Goal: Entertainment & Leisure: Consume media (video, audio)

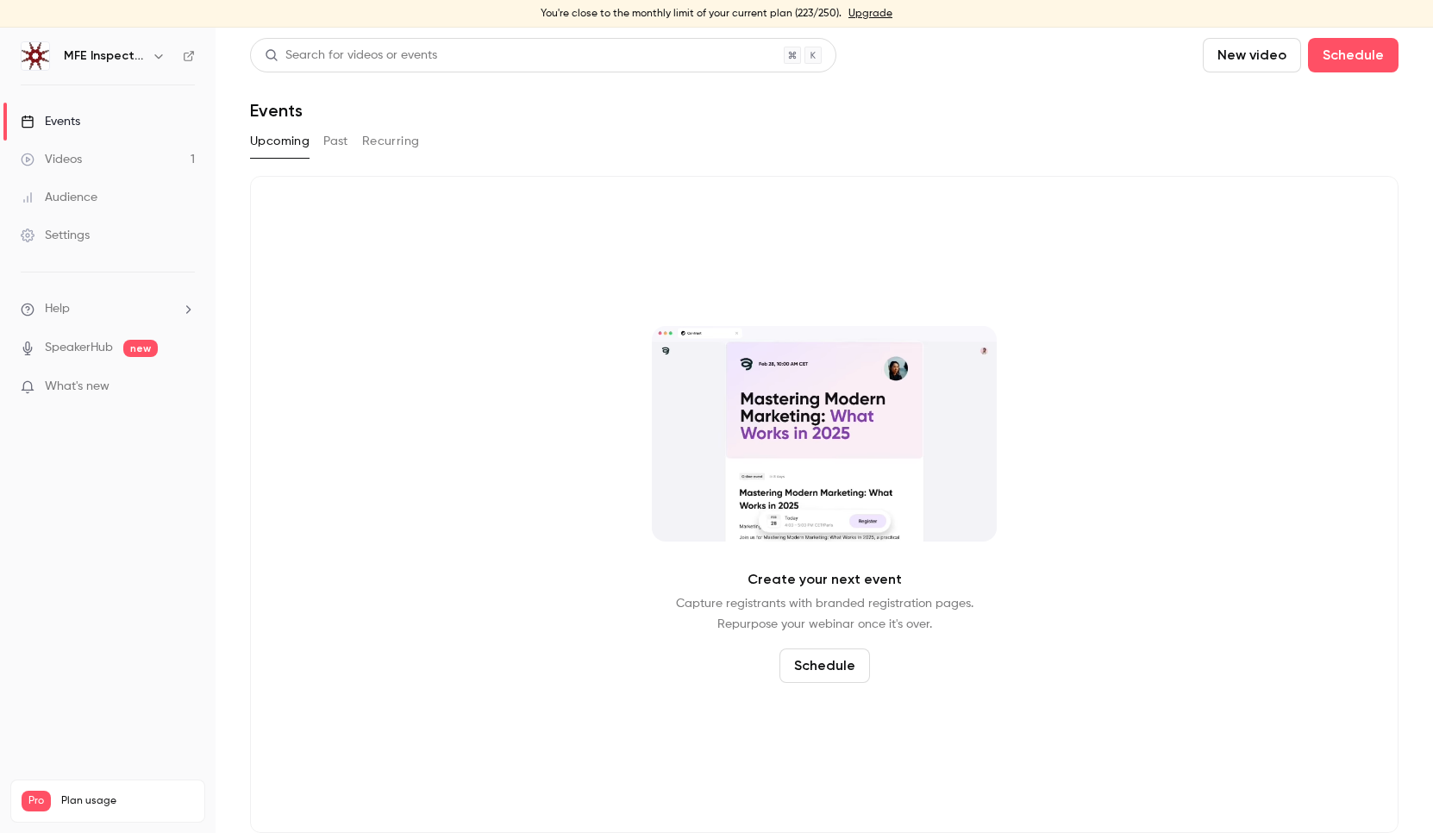
click at [95, 197] on div "Audience" at bounding box center [59, 197] width 77 height 17
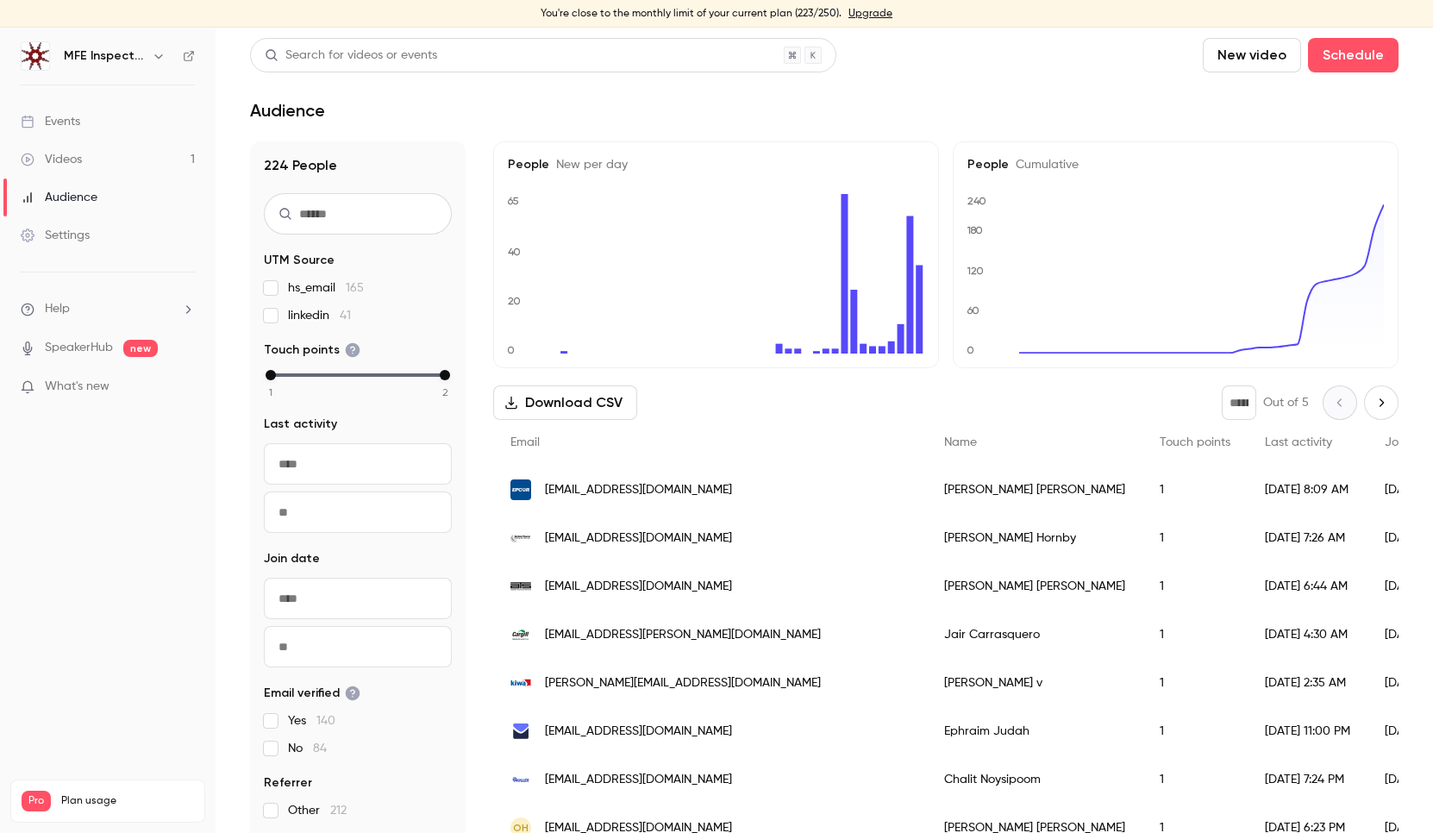
click at [84, 161] on link "Videos 1" at bounding box center [108, 160] width 216 height 38
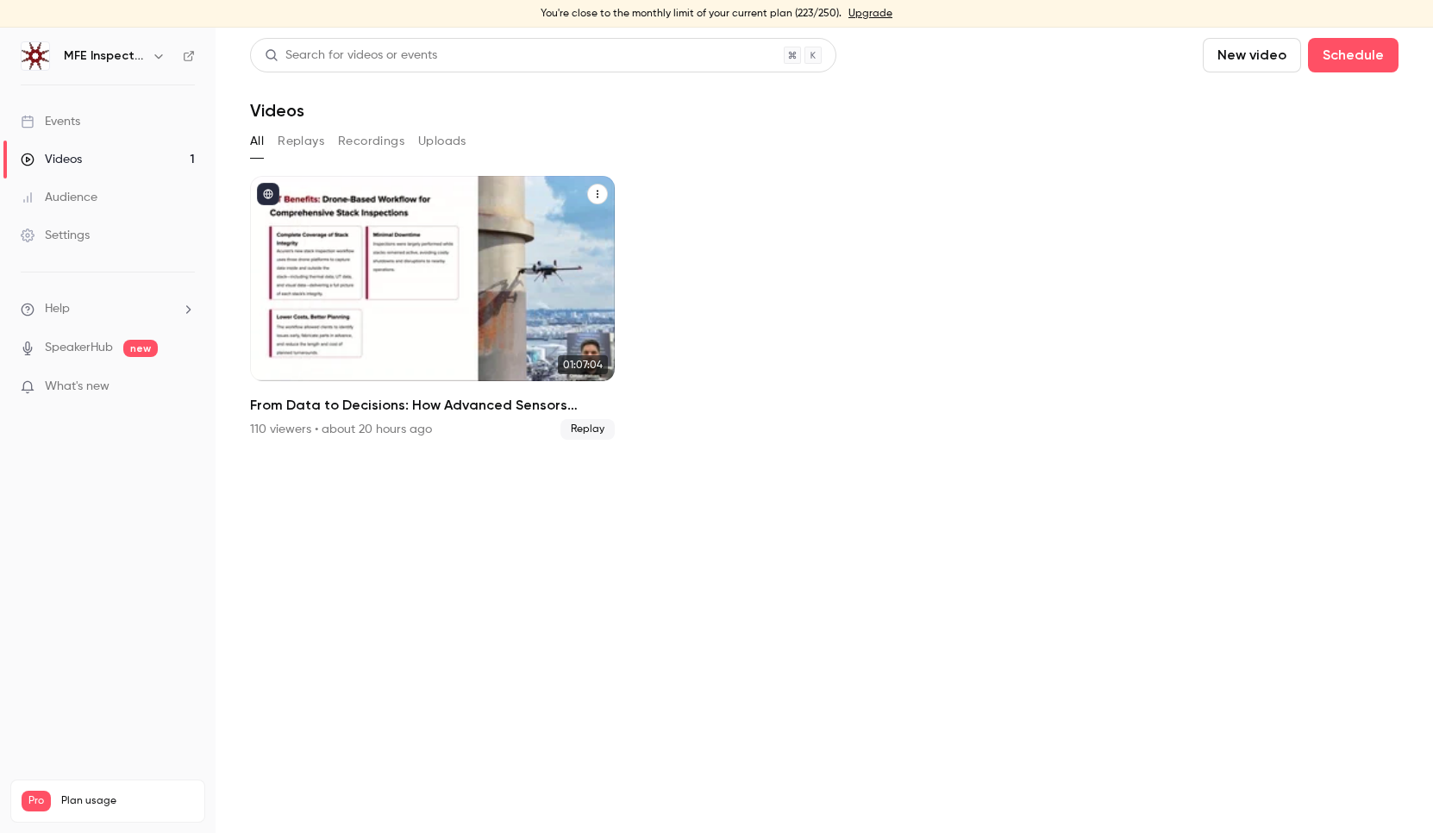
click at [600, 189] on icon "From Data to Decisions: How Advanced Sensors Transform Industrial Inspections" at bounding box center [597, 194] width 10 height 10
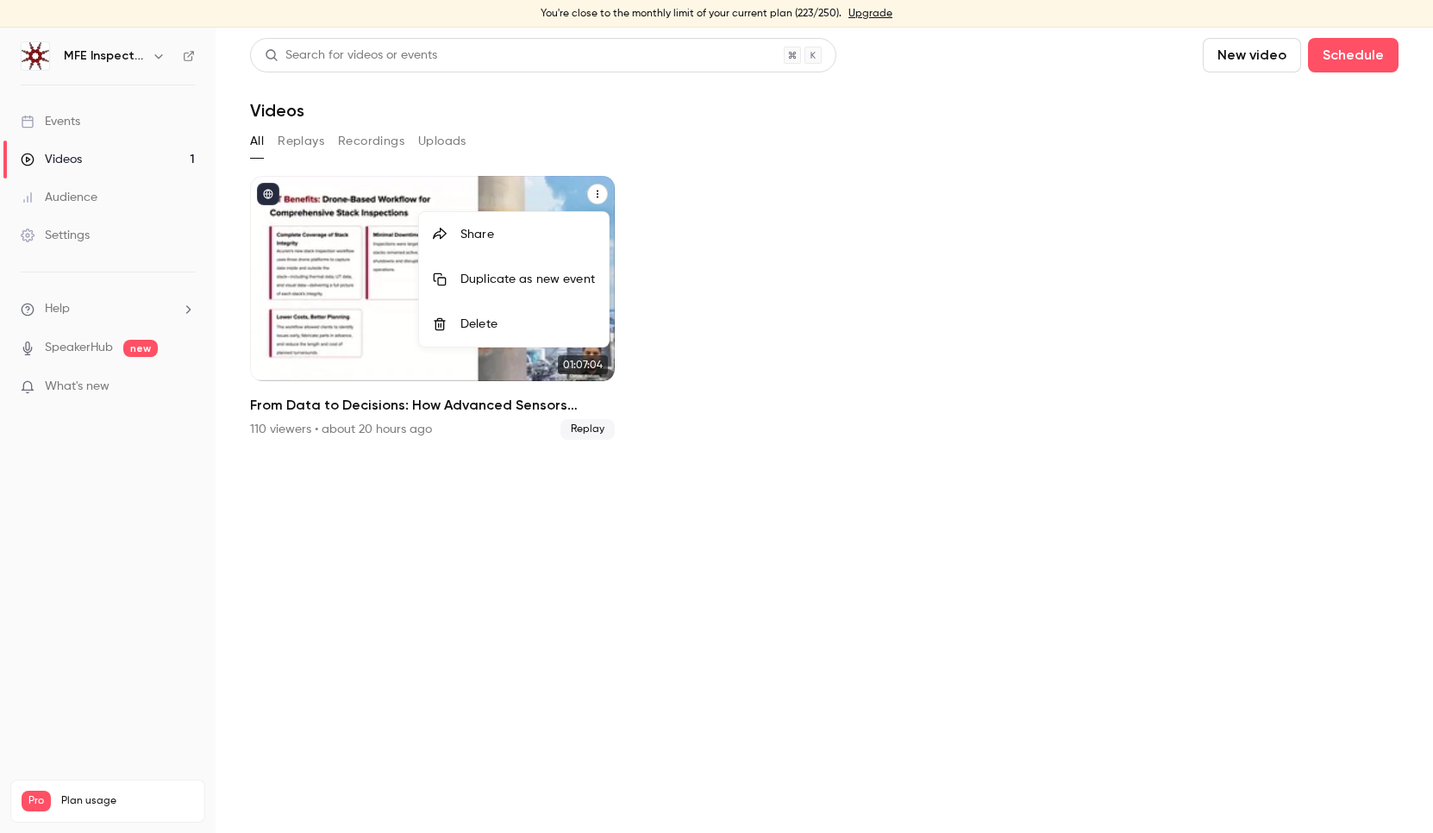
click at [803, 218] on div at bounding box center [716, 416] width 1433 height 833
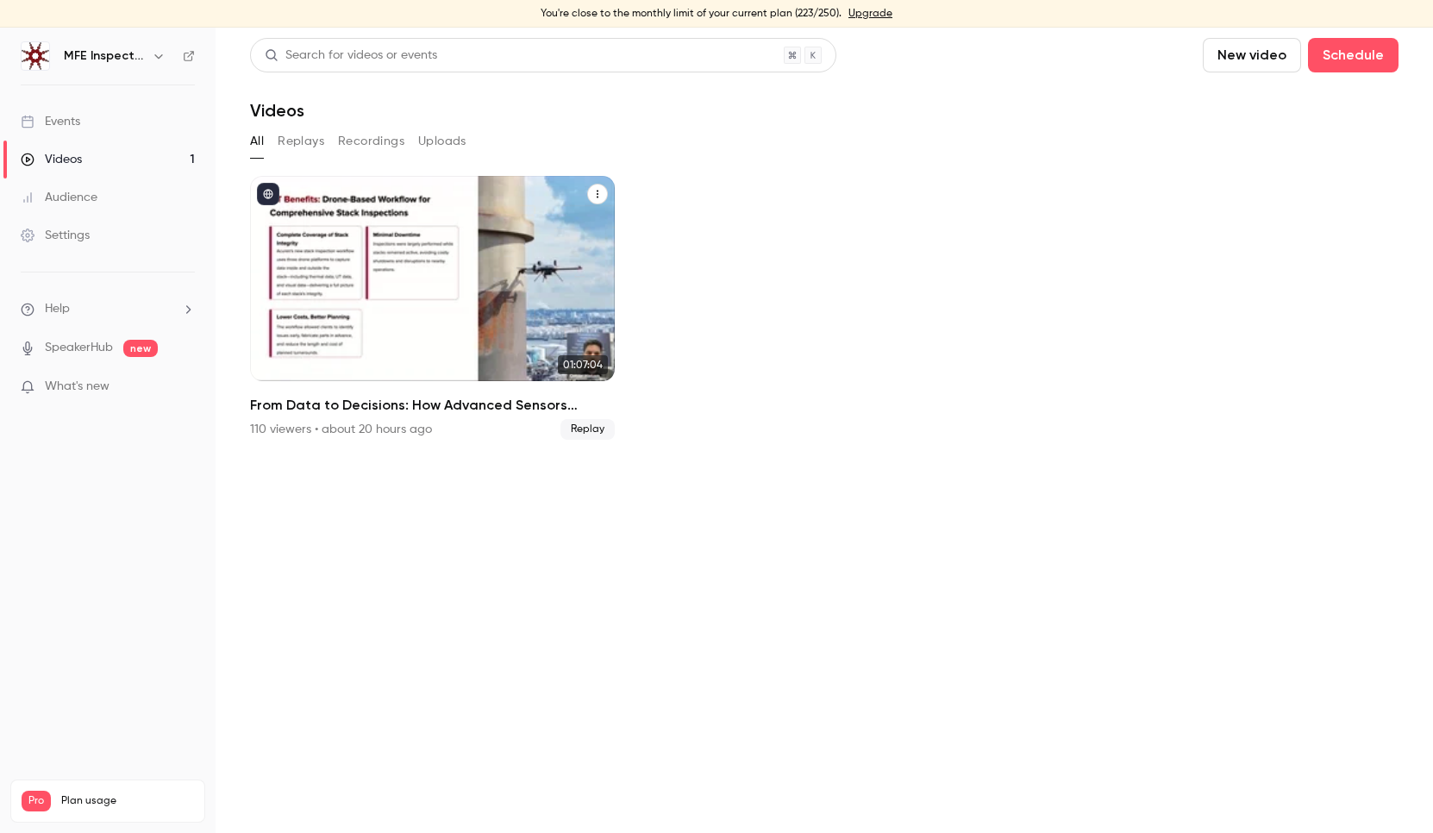
click at [364, 141] on button "Recordings" at bounding box center [371, 142] width 66 height 28
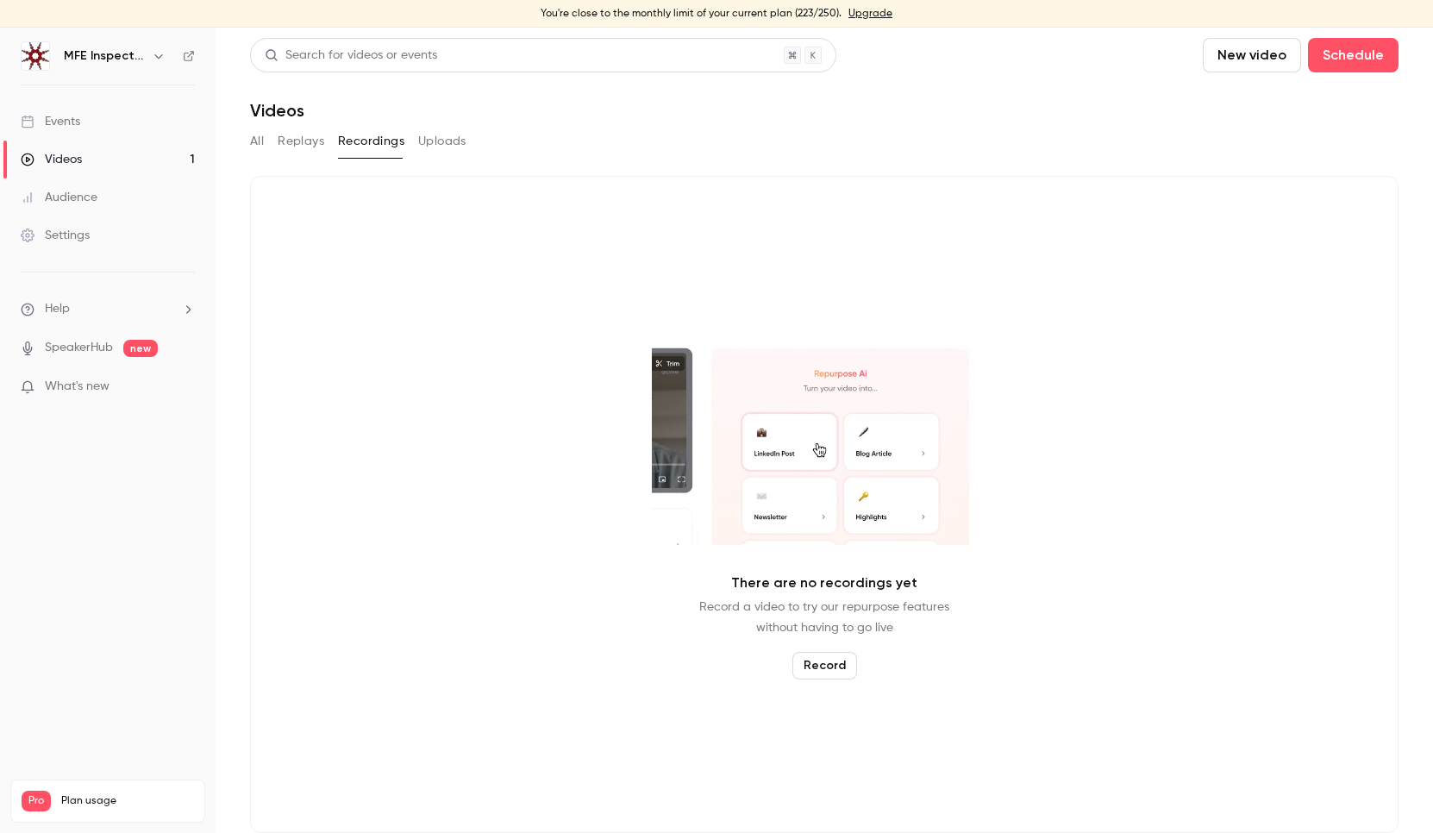
click at [452, 143] on button "Uploads" at bounding box center [442, 142] width 48 height 28
click at [283, 143] on button "Replays" at bounding box center [301, 142] width 47 height 28
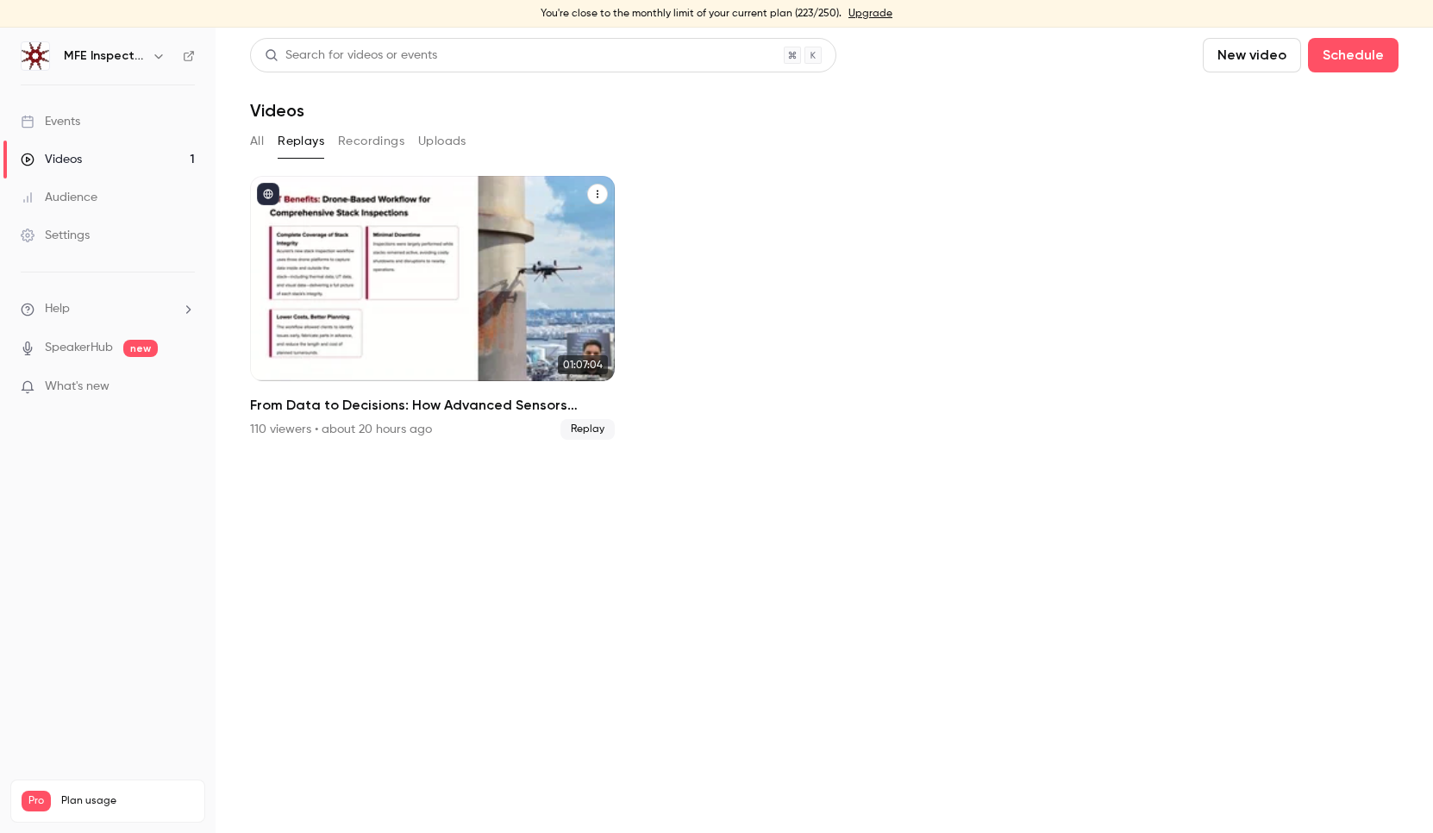
click at [592, 192] on icon "From Data to Decisions: How Advanced Sensors Transform Industrial Inspections" at bounding box center [597, 194] width 10 height 10
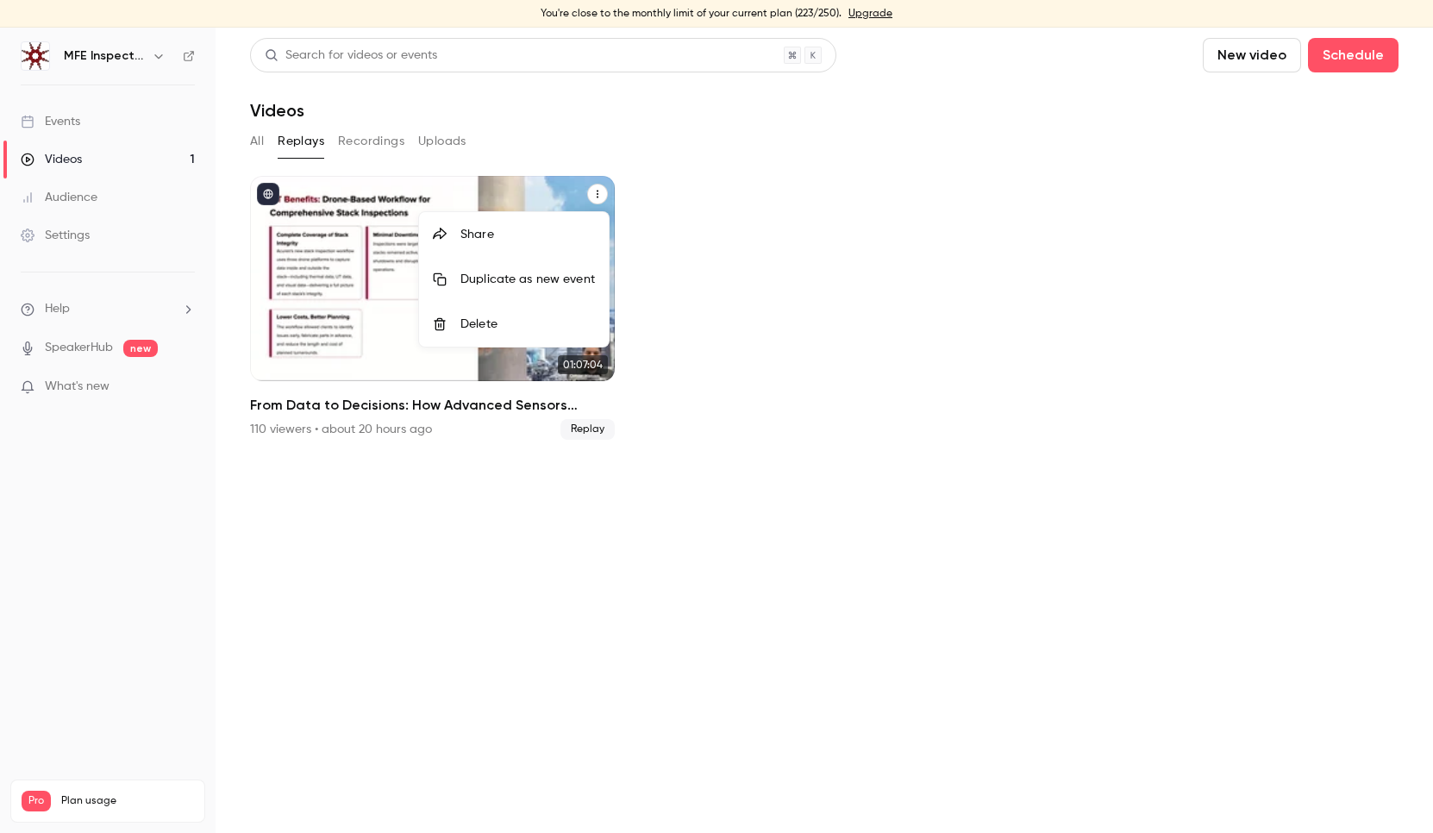
click at [513, 231] on div "Share" at bounding box center [527, 234] width 135 height 17
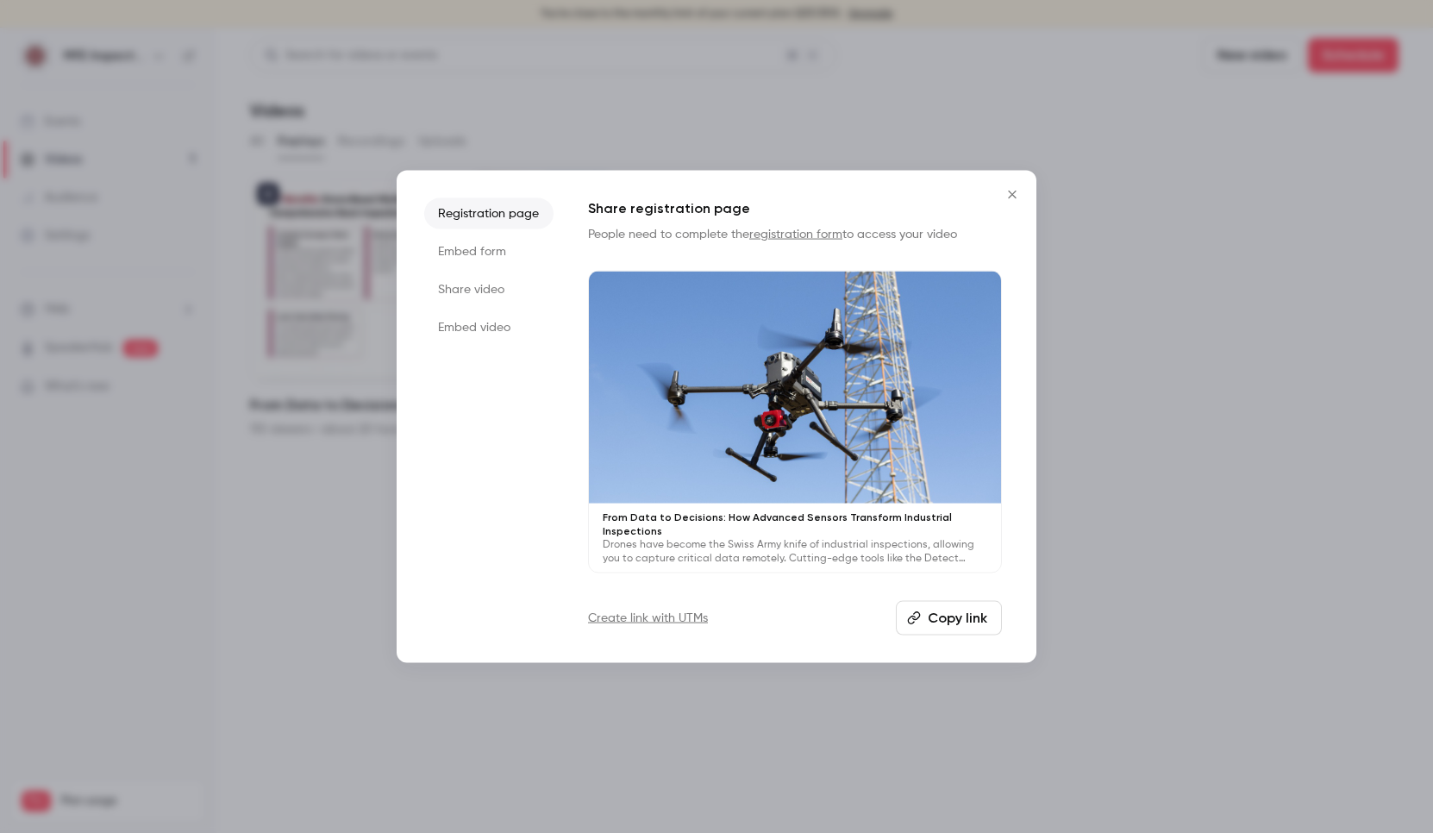
click at [1011, 202] on icon "Close" at bounding box center [1012, 195] width 21 height 14
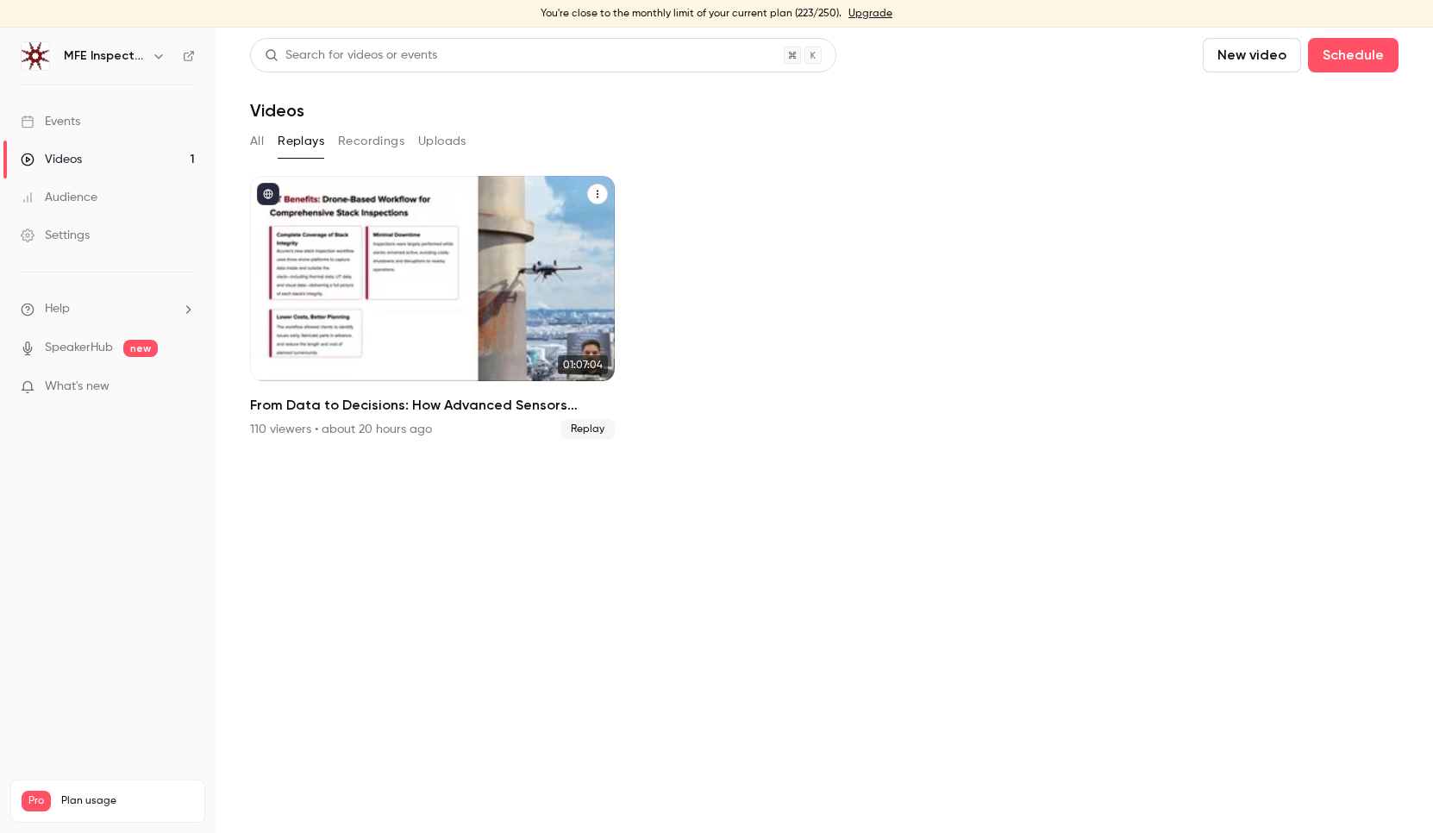
click at [74, 230] on div "Settings" at bounding box center [55, 235] width 69 height 17
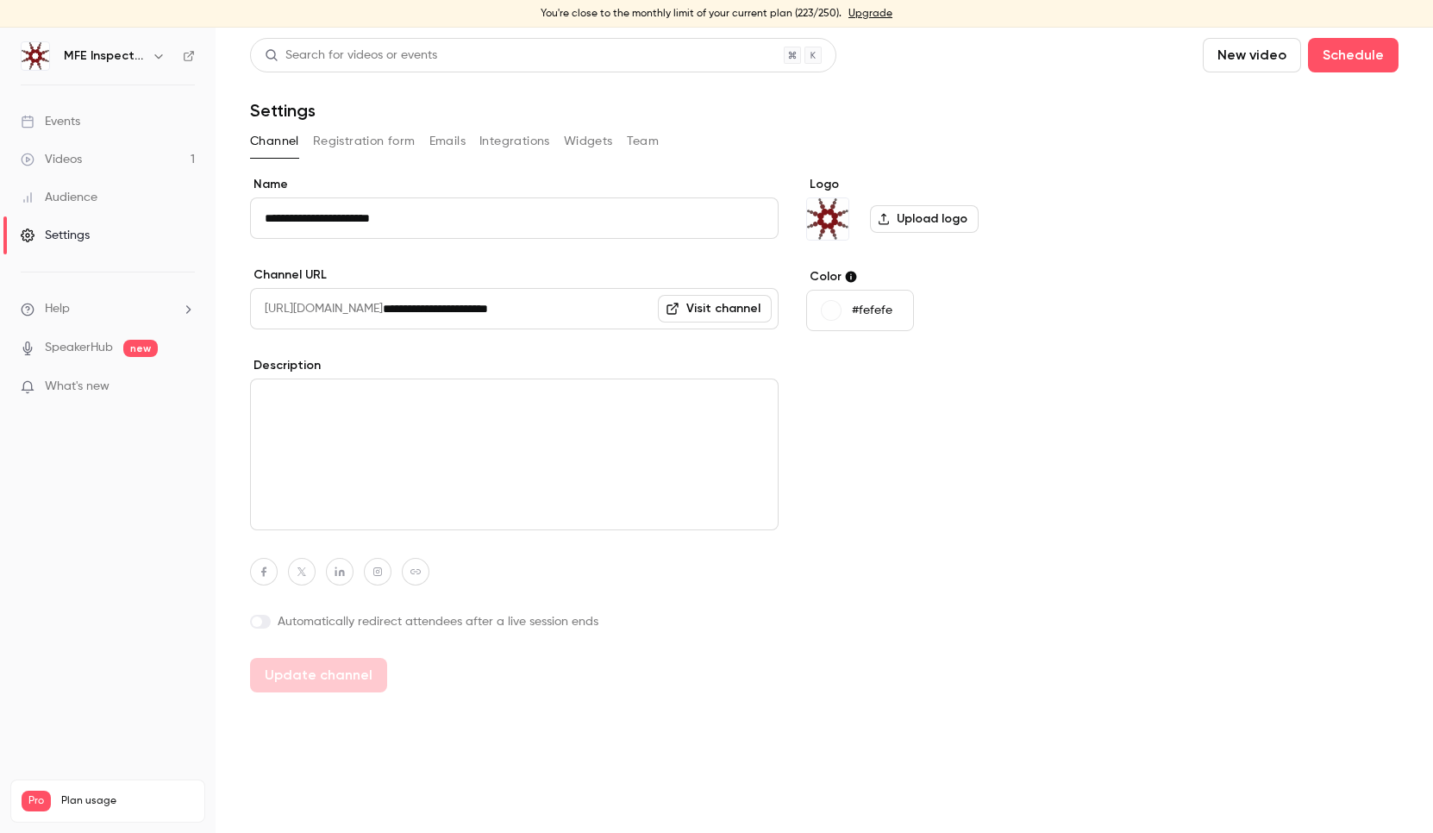
click at [71, 200] on div "Audience" at bounding box center [59, 197] width 77 height 17
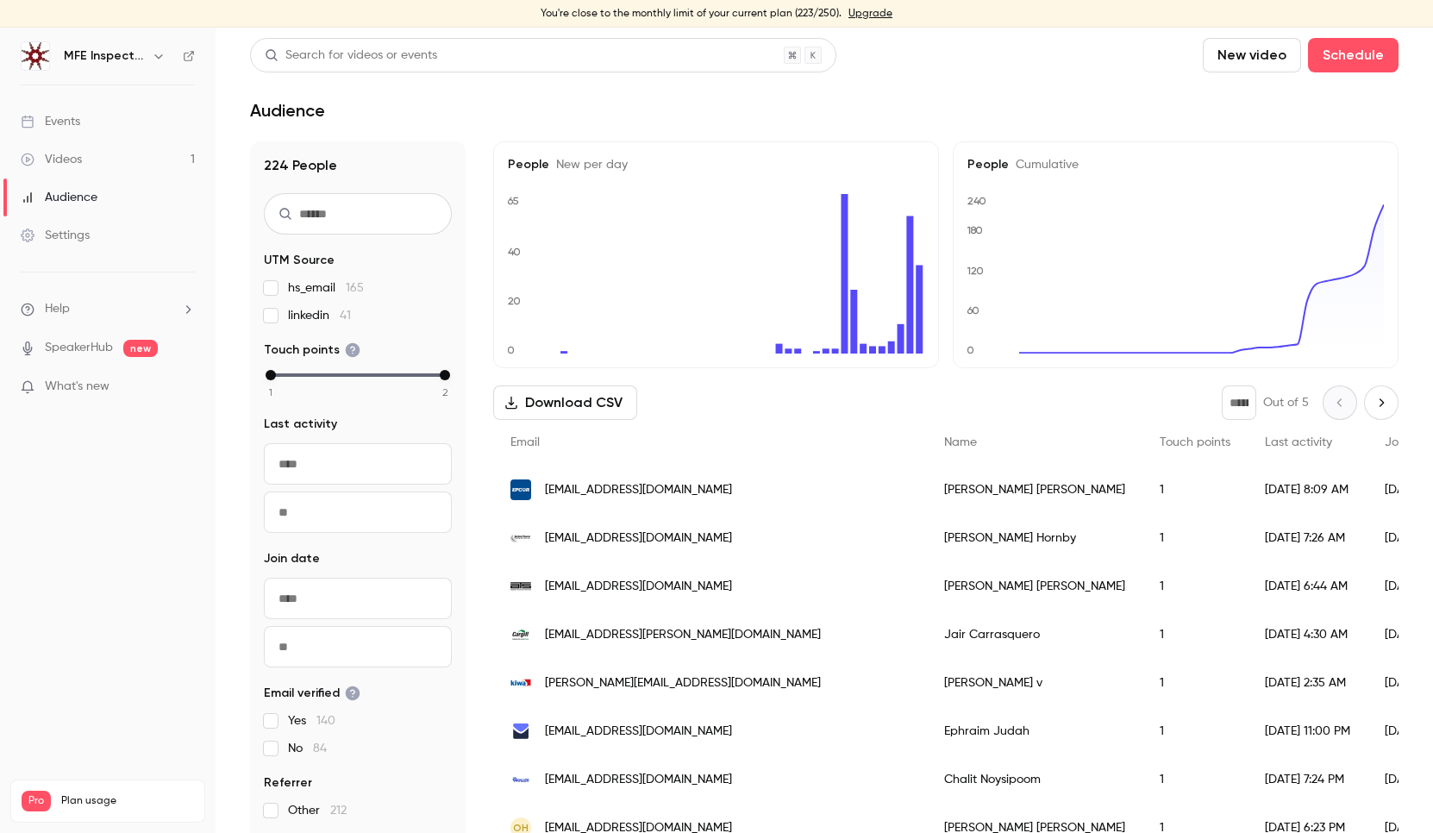
click at [112, 163] on link "Videos 1" at bounding box center [108, 160] width 216 height 38
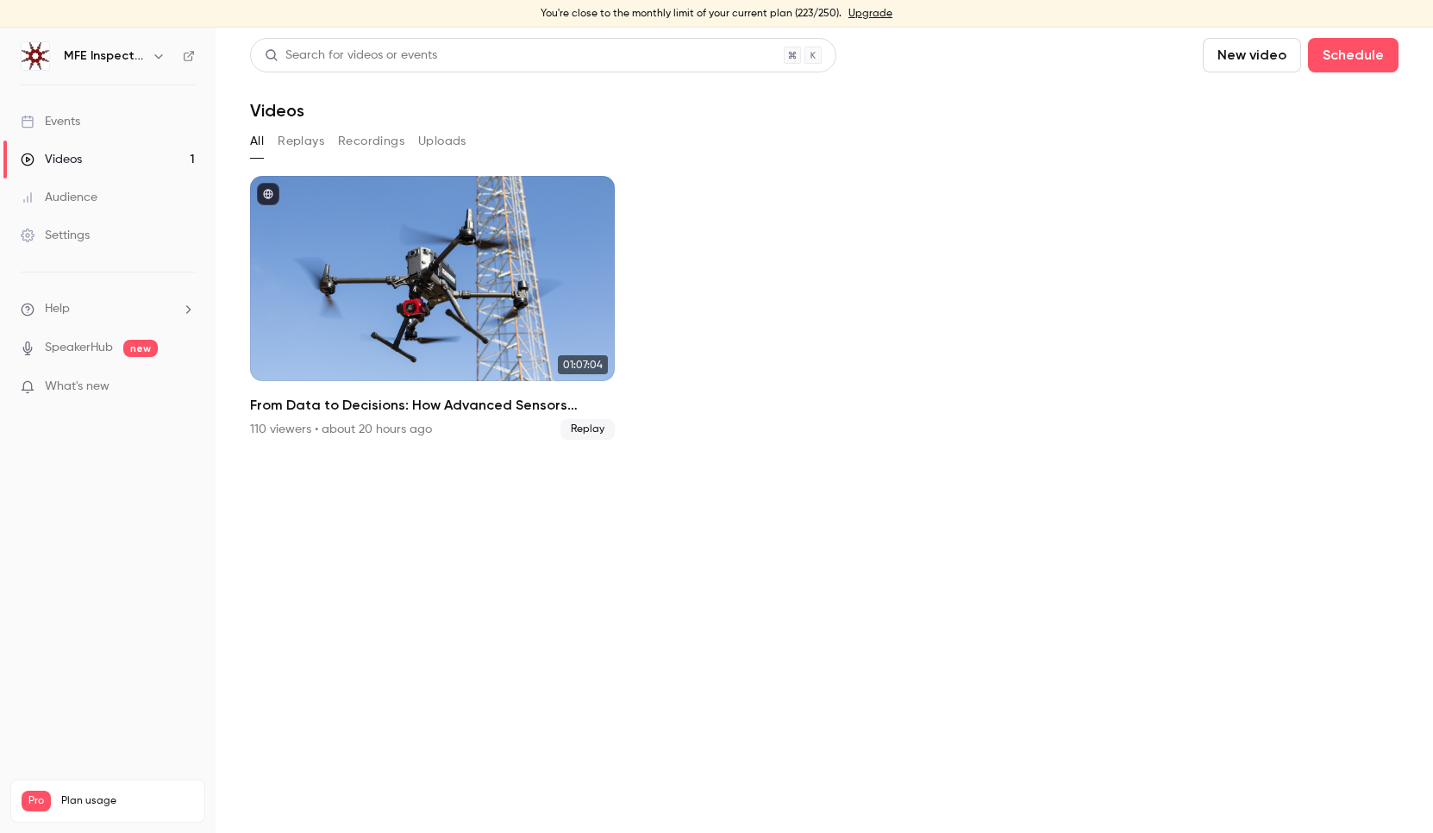
click at [85, 122] on link "Events" at bounding box center [108, 122] width 216 height 38
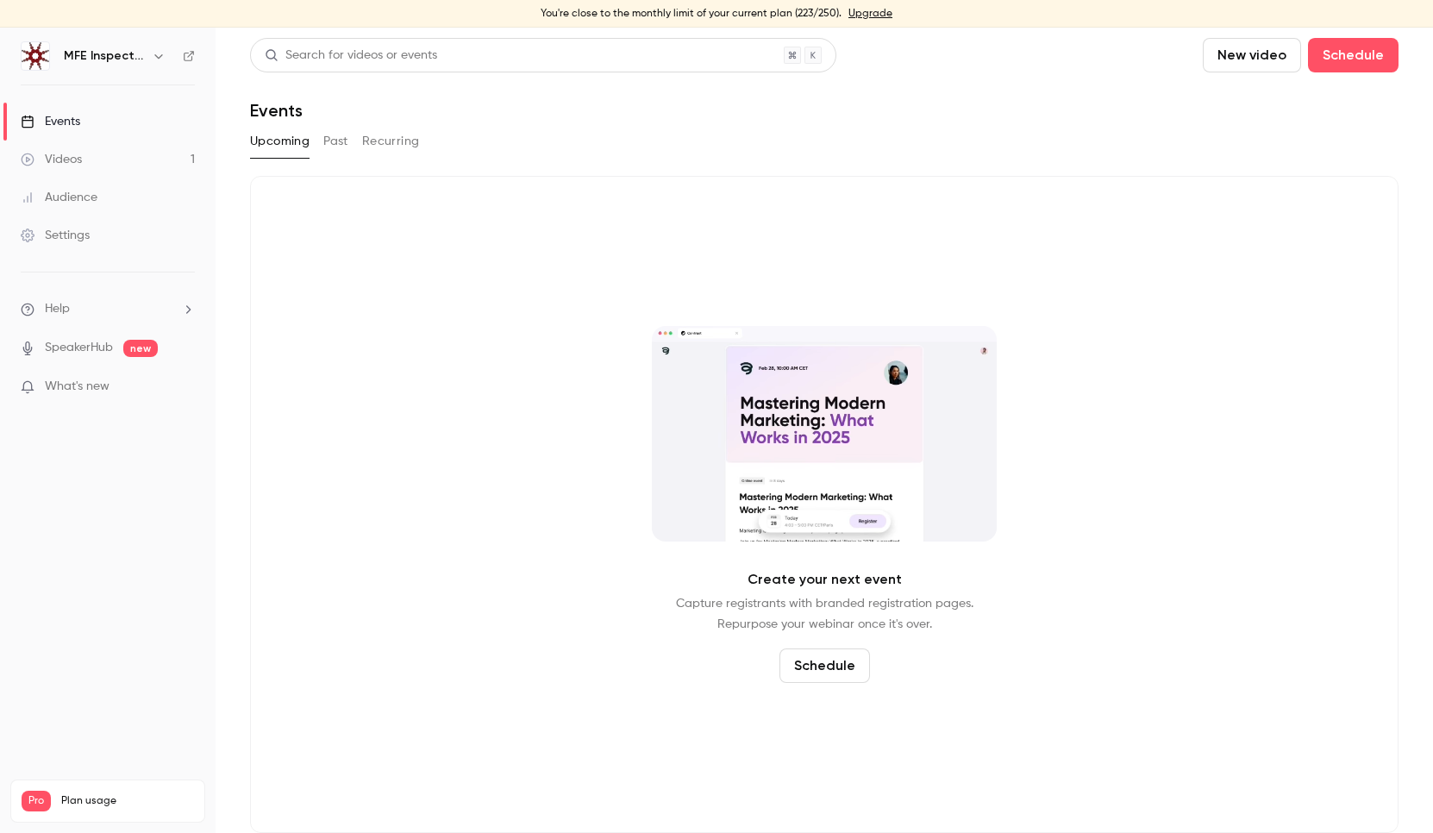
click at [71, 154] on div "Videos" at bounding box center [51, 159] width 61 height 17
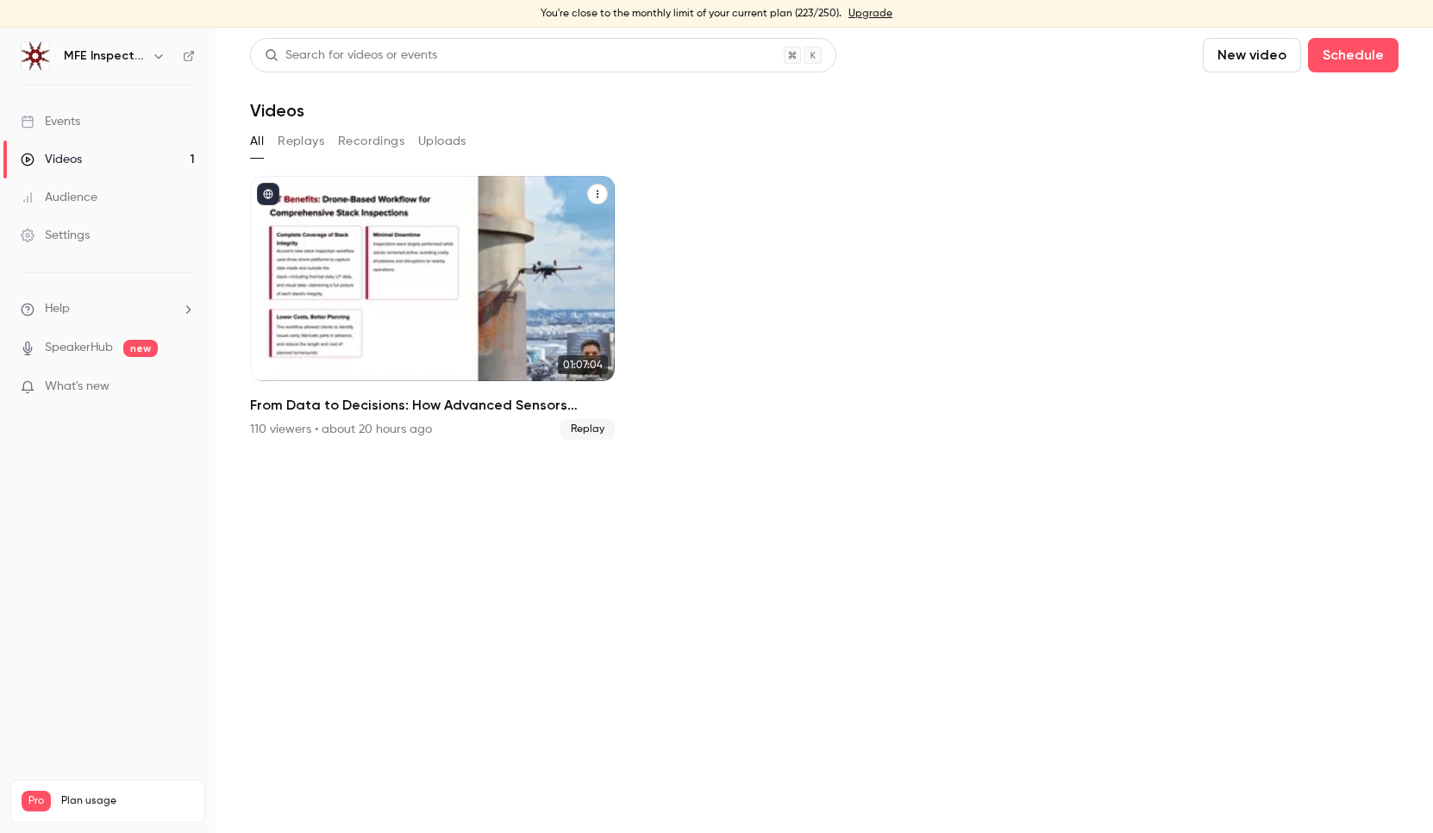
click at [592, 195] on icon "From Data to Decisions: How Advanced Sensors Transform Industrial Inspections" at bounding box center [597, 194] width 10 height 10
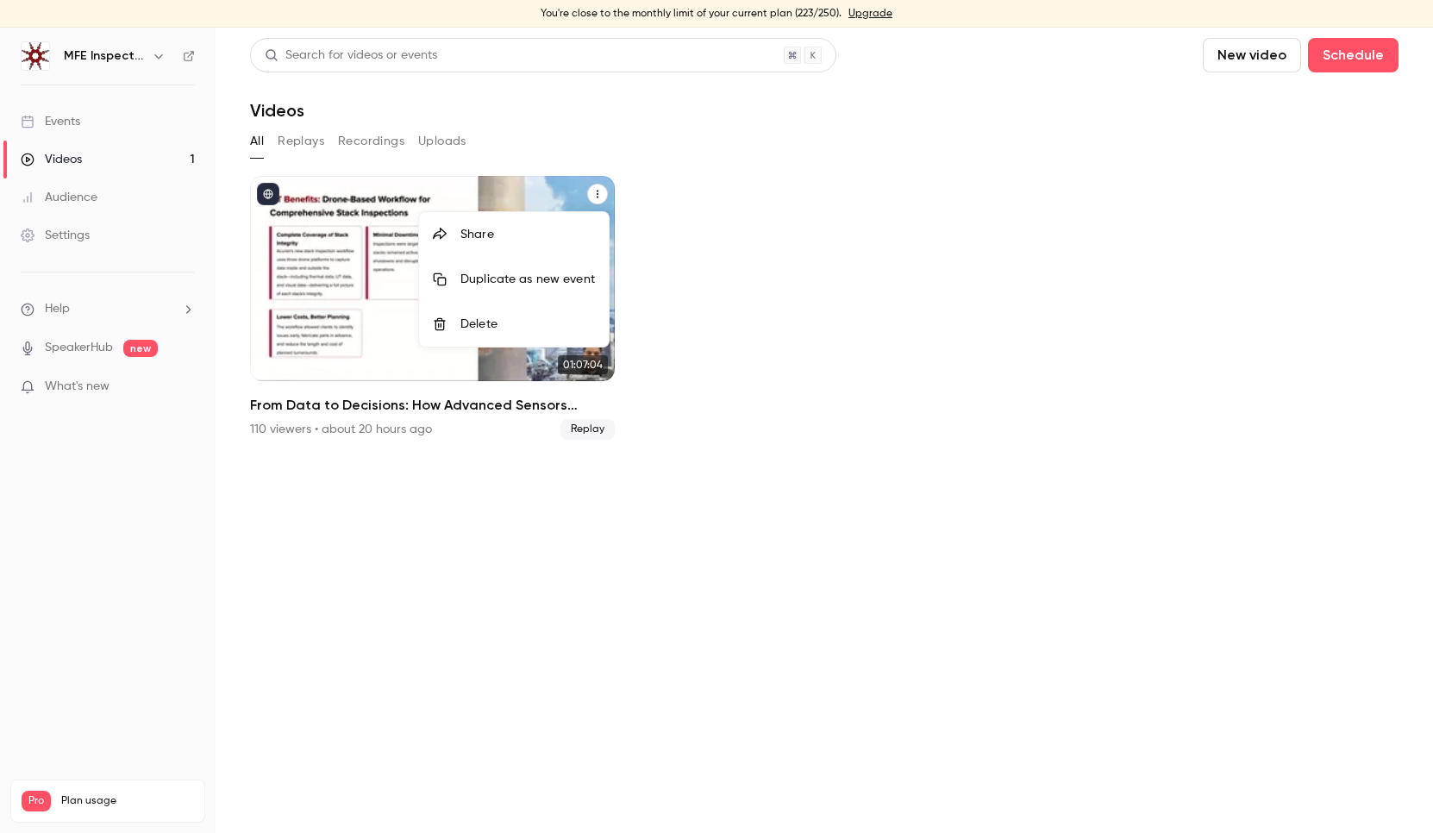
click at [93, 118] on div at bounding box center [716, 416] width 1433 height 833
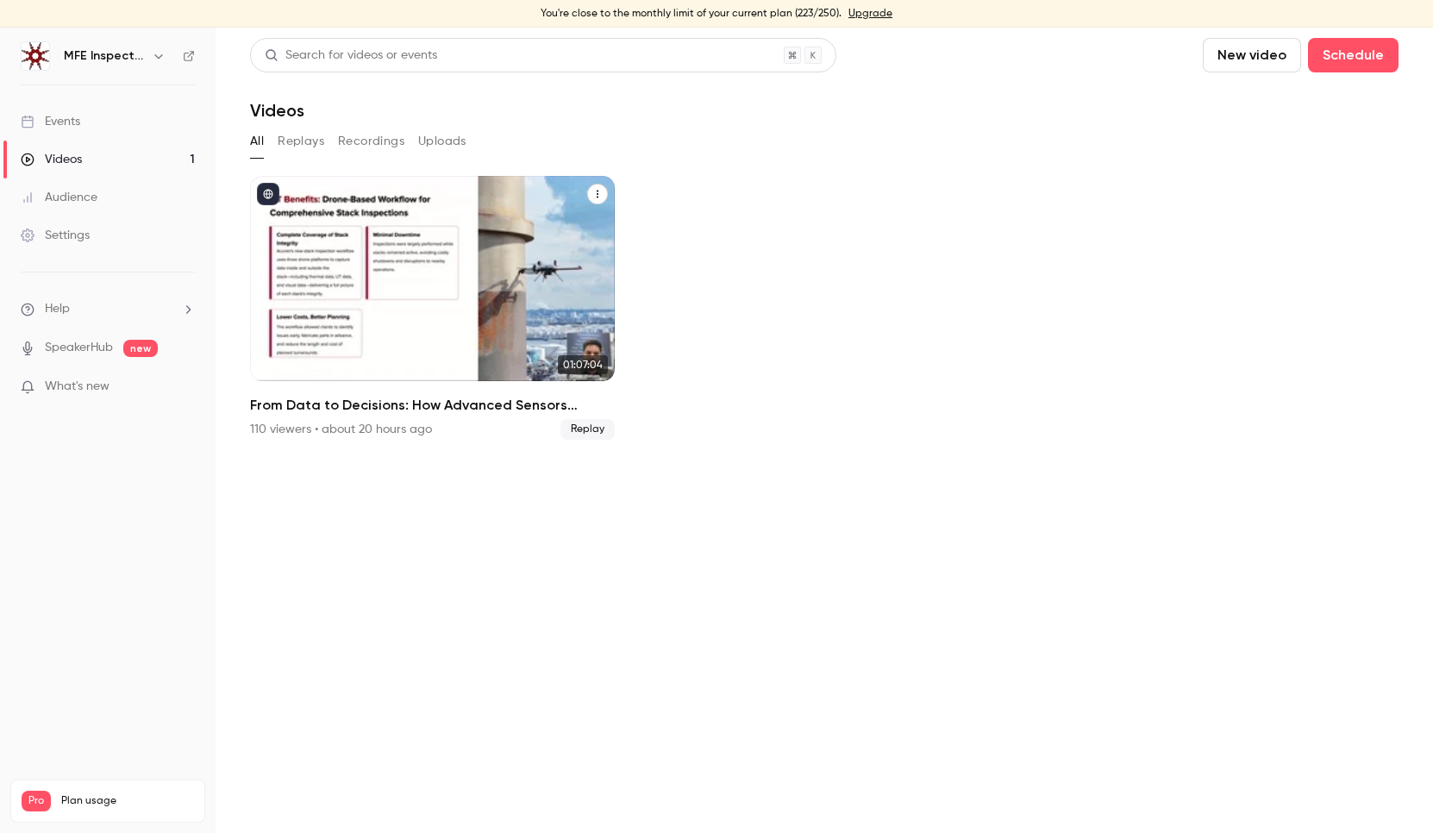
click at [427, 314] on div "From Data to Decisions: How Advanced Sensors Transform Industrial Inspections" at bounding box center [432, 278] width 365 height 205
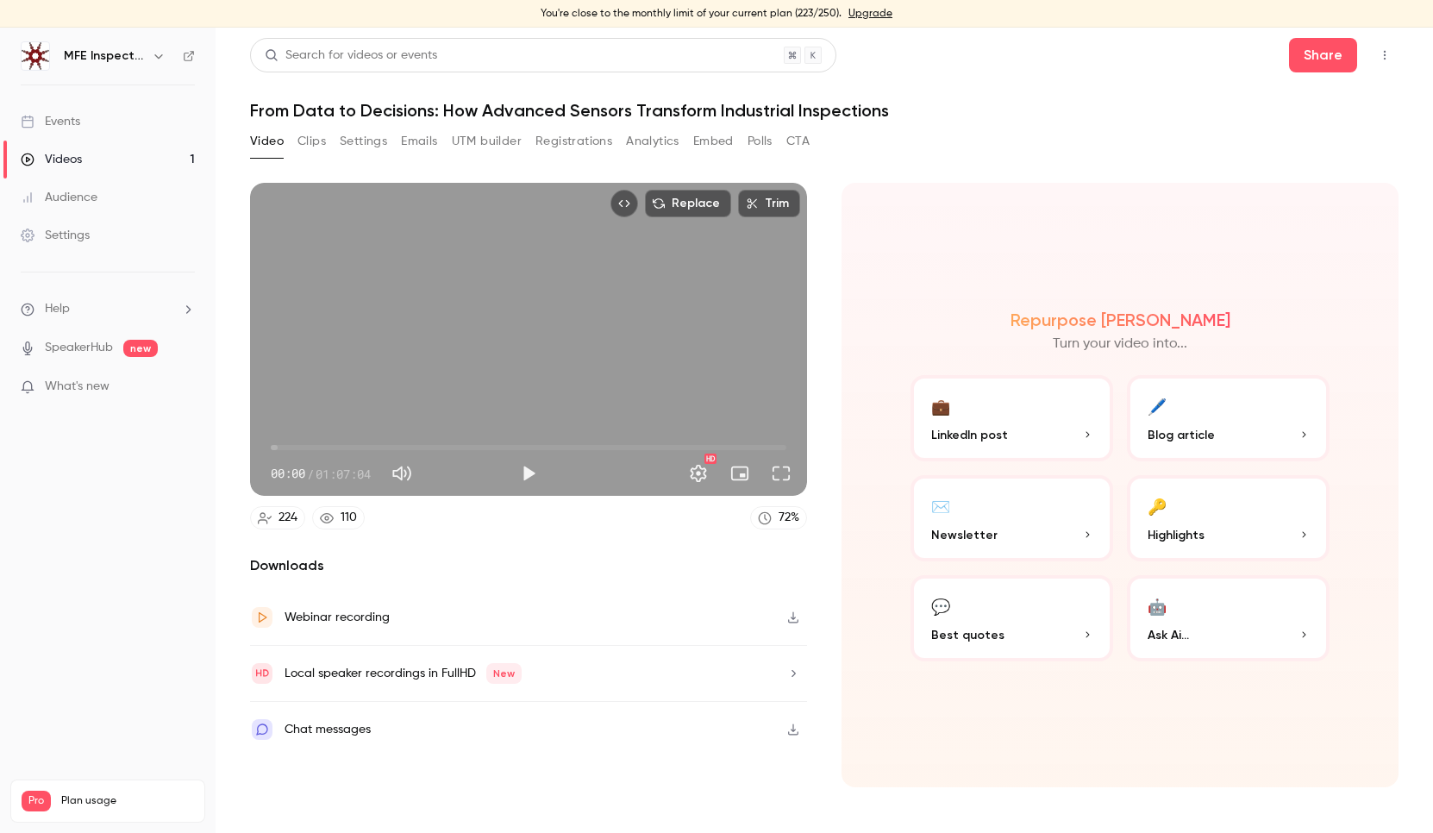
click at [794, 617] on icon "button" at bounding box center [793, 617] width 14 height 12
click at [793, 673] on icon "button" at bounding box center [793, 673] width 14 height 12
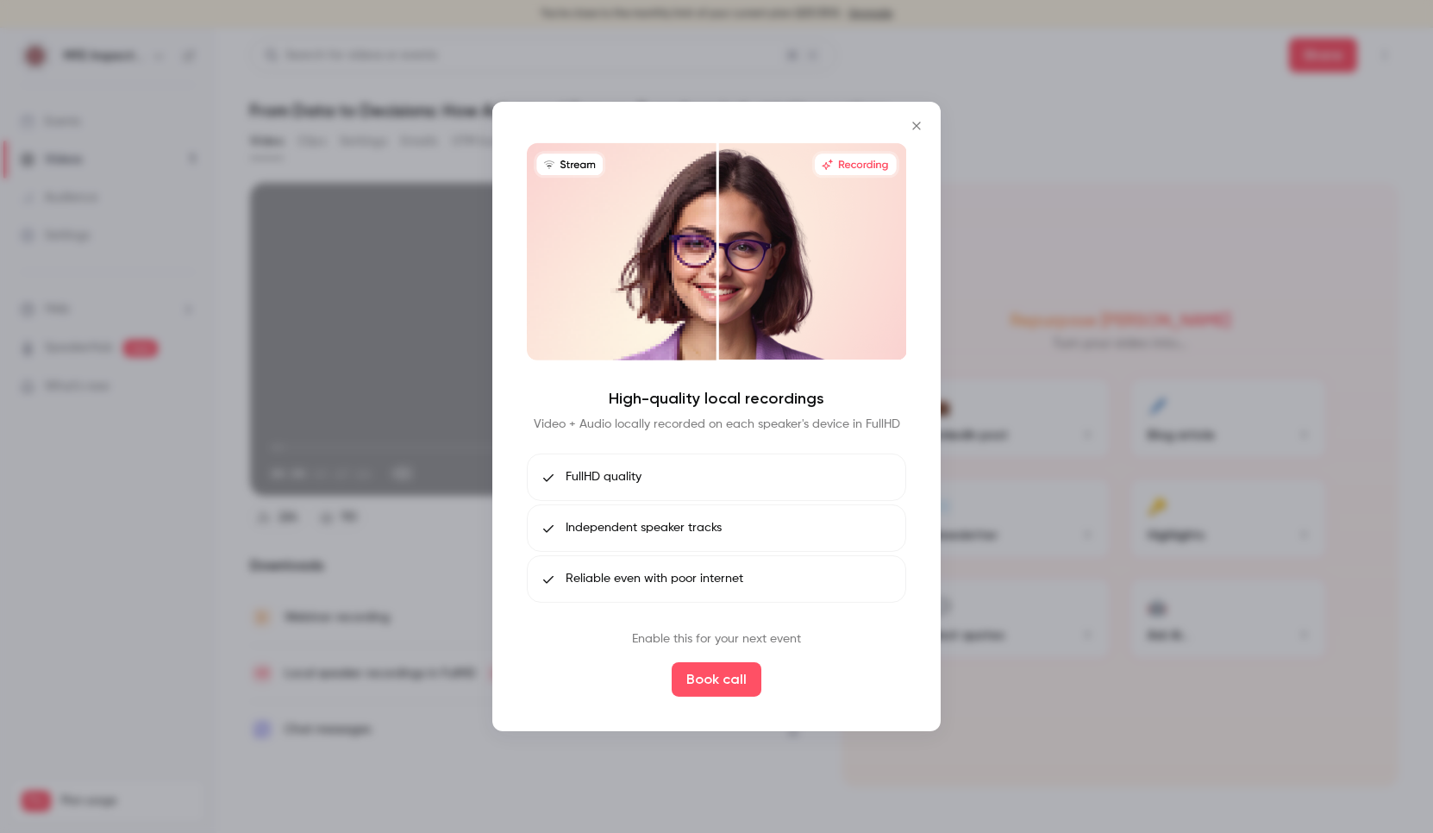
click at [912, 125] on icon "Close" at bounding box center [916, 126] width 21 height 14
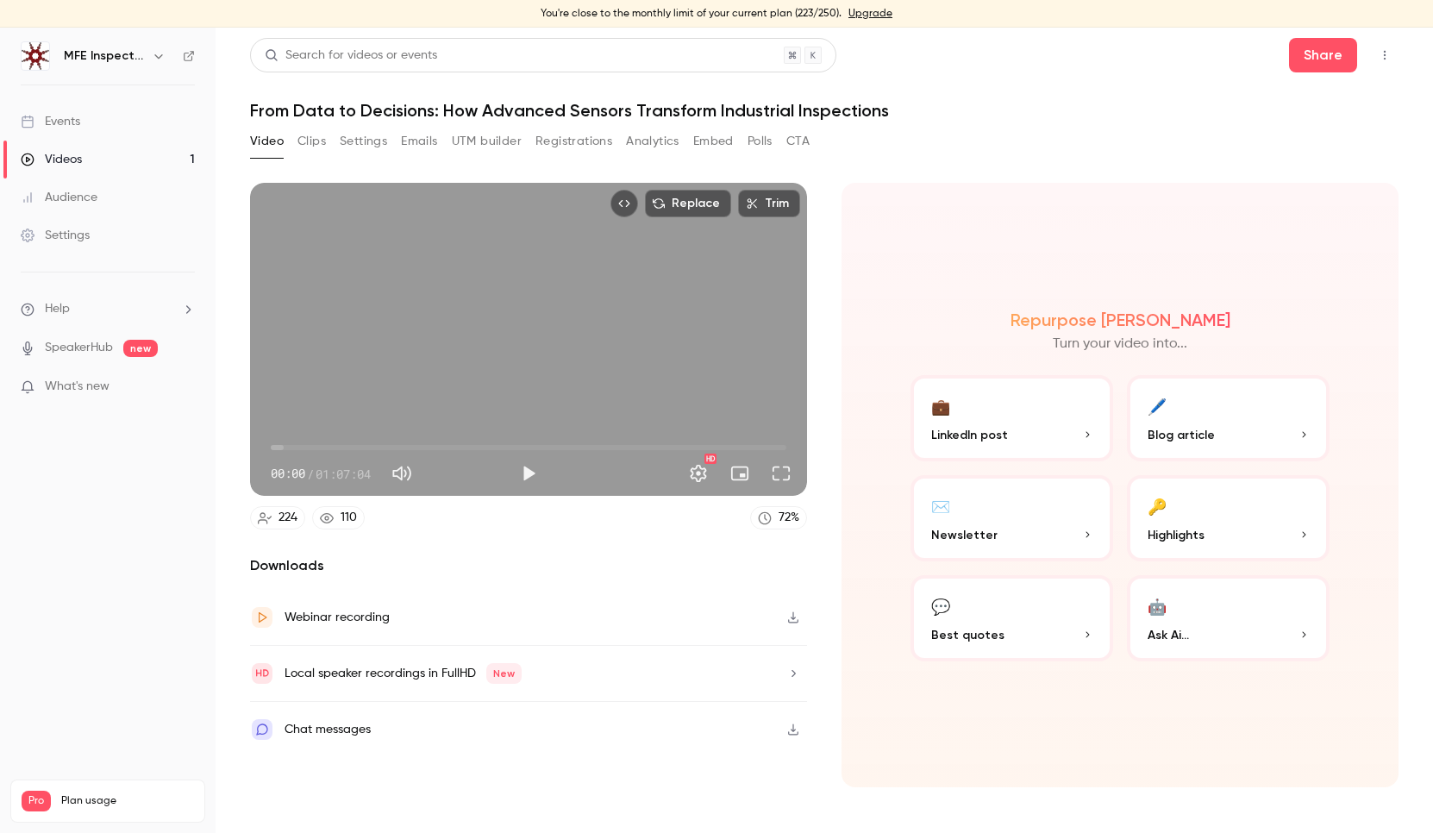
click at [792, 674] on icon "button" at bounding box center [793, 673] width 14 height 12
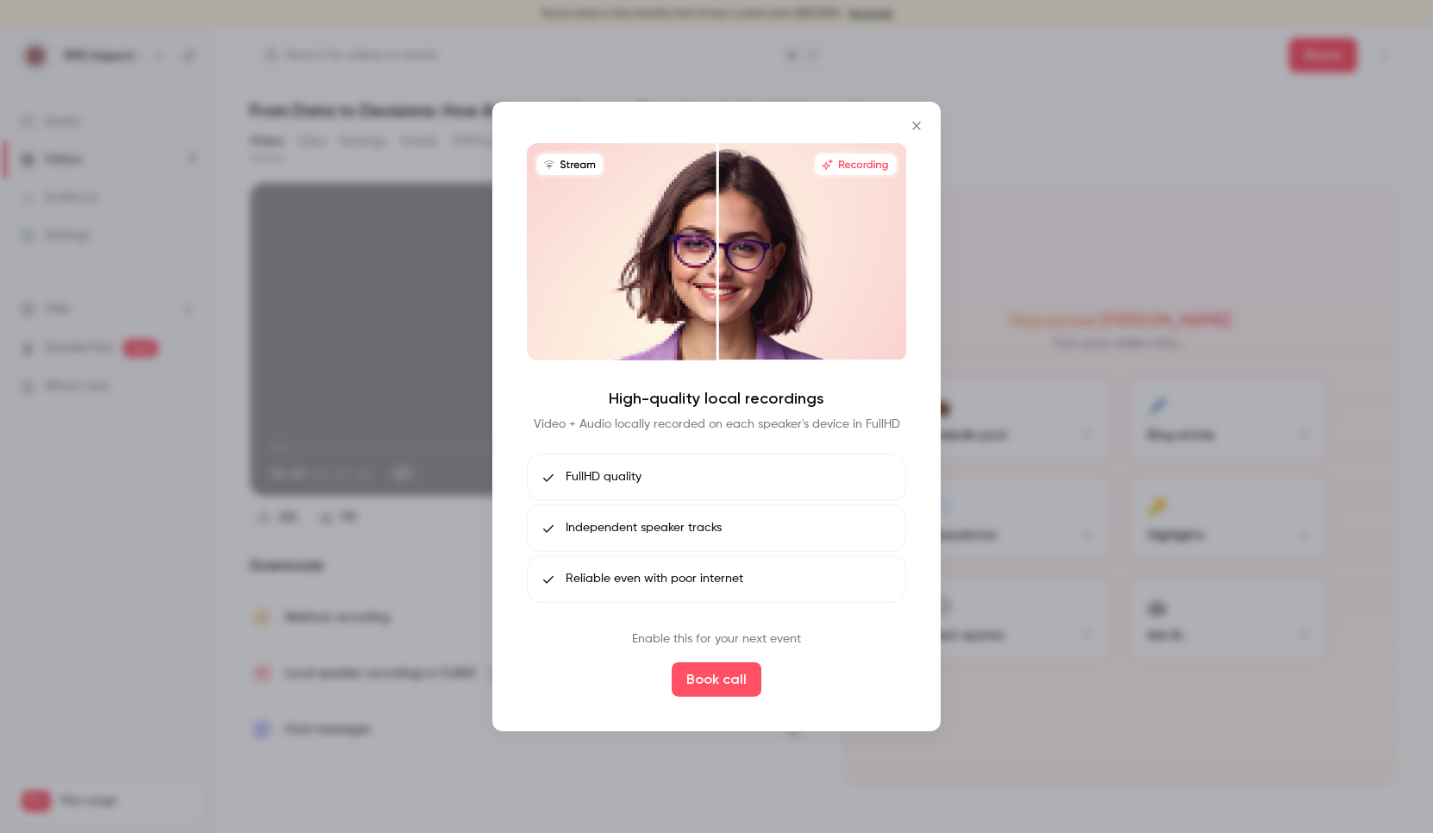
click at [918, 122] on icon "Close" at bounding box center [916, 126] width 21 height 14
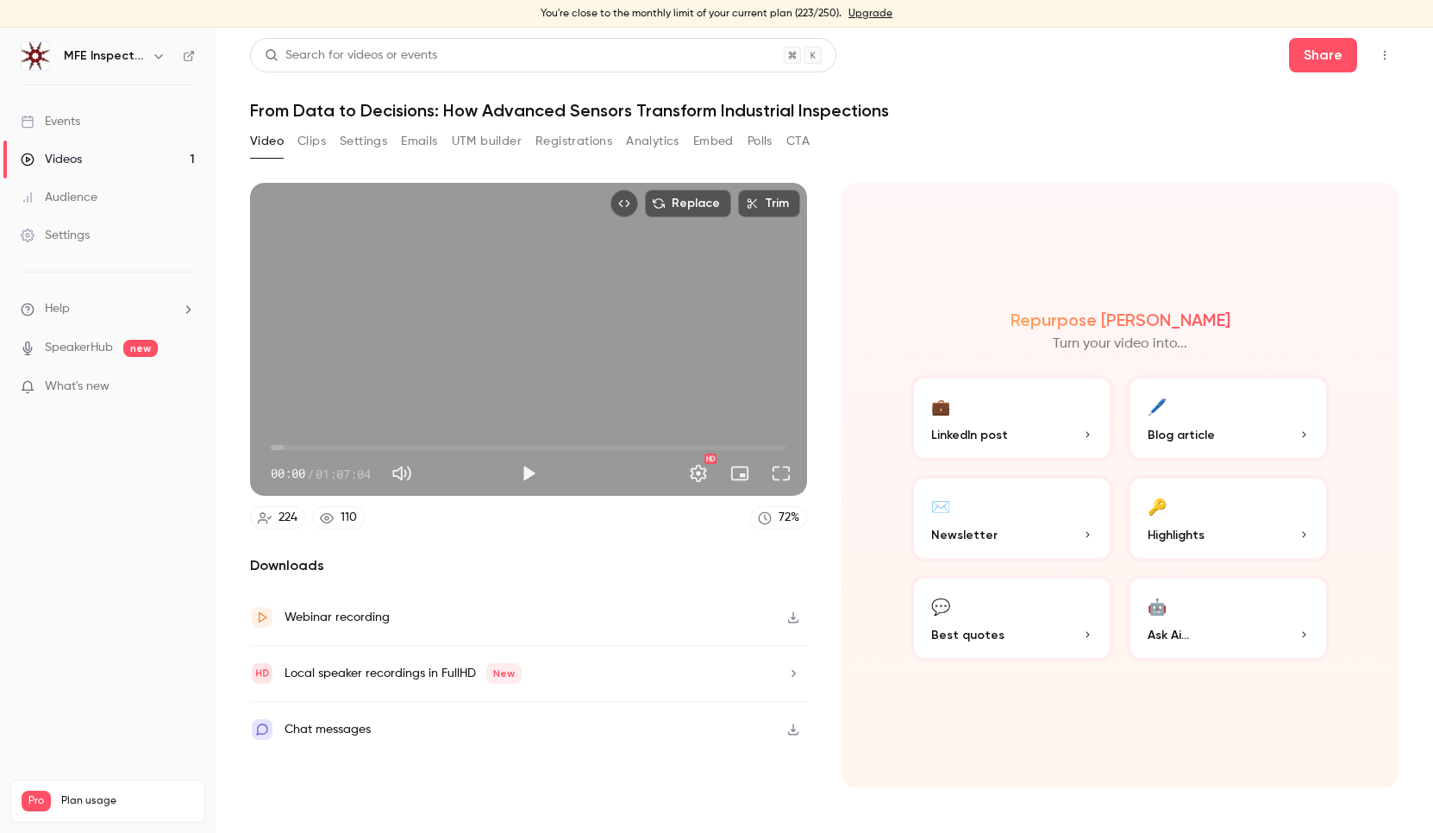
click at [876, 13] on link "Upgrade" at bounding box center [870, 14] width 44 height 14
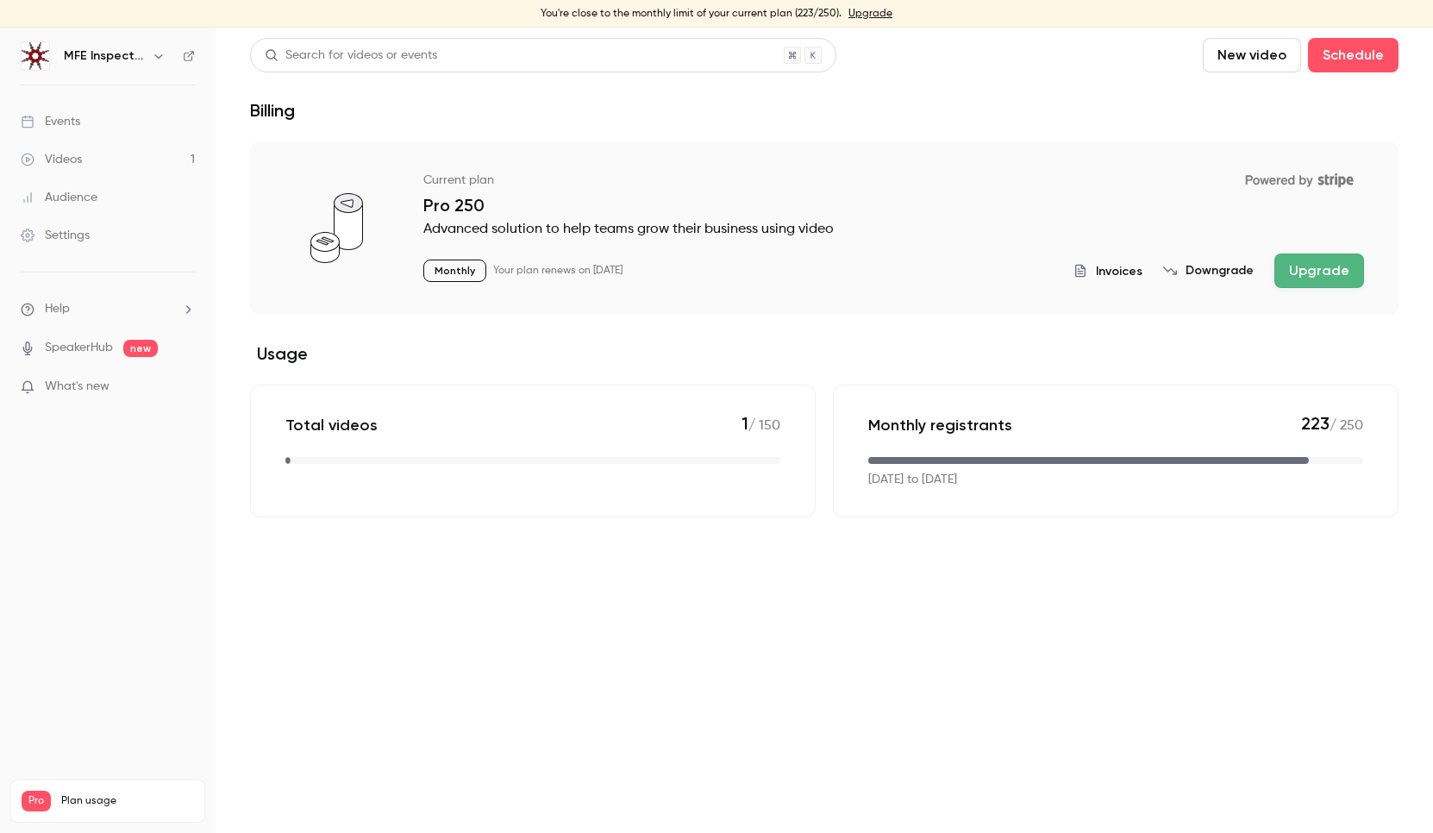
click at [460, 268] on p "Monthly" at bounding box center [454, 271] width 63 height 22
click at [444, 276] on p "Monthly" at bounding box center [454, 271] width 63 height 22
click at [976, 153] on div "Current plan Powered by Stripe Pro 250 Advanced solution to help teams grow the…" at bounding box center [824, 228] width 1149 height 174
click at [957, 479] on p "Aug 29, 2025 to Sep 29, 2025" at bounding box center [912, 480] width 89 height 18
click at [1342, 272] on button "Upgrade" at bounding box center [1319, 271] width 90 height 34
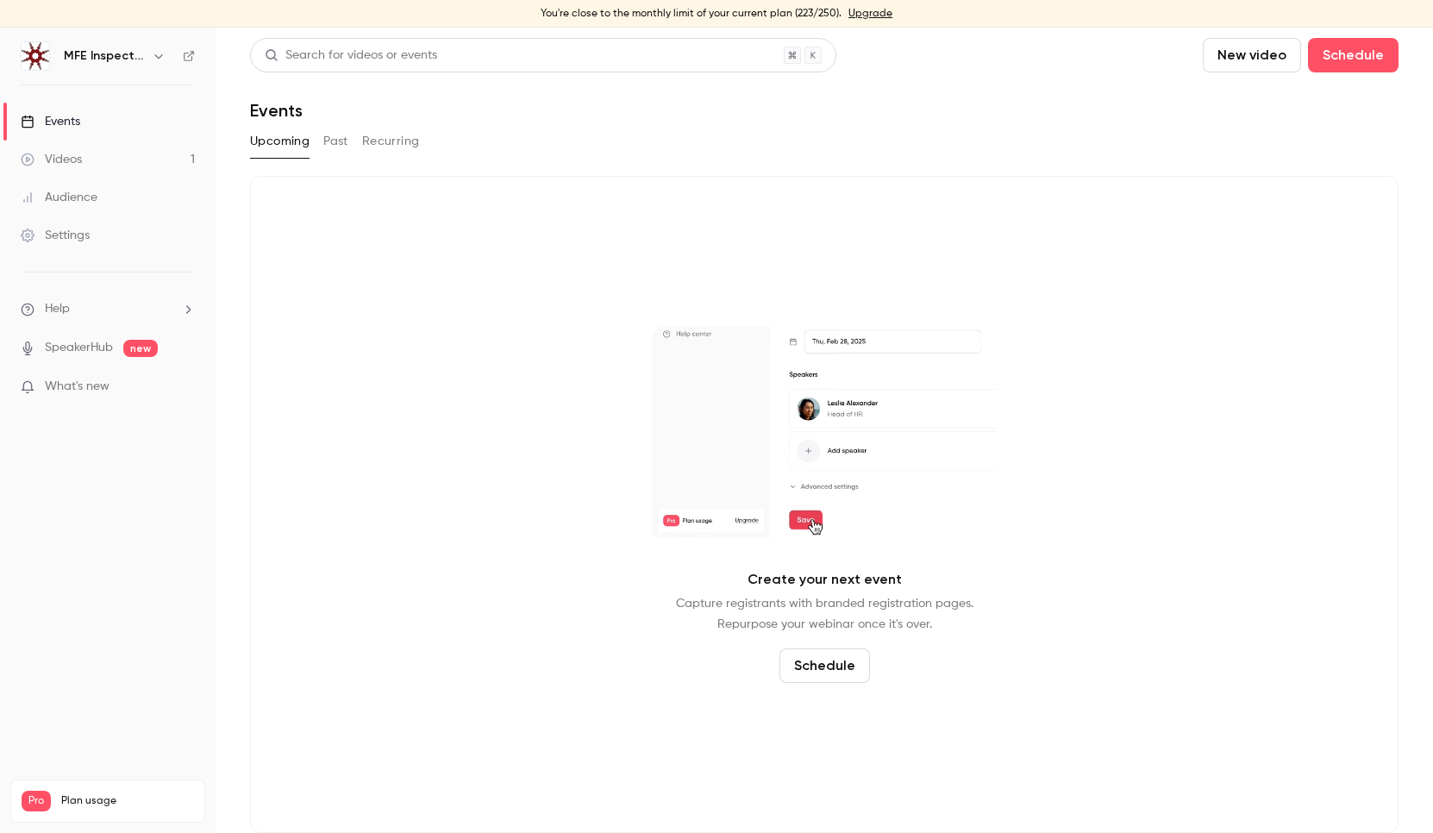
click at [80, 148] on link "Videos 1" at bounding box center [108, 160] width 216 height 38
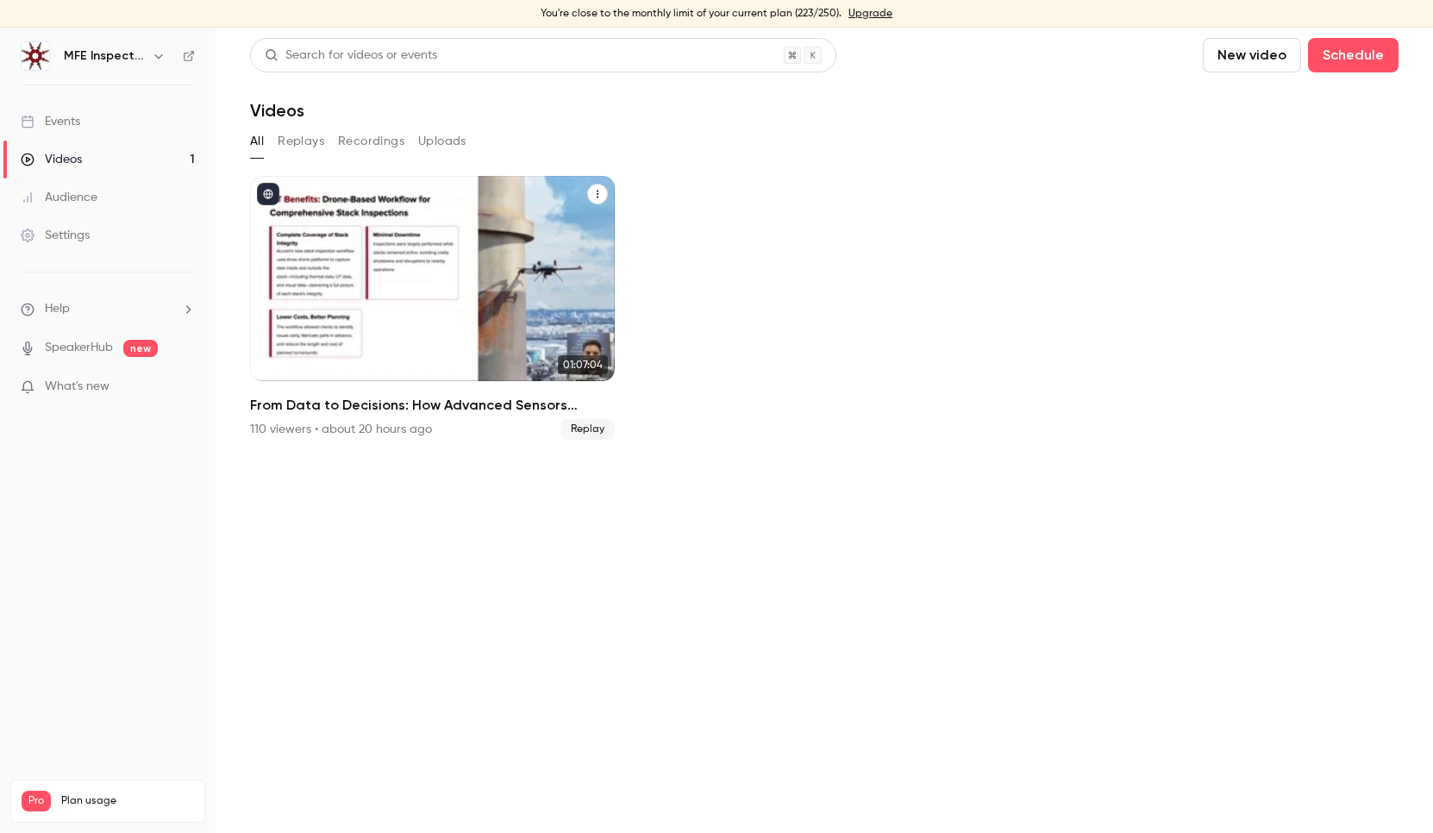
click at [488, 241] on div "From Data to Decisions: How Advanced Sensors Transform Industrial Inspections" at bounding box center [432, 278] width 365 height 205
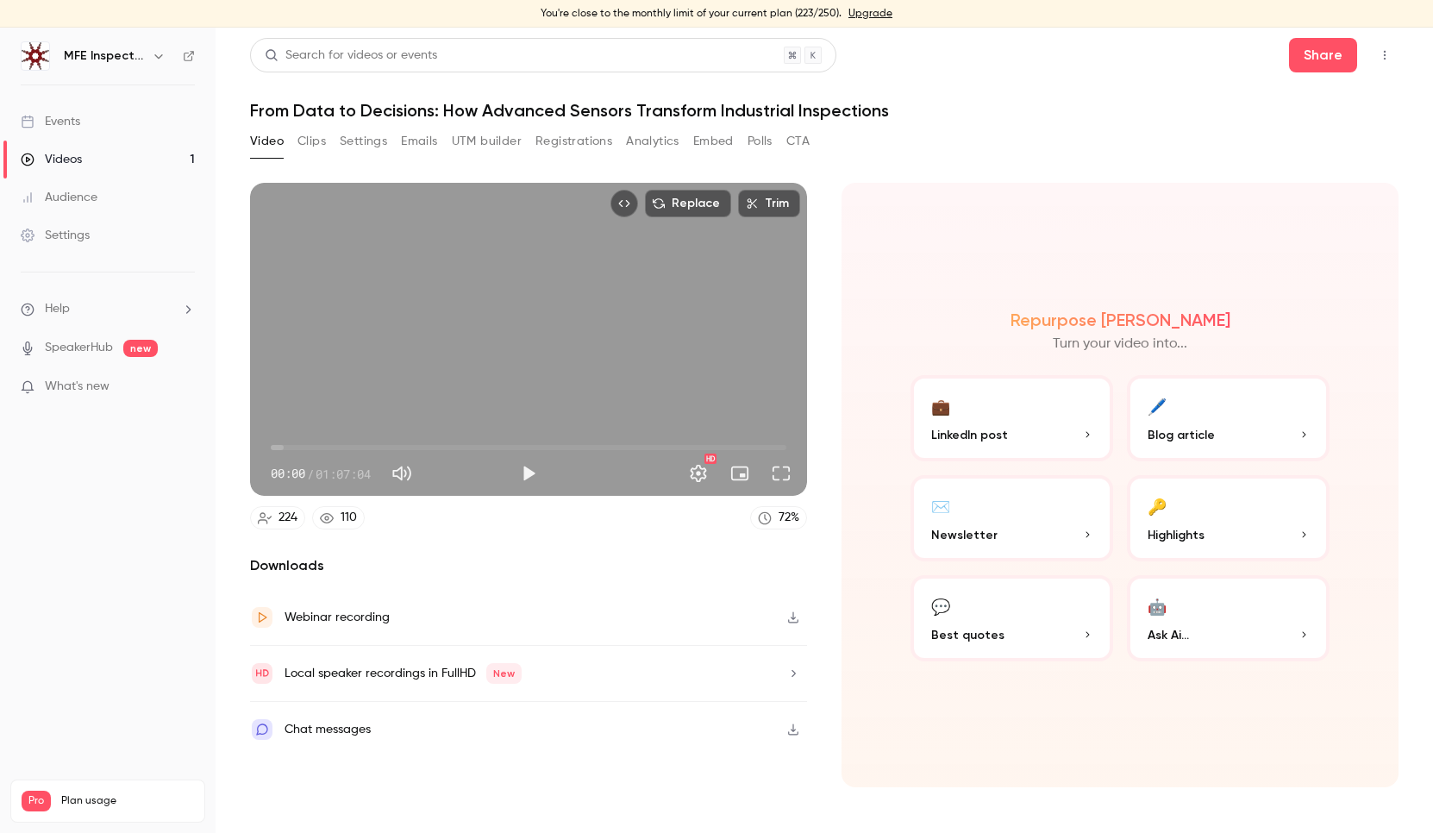
click at [1268, 526] on p "Highlights" at bounding box center [1228, 535] width 161 height 18
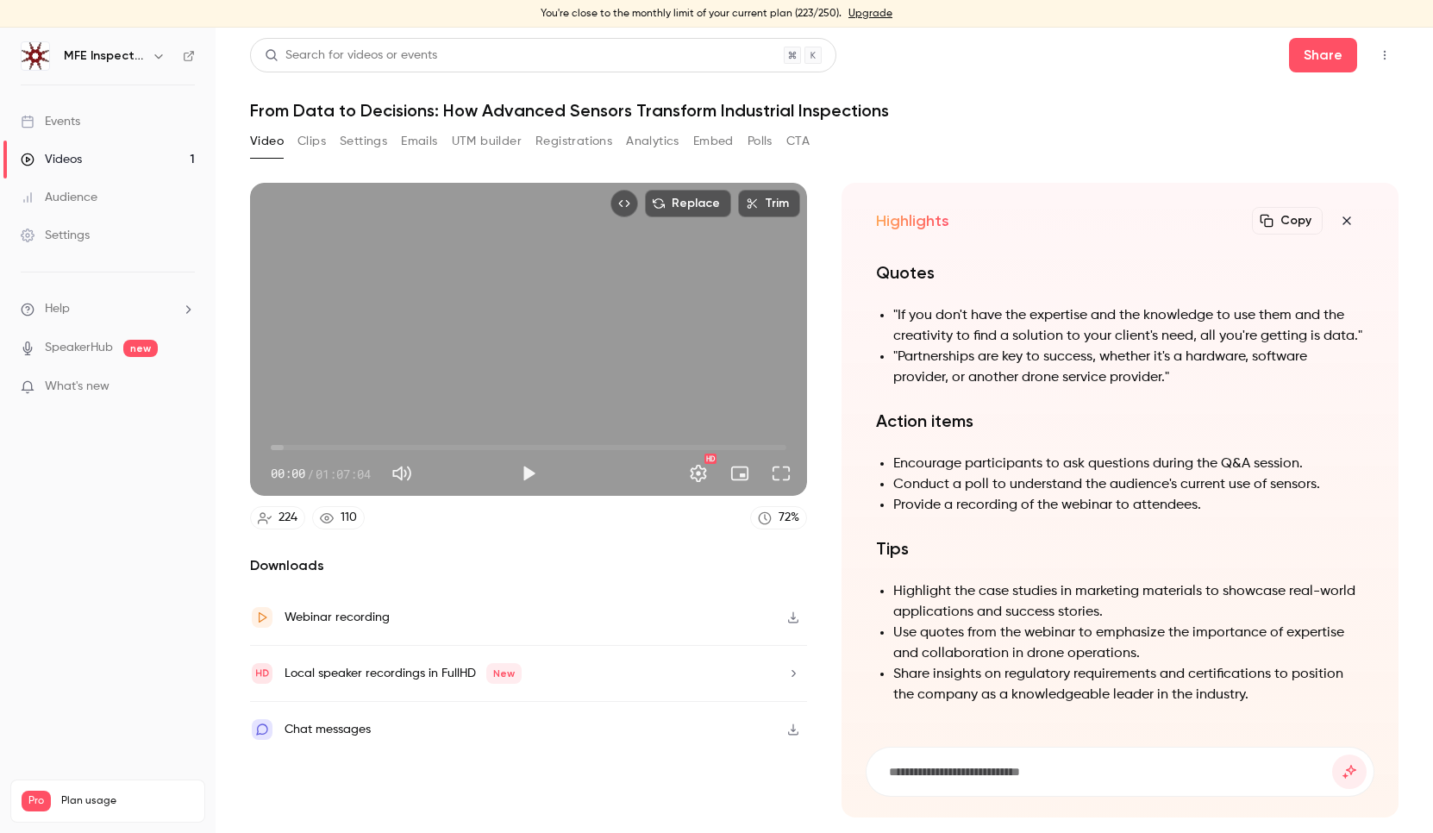
click at [316, 138] on button "Clips" at bounding box center [311, 142] width 28 height 28
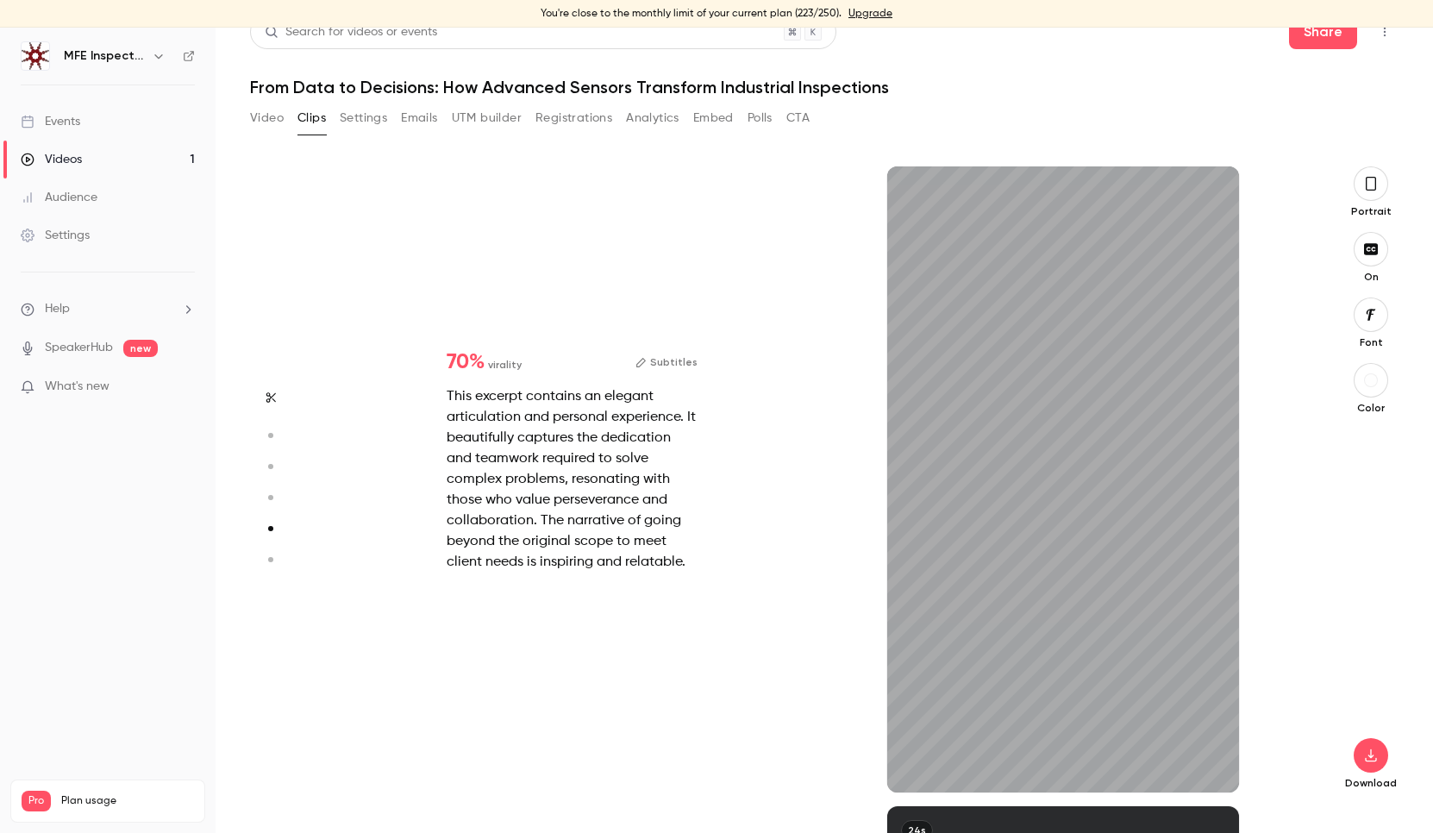
scroll to position [2559, 0]
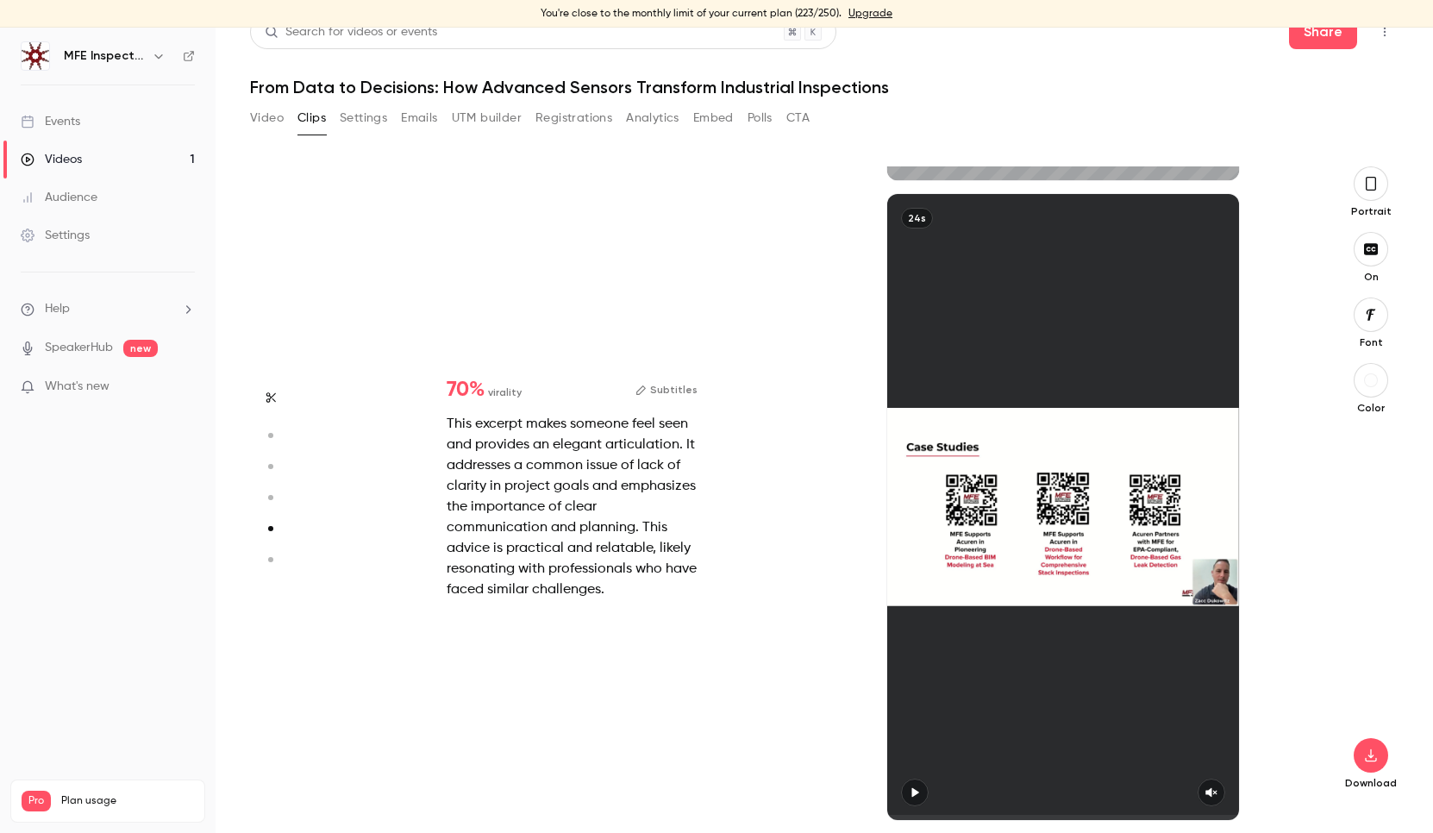
type input "*"
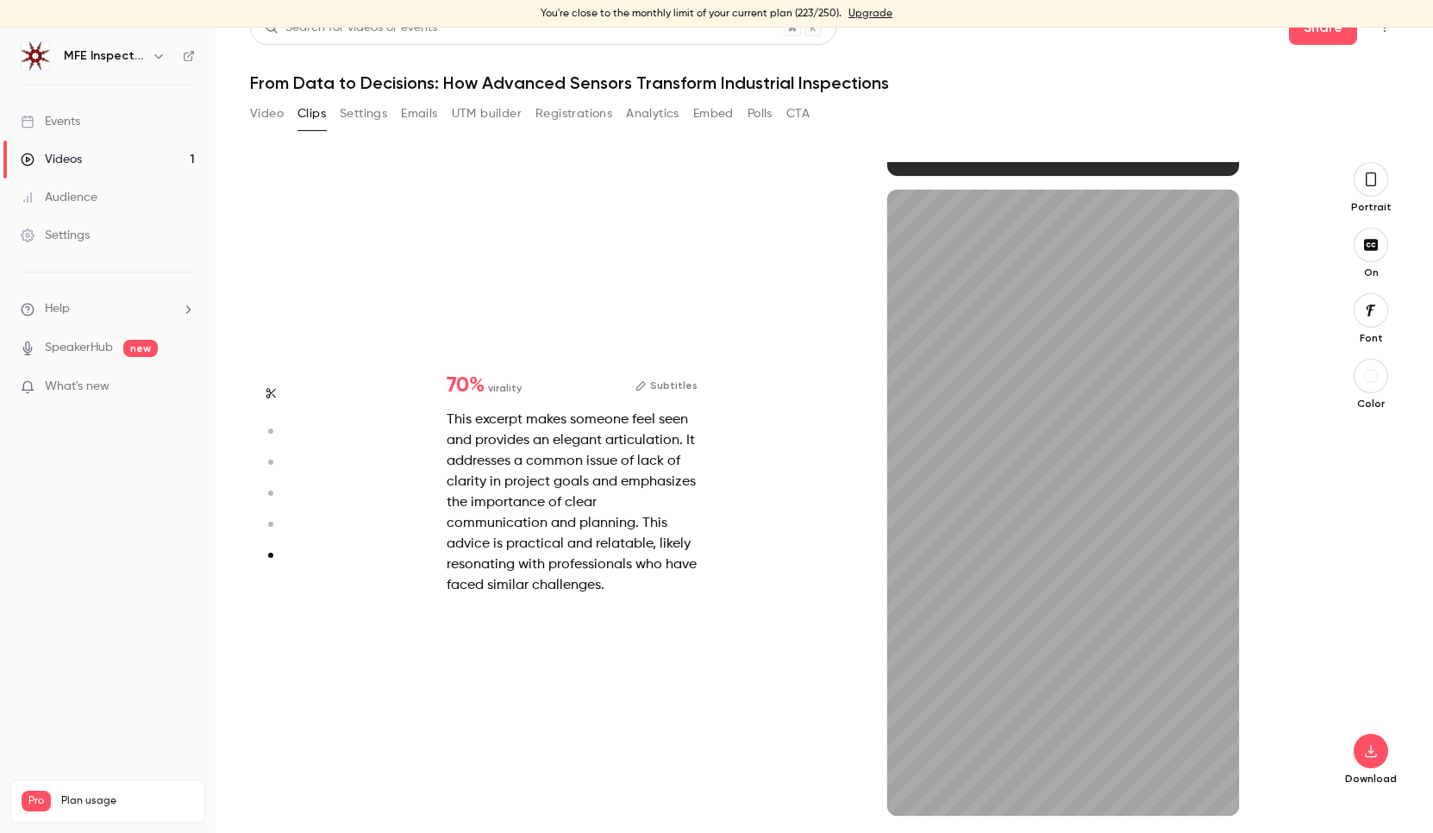
type input "*"
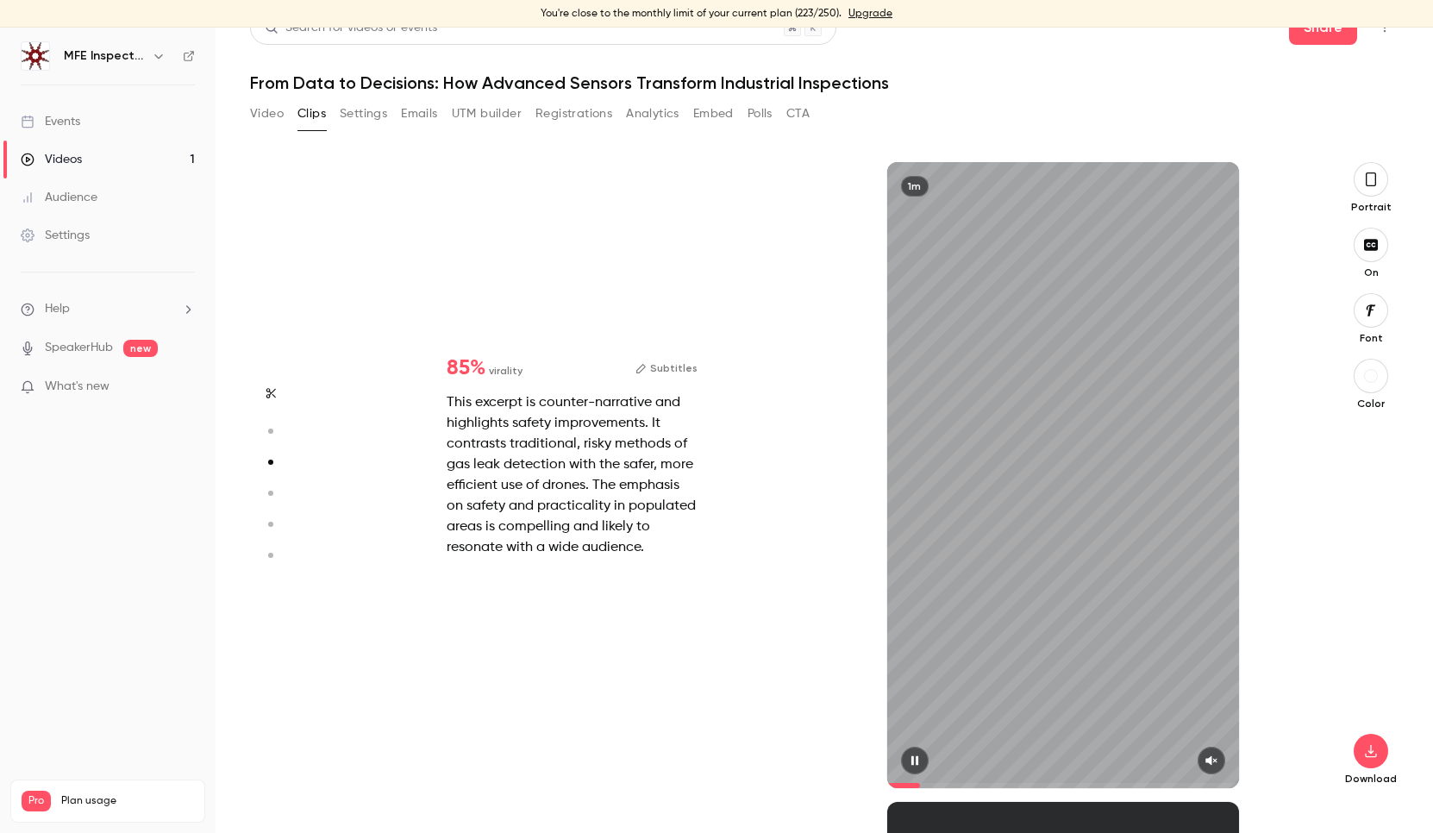
scroll to position [640, 0]
click at [1210, 758] on icon "button" at bounding box center [1210, 760] width 11 height 9
type input "*"
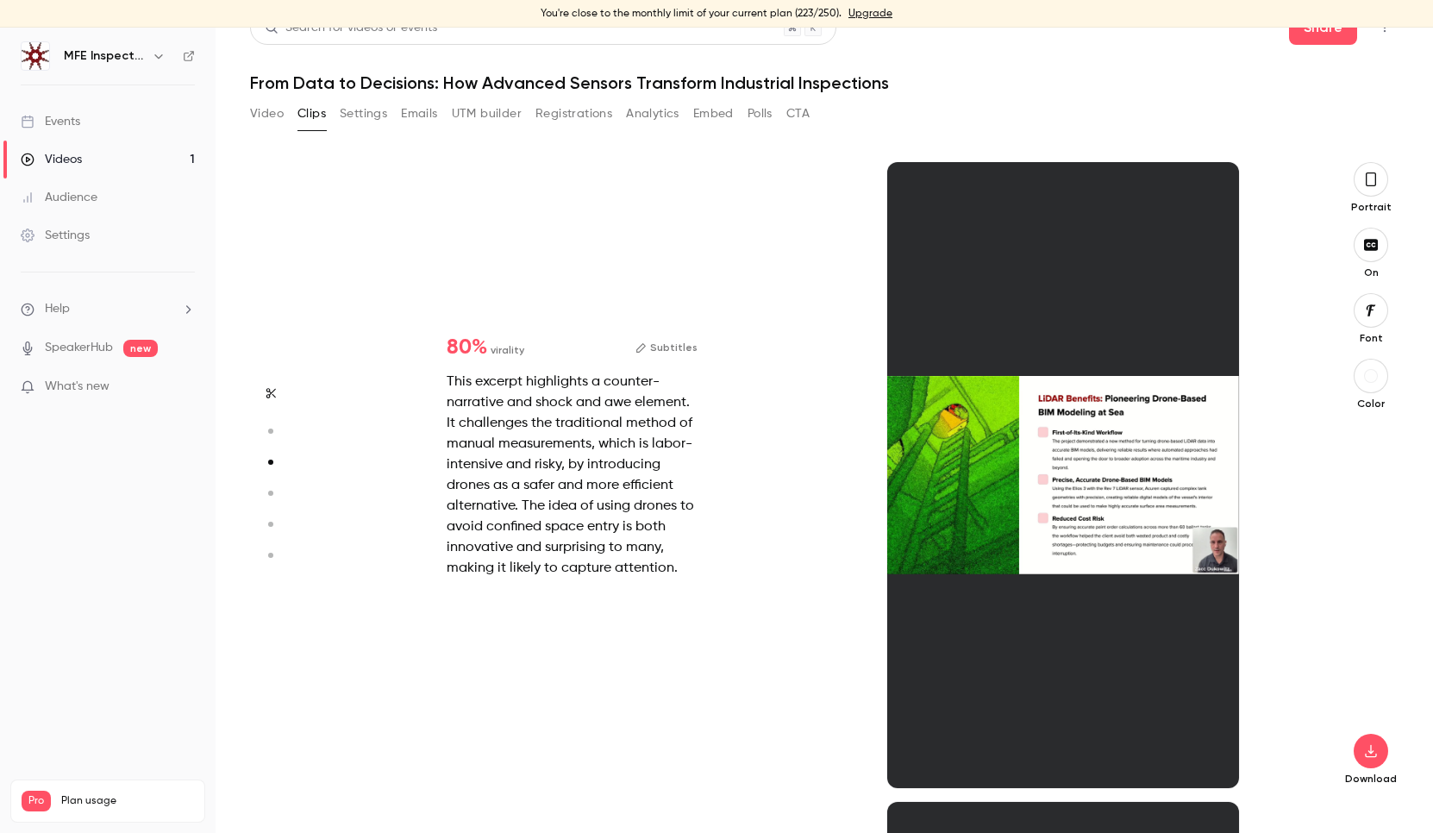
scroll to position [1280, 0]
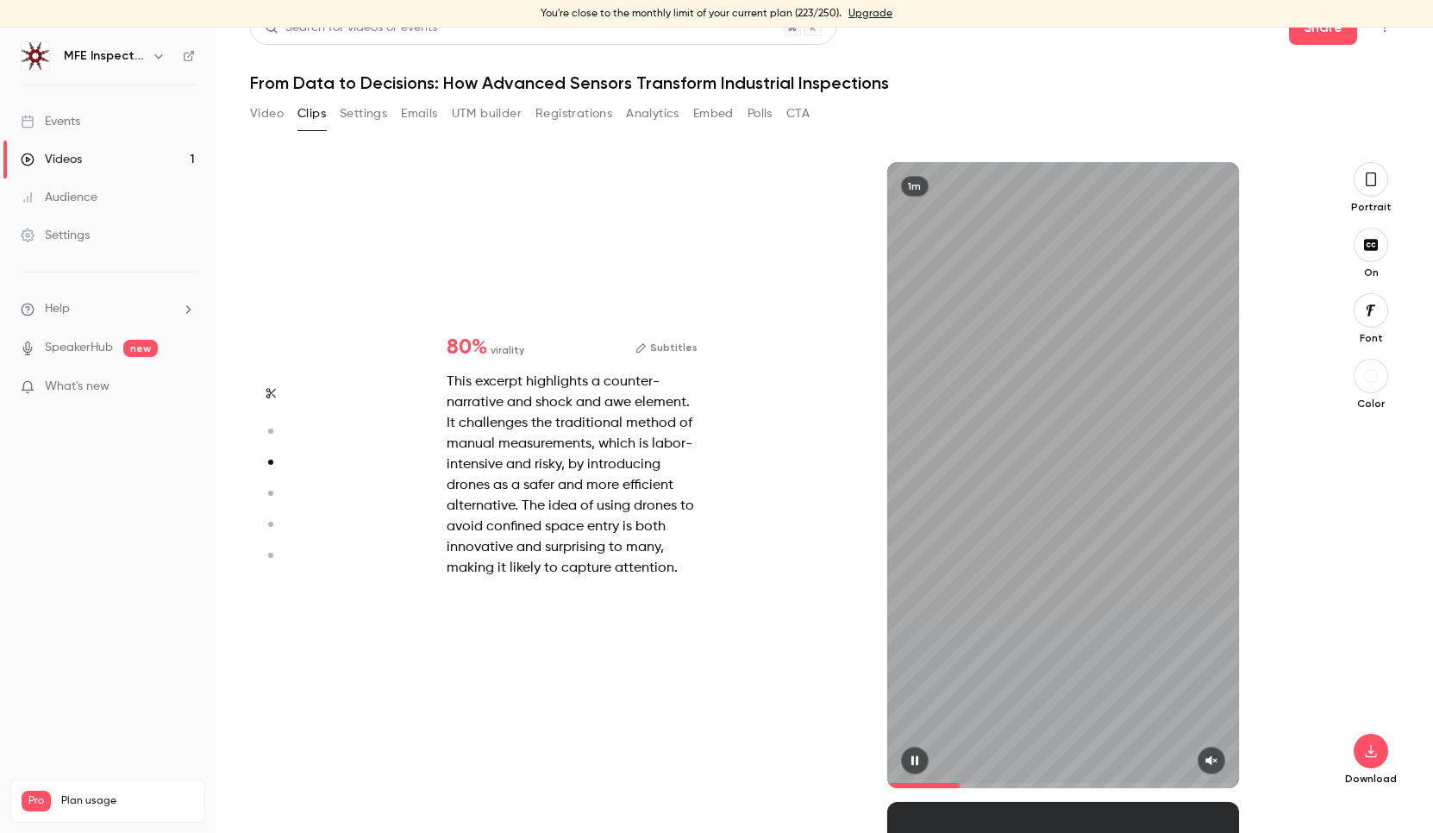
type input "*"
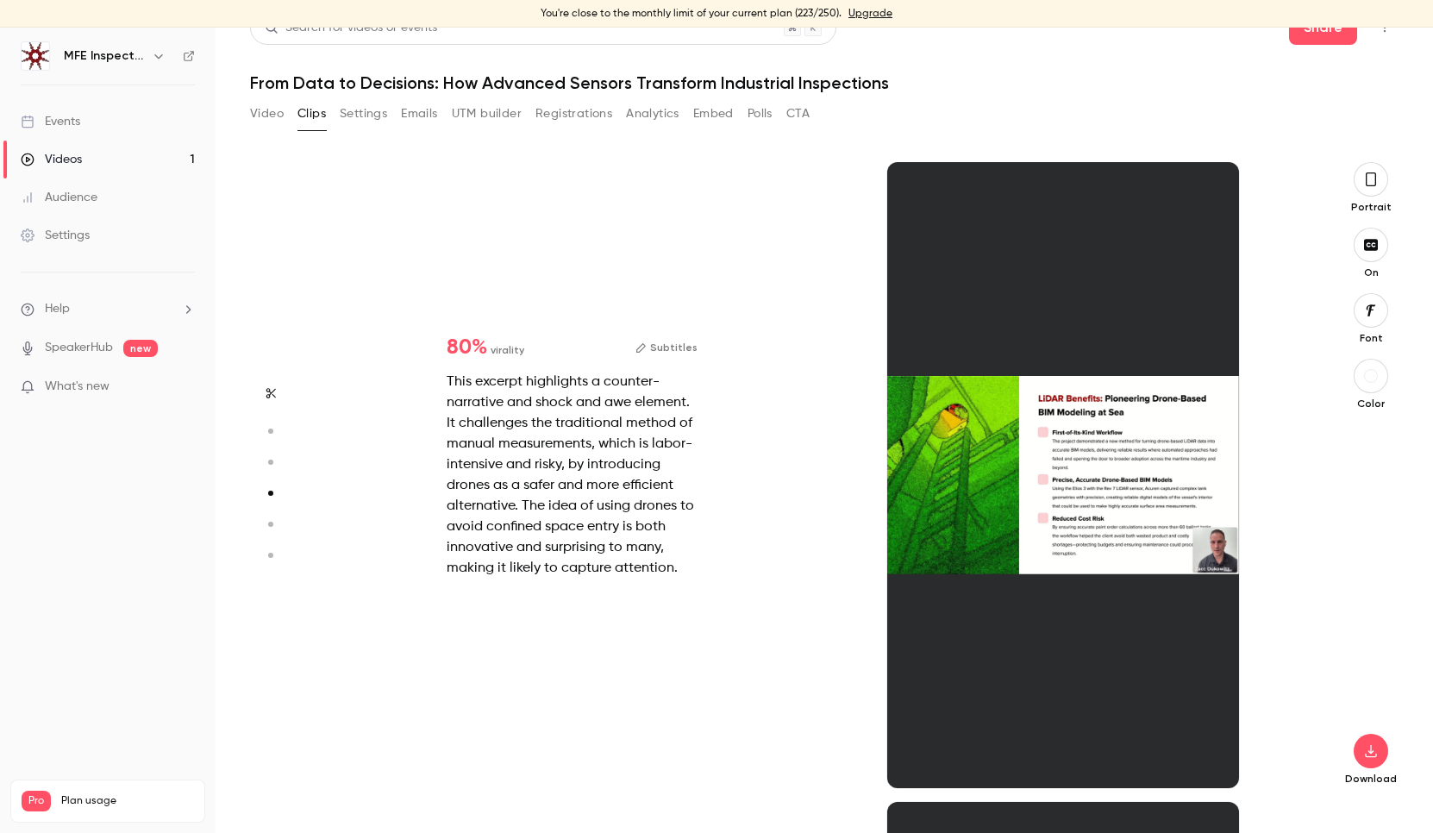
scroll to position [1919, 0]
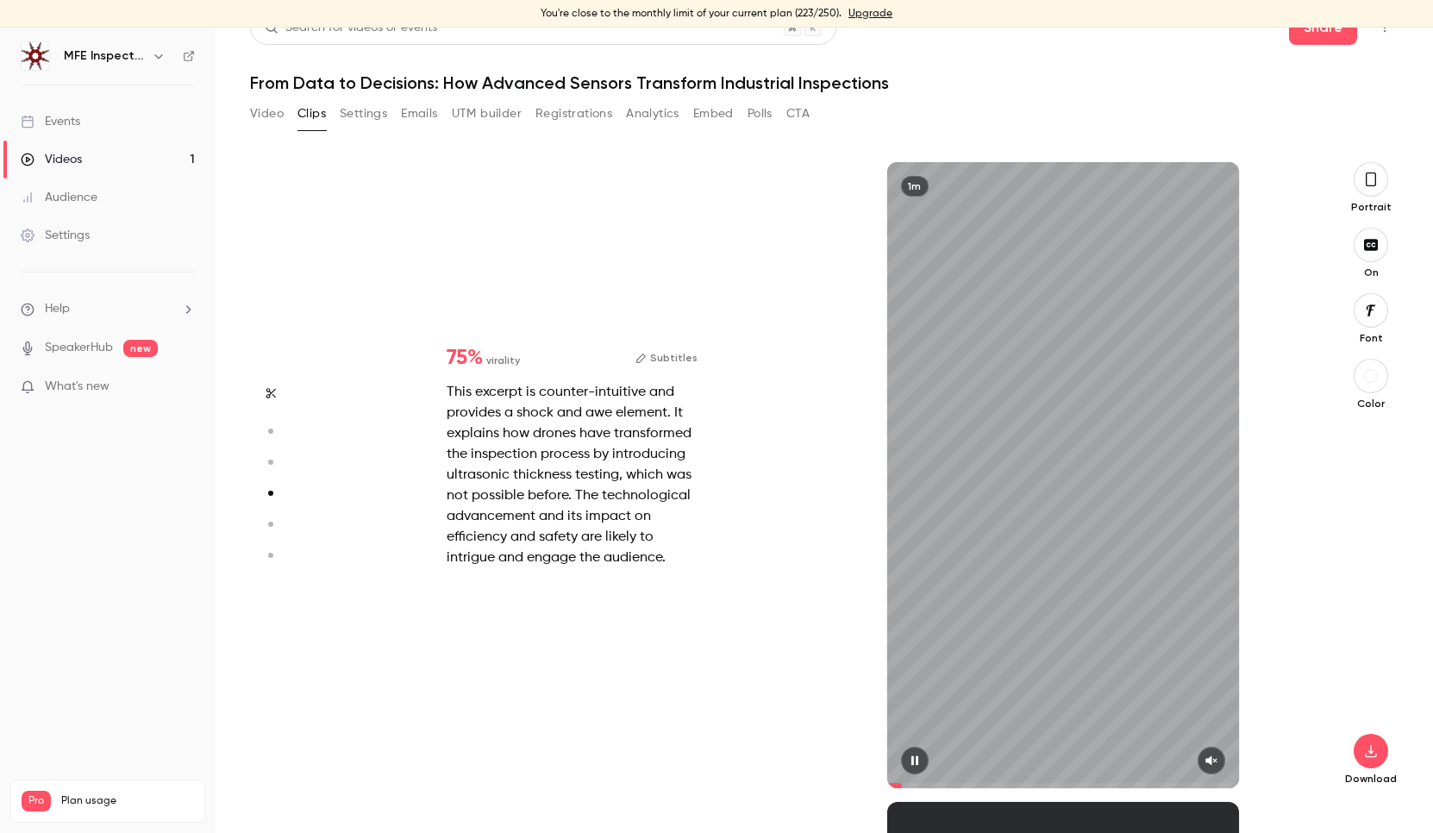
click at [1215, 760] on icon "button" at bounding box center [1210, 760] width 11 height 9
click at [1374, 172] on icon "button" at bounding box center [1371, 179] width 14 height 19
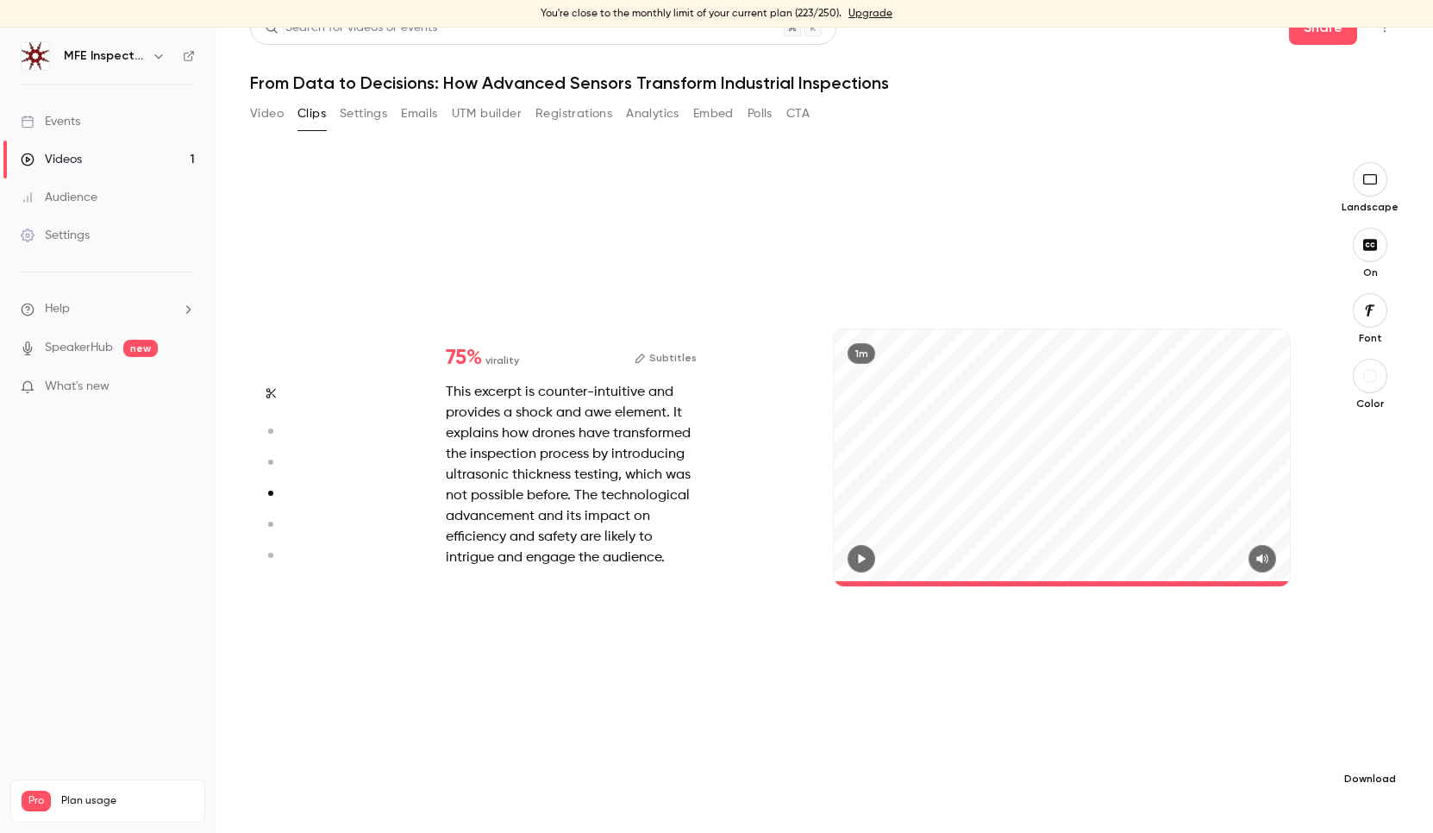
click at [1368, 760] on button "button" at bounding box center [1370, 751] width 34 height 34
click at [1265, 713] on span "Full HD" at bounding box center [1241, 718] width 197 height 18
type input "*"
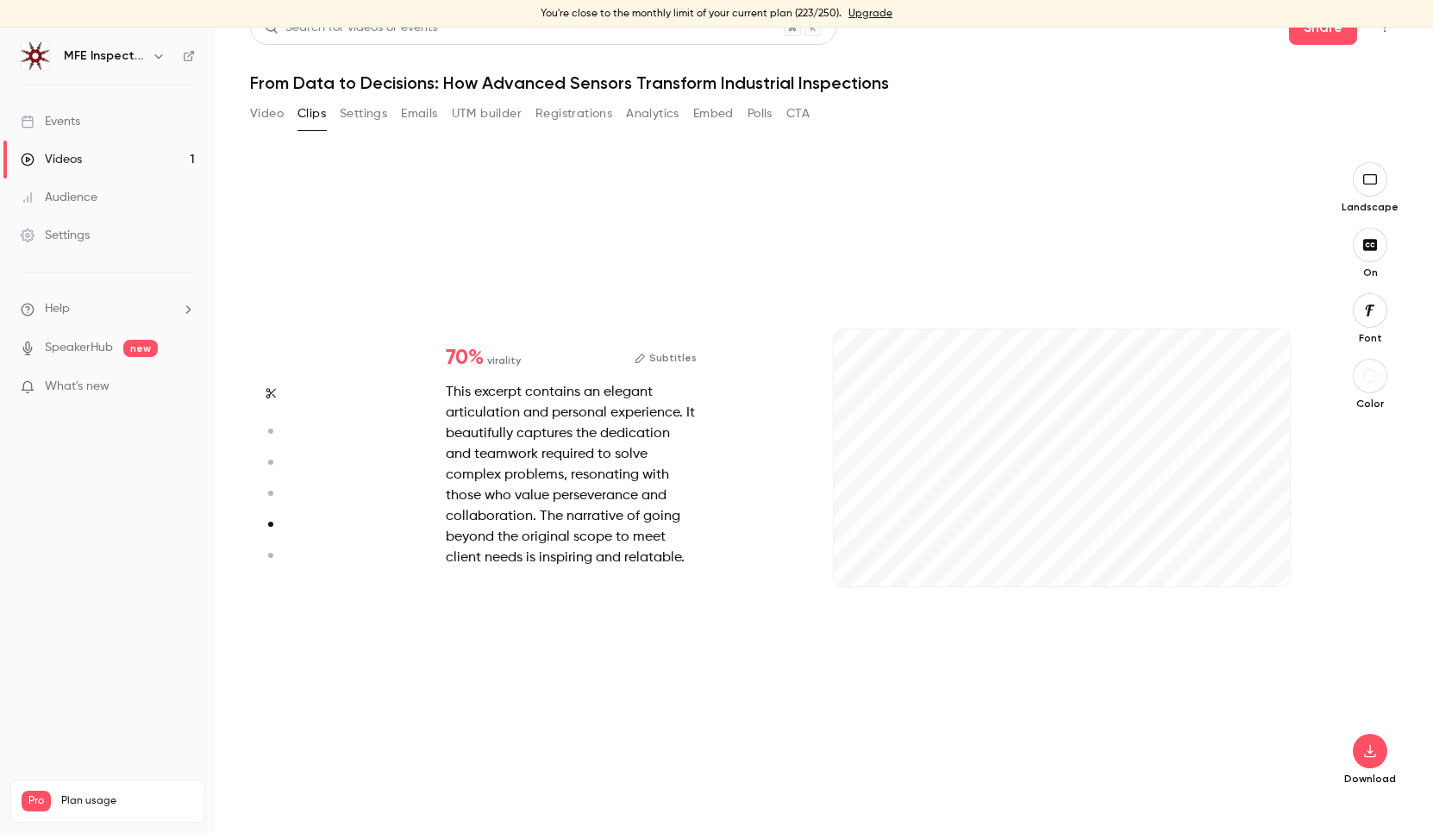
type input "*"
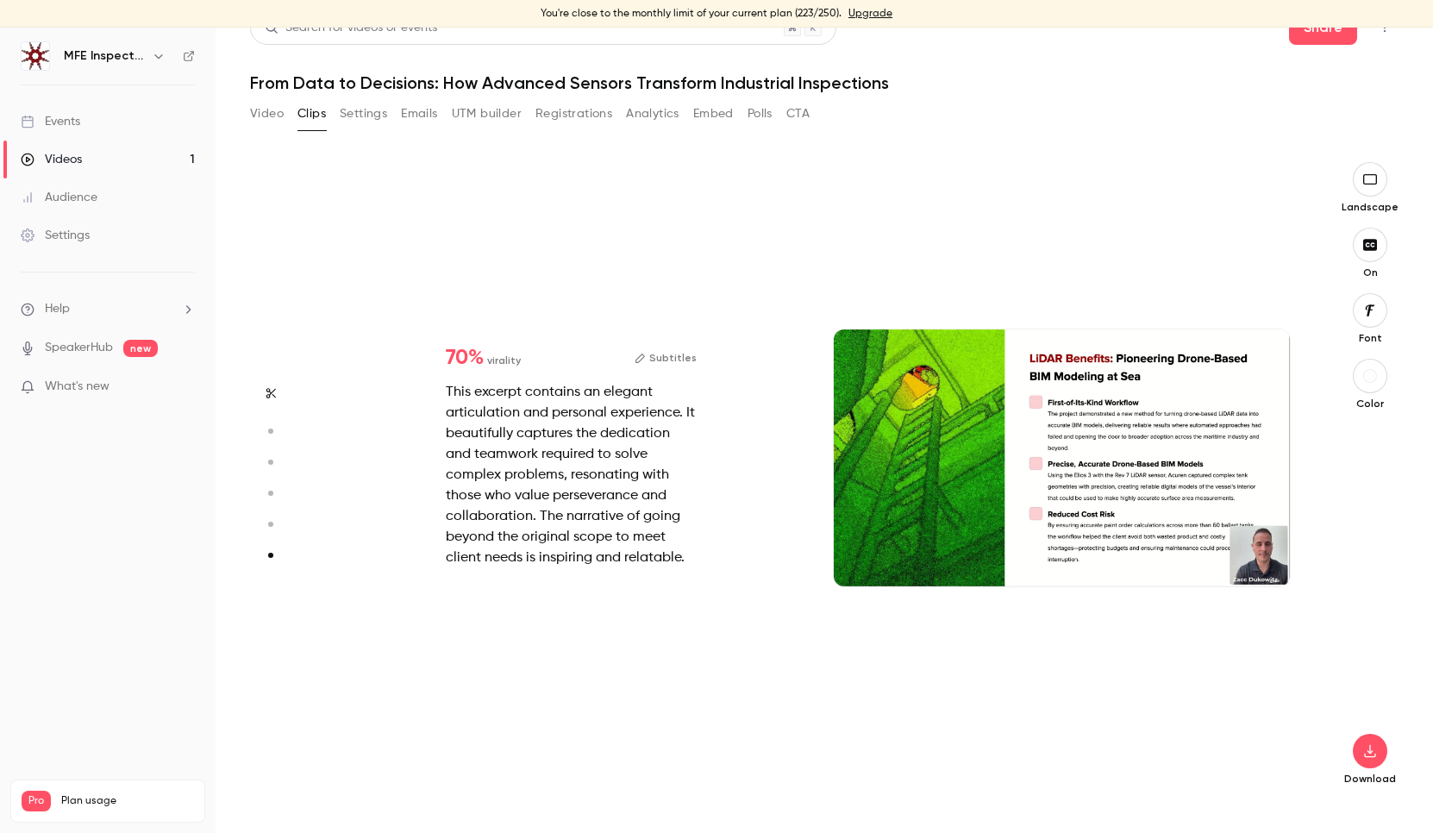
type input "*"
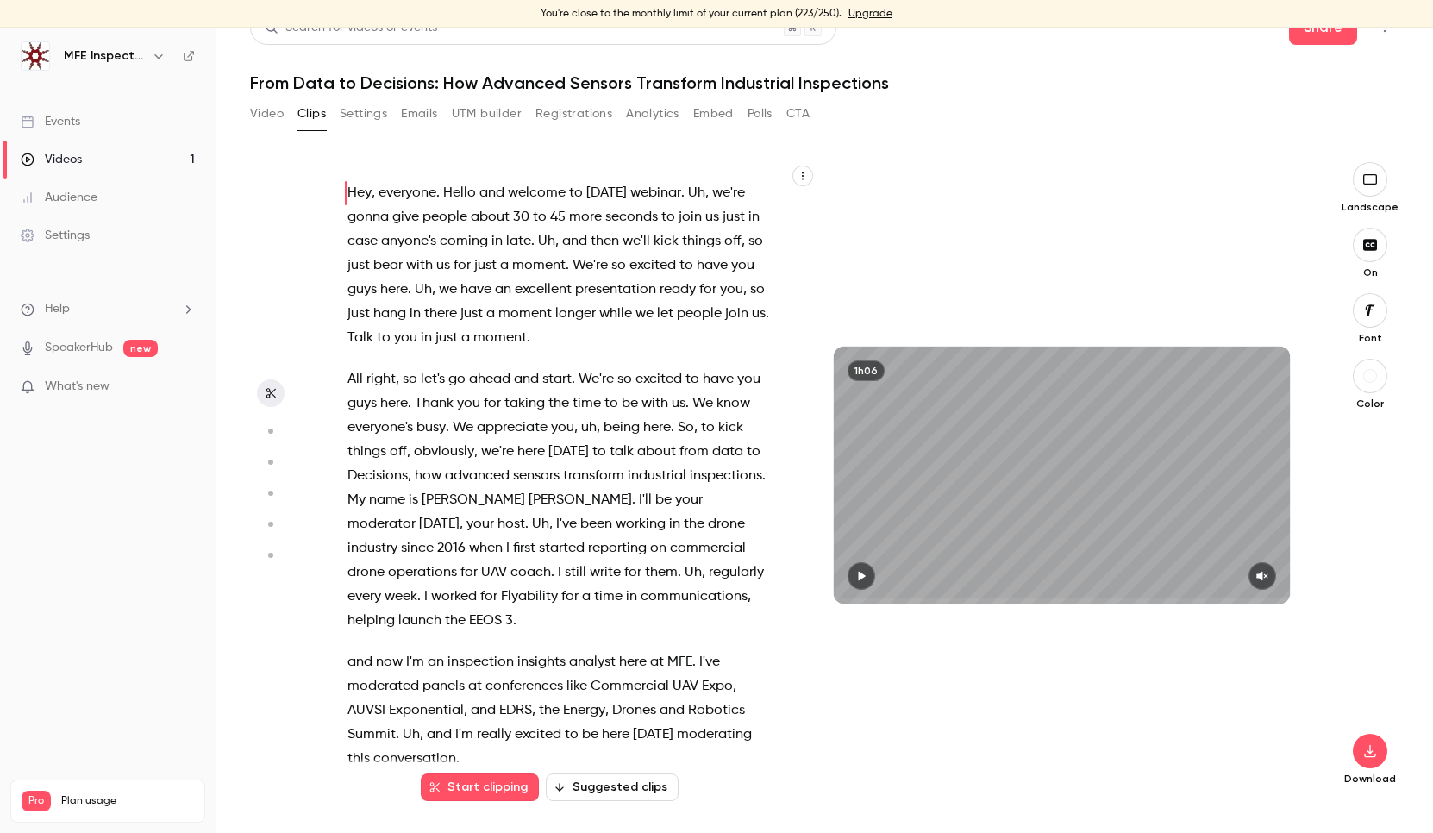
scroll to position [0, 0]
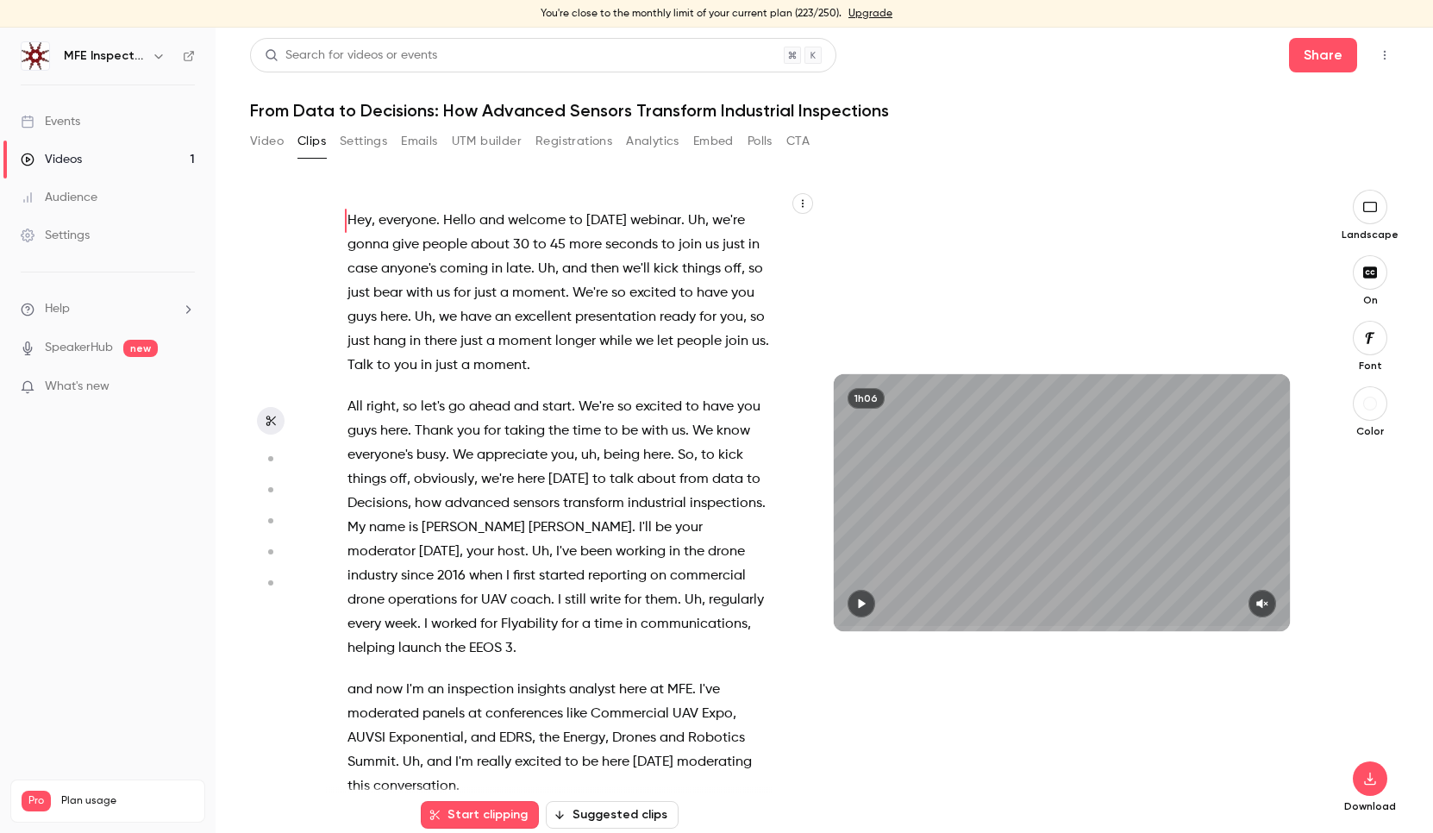
click at [274, 416] on icon "button" at bounding box center [270, 421] width 9 height 10
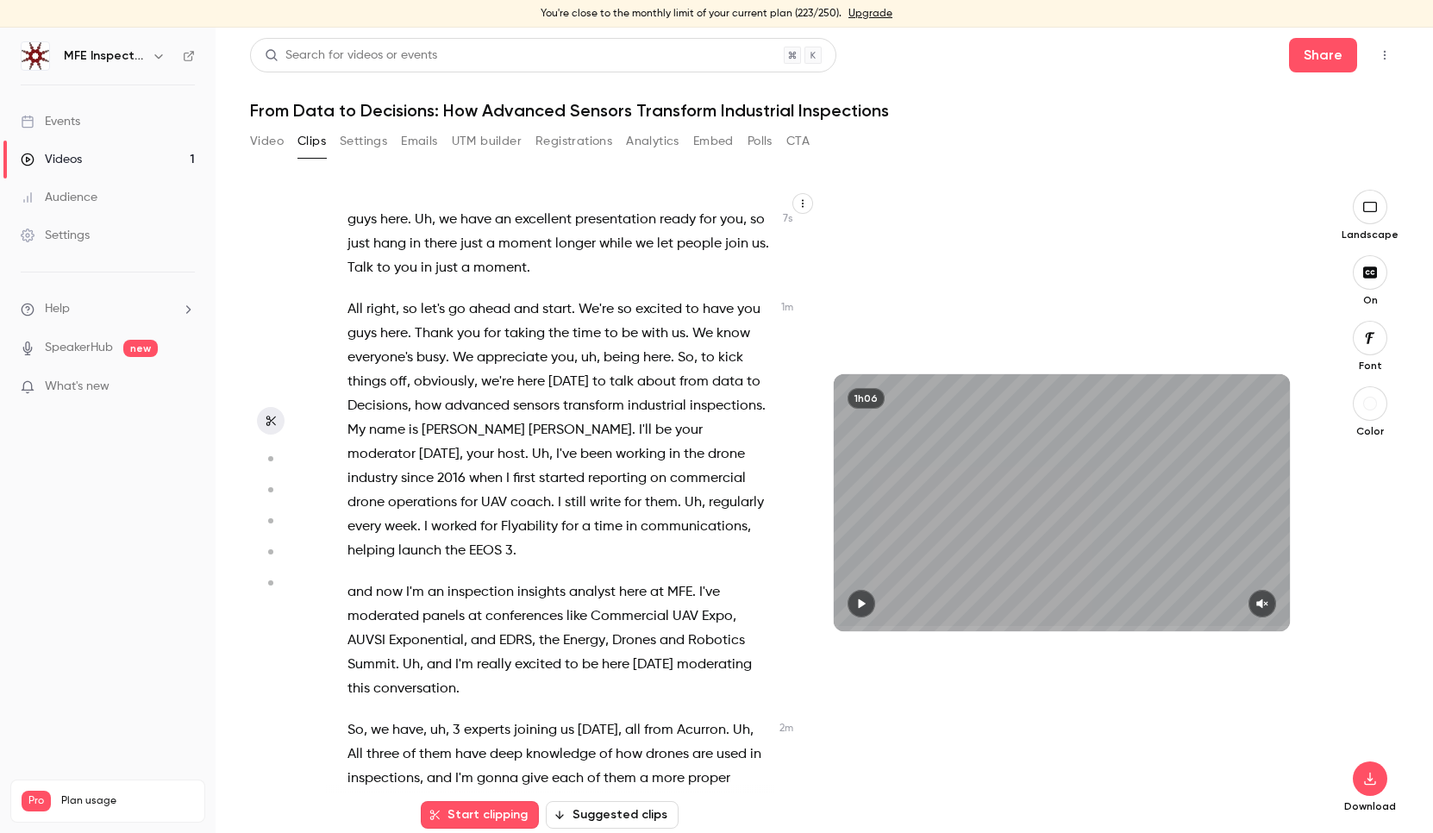
scroll to position [9, 0]
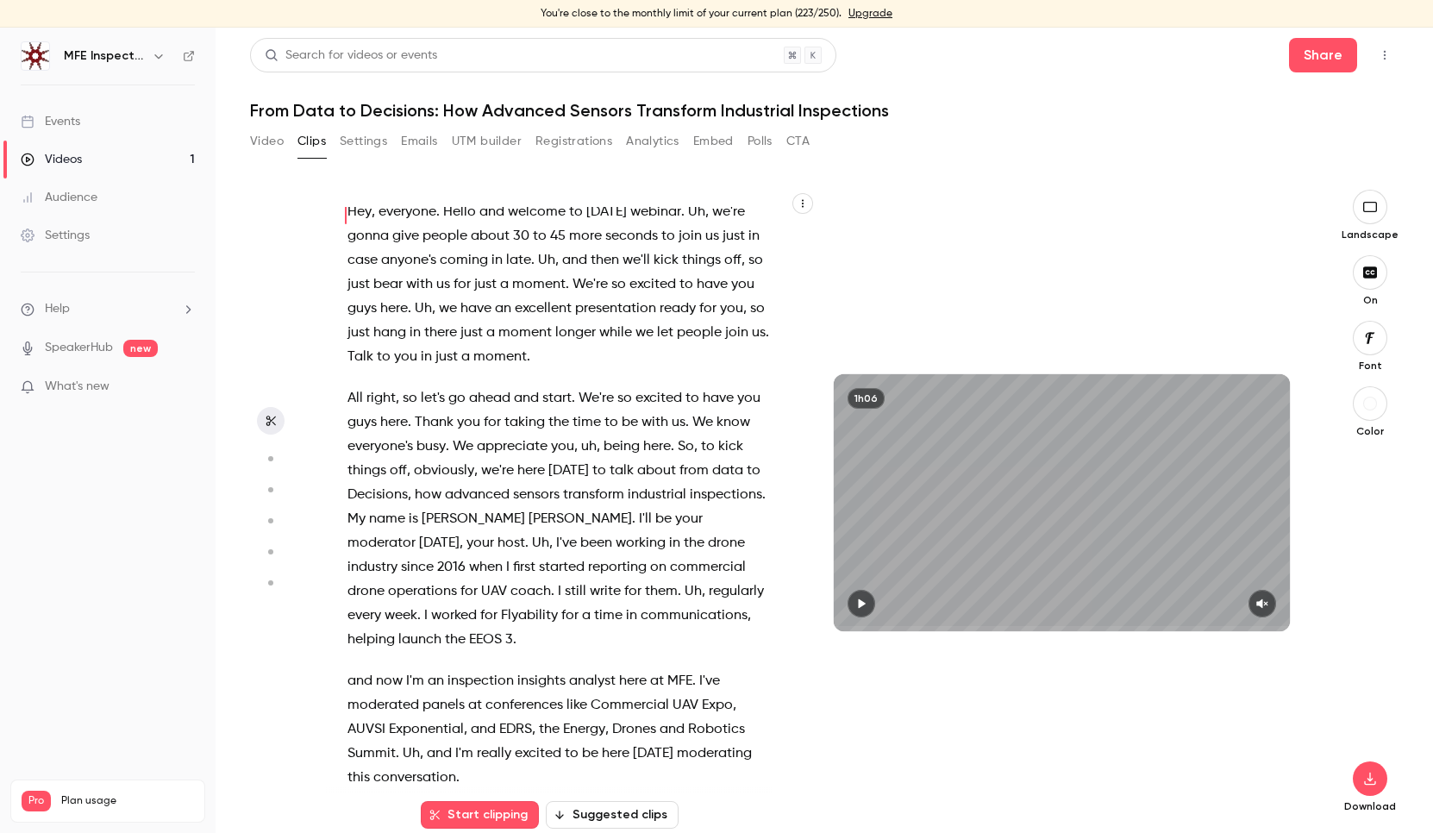
click at [868, 603] on icon "button" at bounding box center [862, 604] width 14 height 12
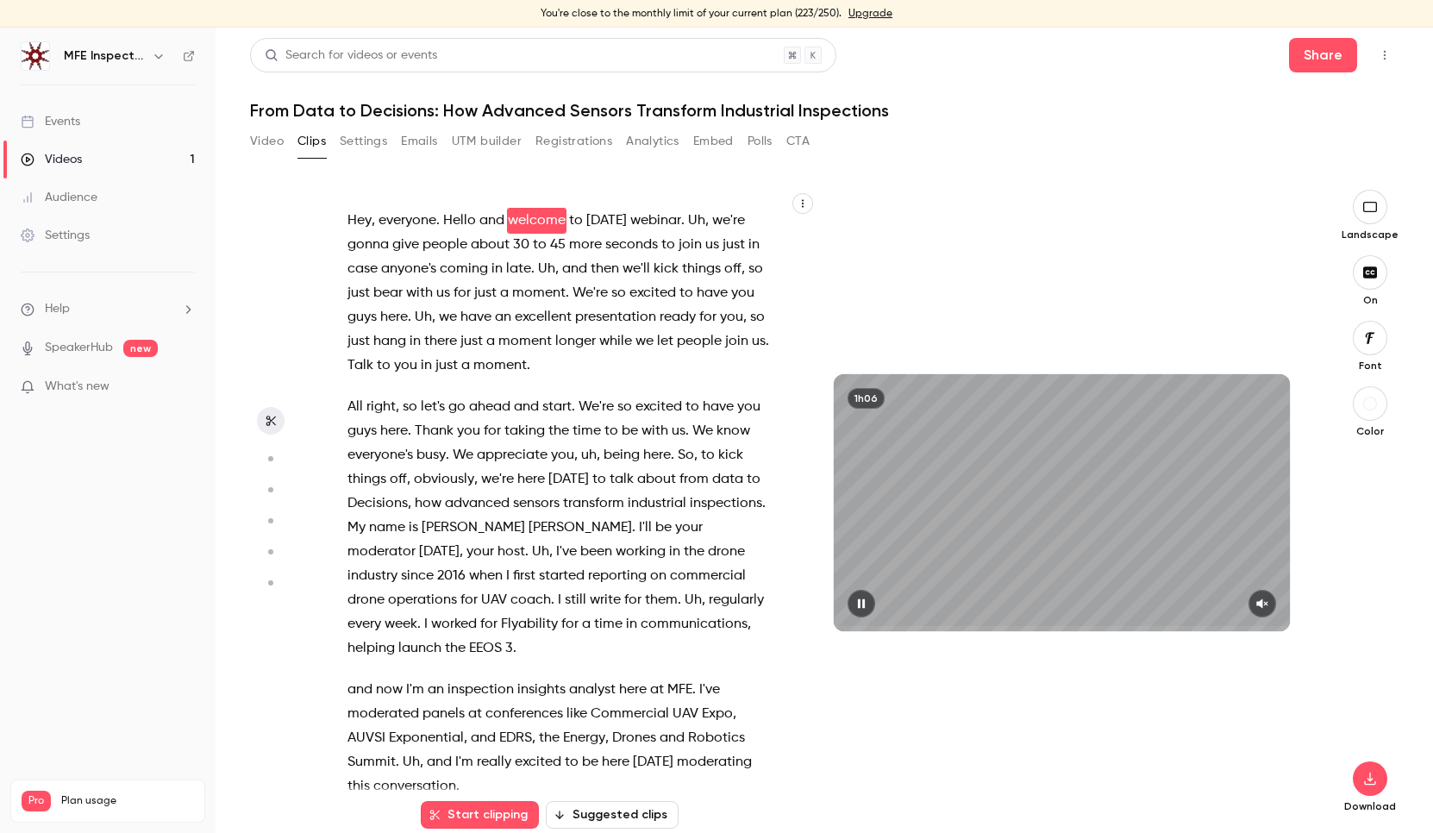
click at [858, 600] on icon "button" at bounding box center [862, 604] width 14 height 12
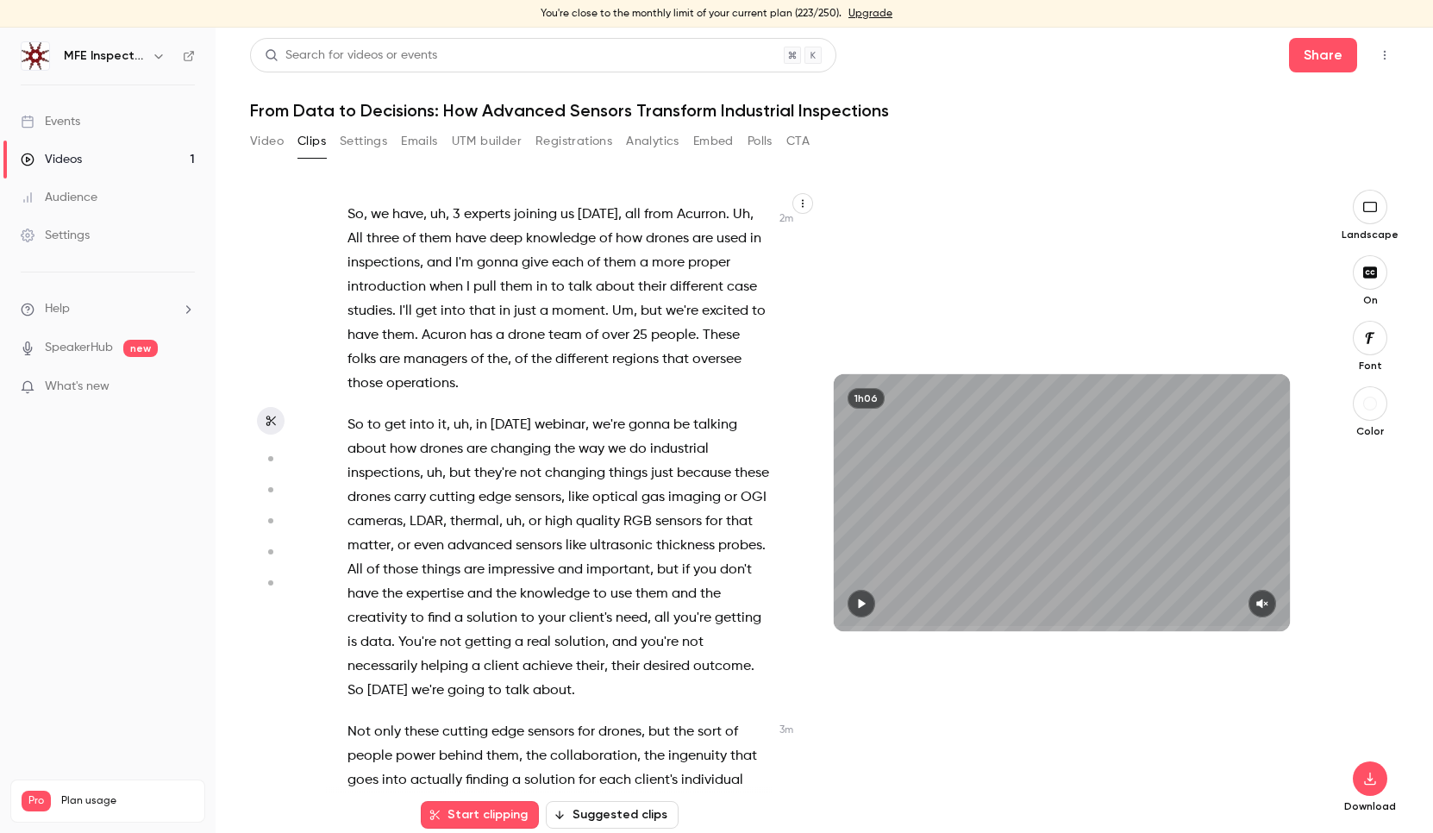
scroll to position [614, 0]
type input "*"
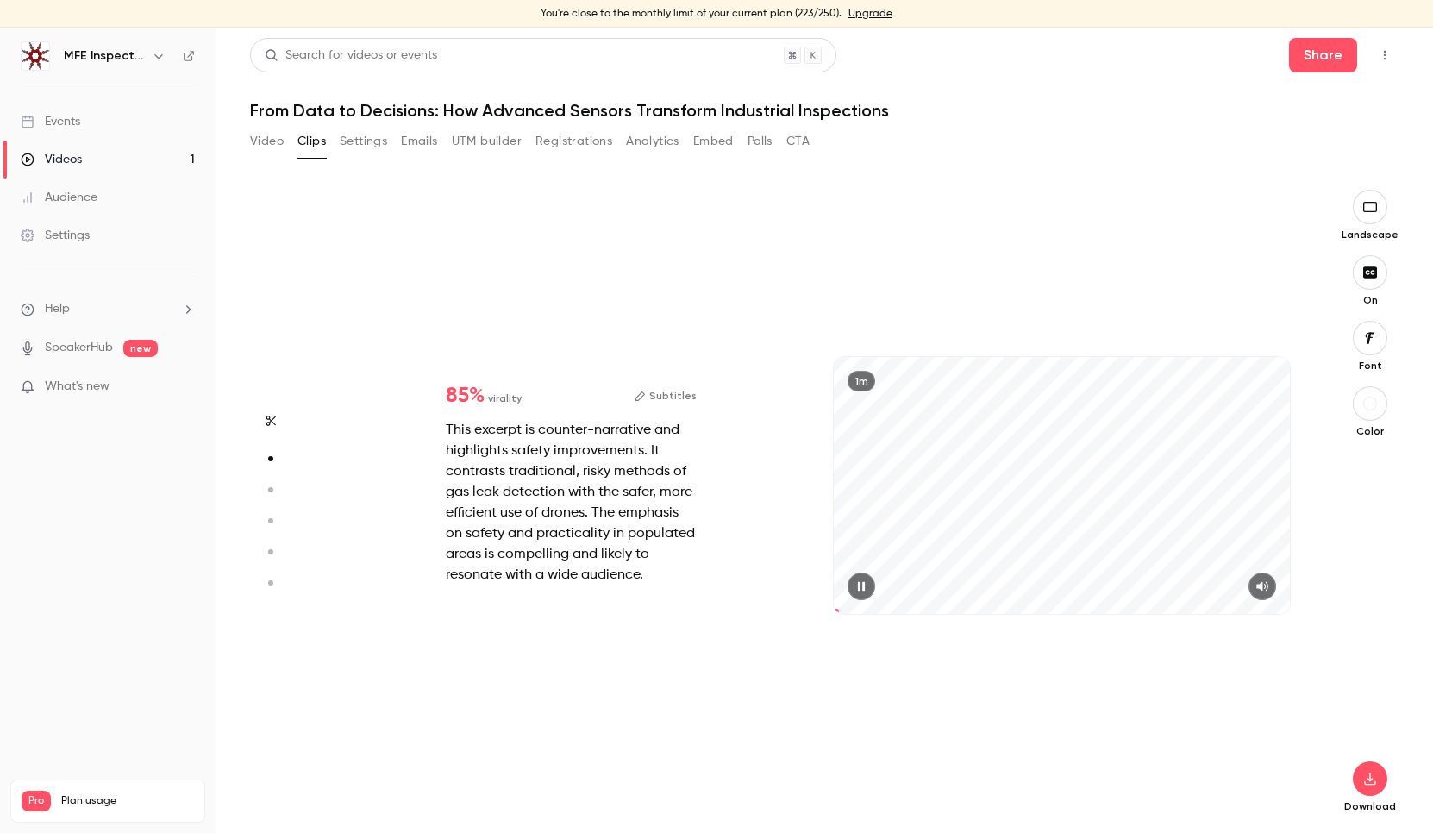
scroll to position [640, 0]
click at [859, 586] on icon "button" at bounding box center [861, 586] width 7 height 9
type input "***"
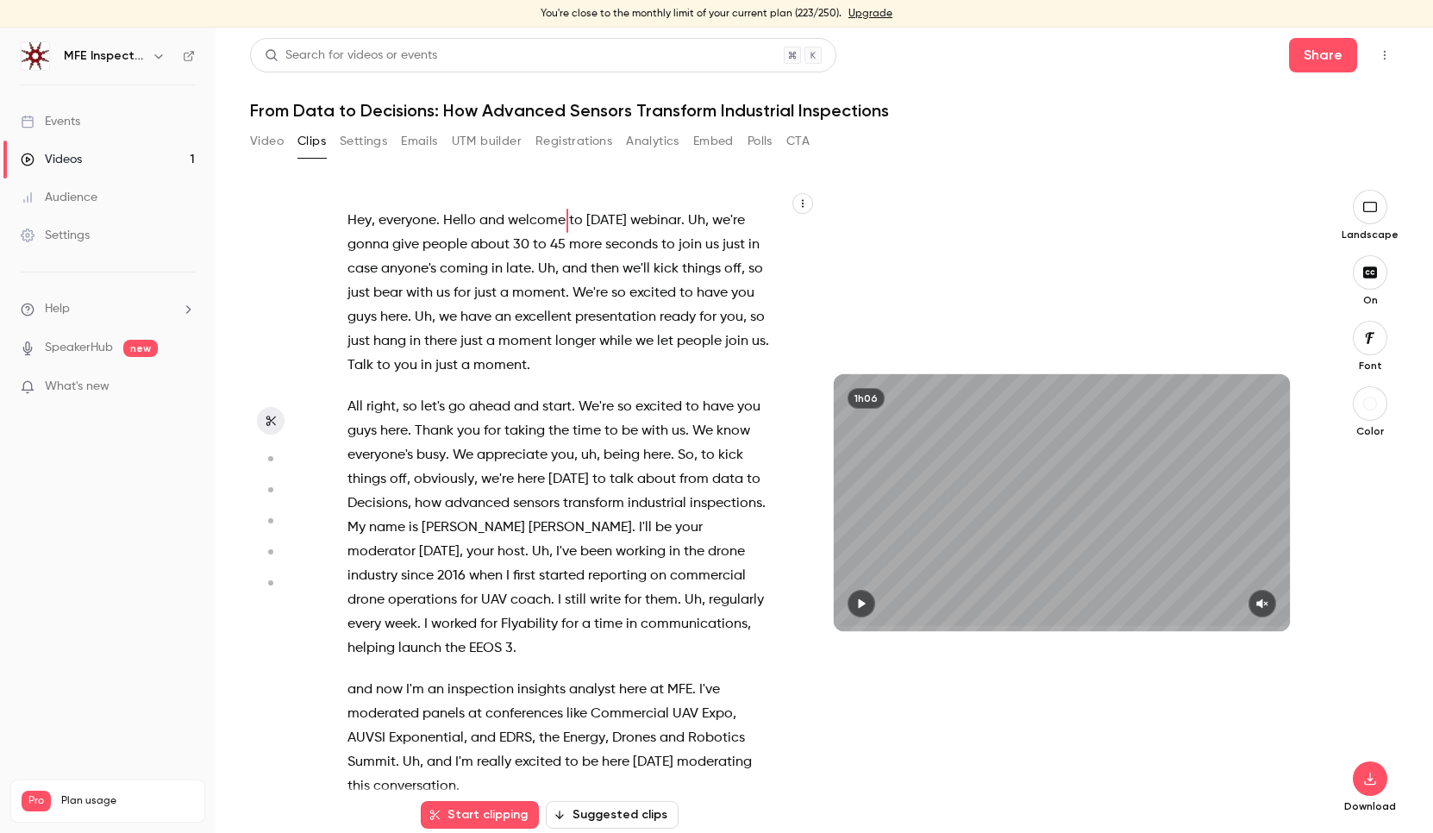
type input "*"
type input "***"
type input "*"
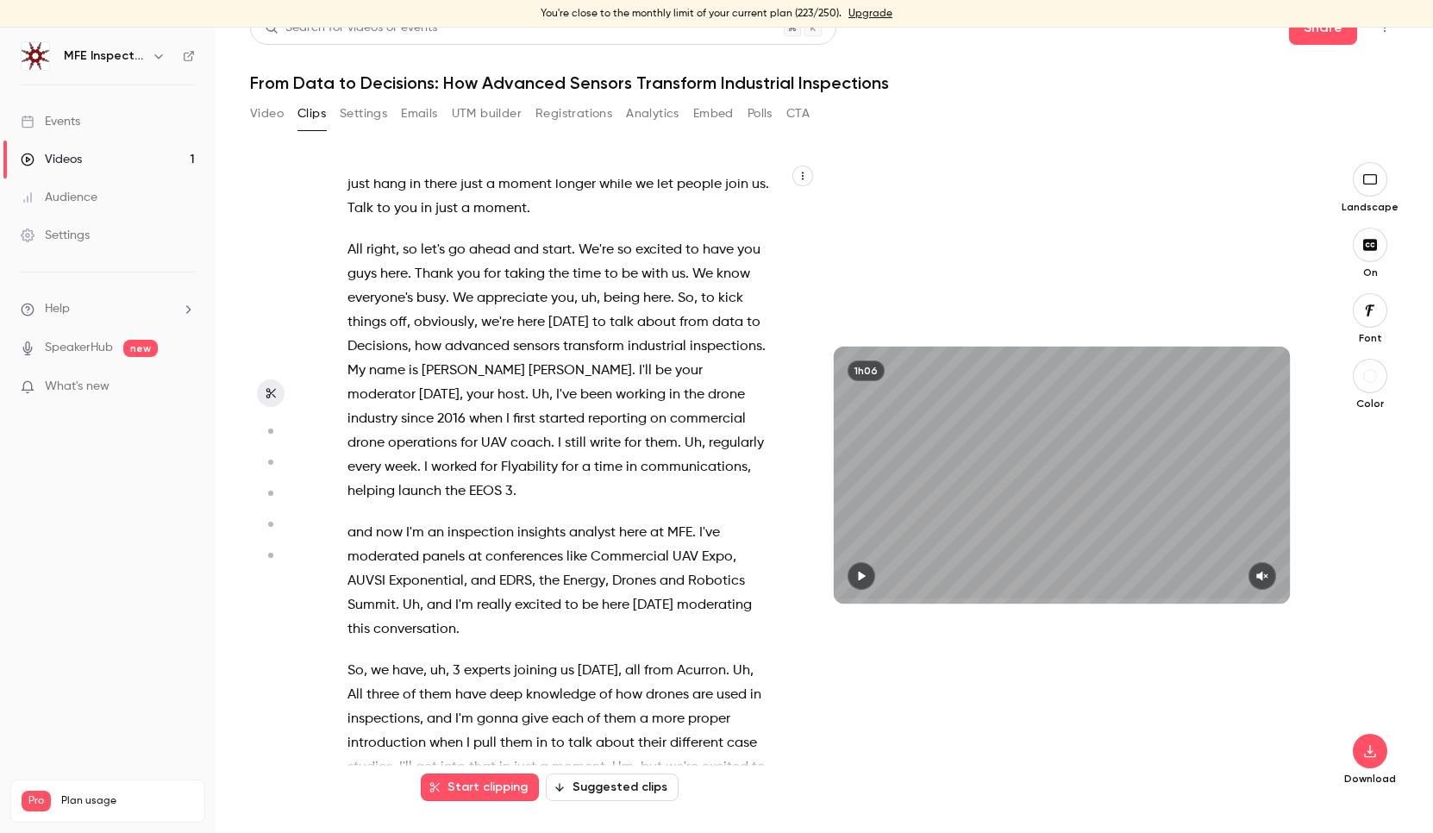
click at [617, 792] on button "Suggested clips" at bounding box center [612, 787] width 133 height 28
type input "*"
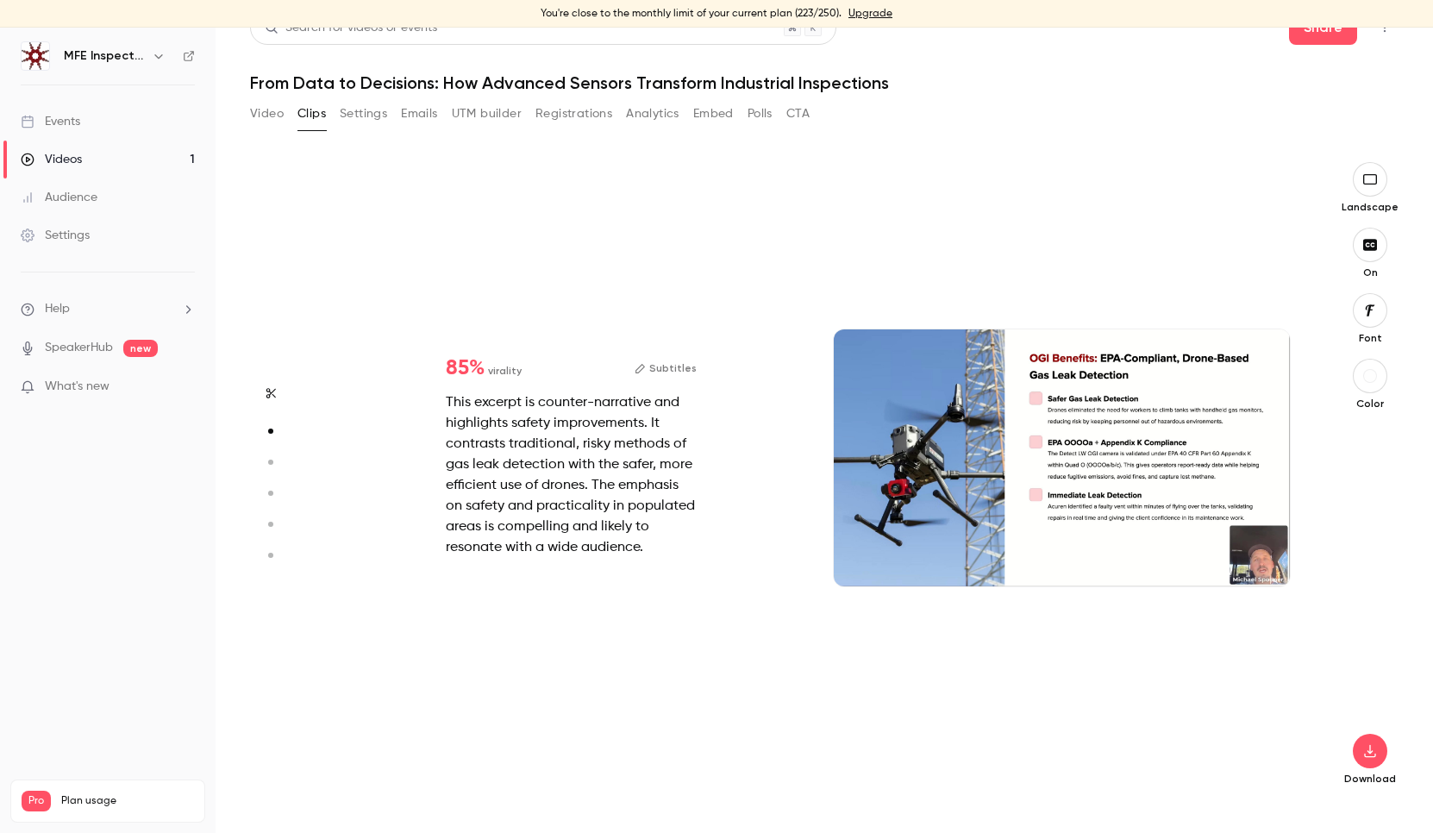
scroll to position [640, 0]
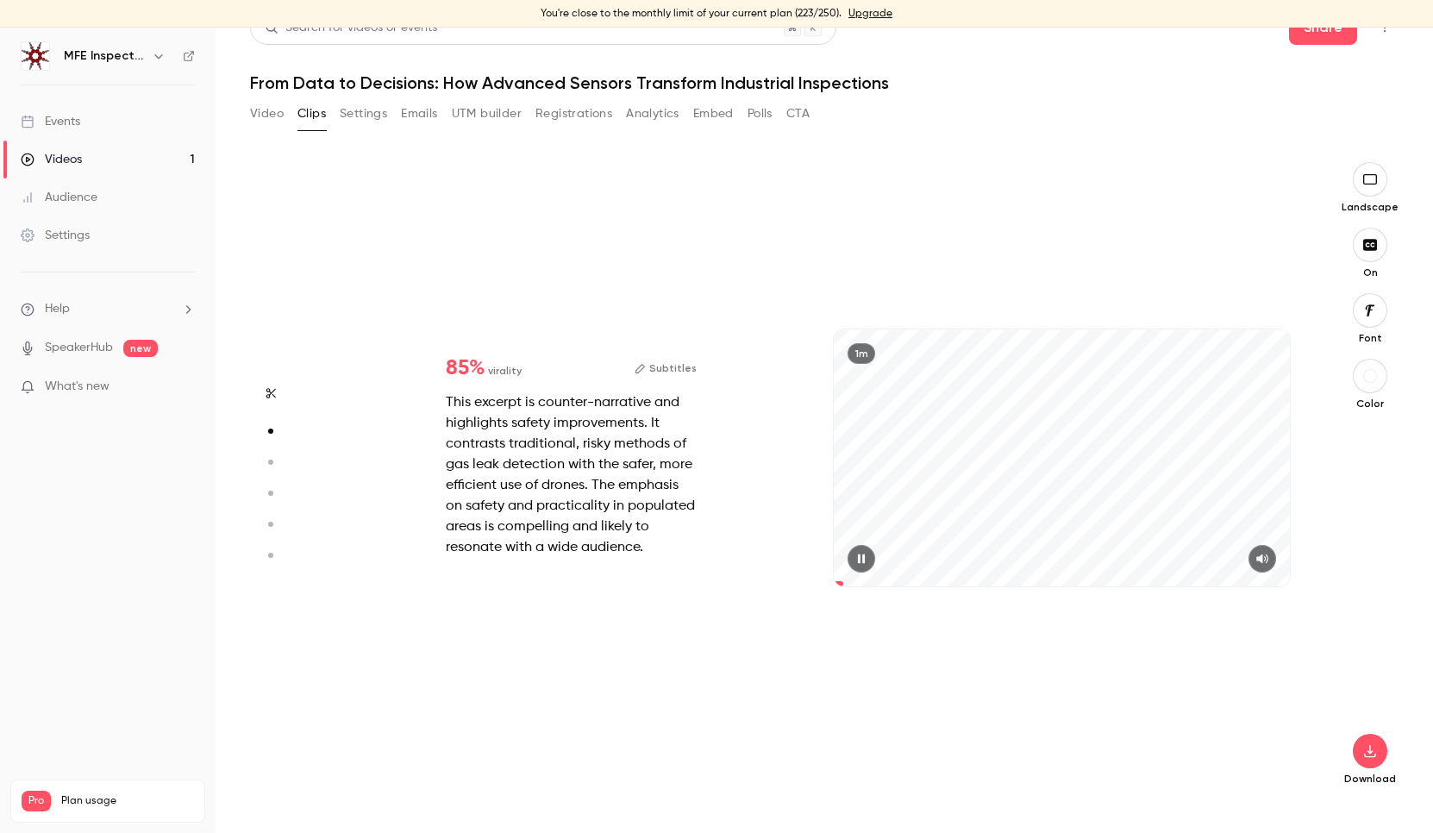
type input "***"
type input "*"
type input "***"
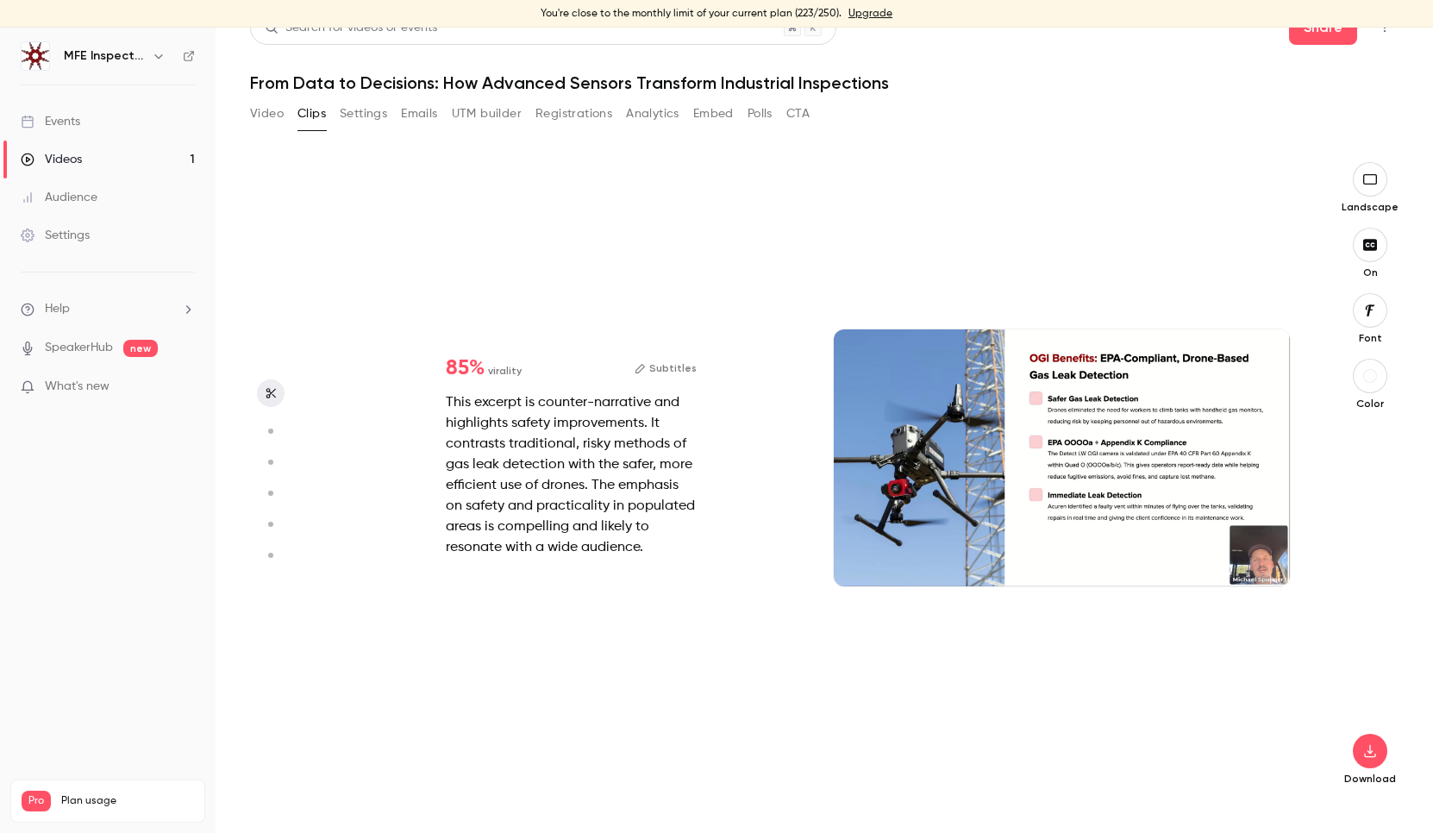
type input "*"
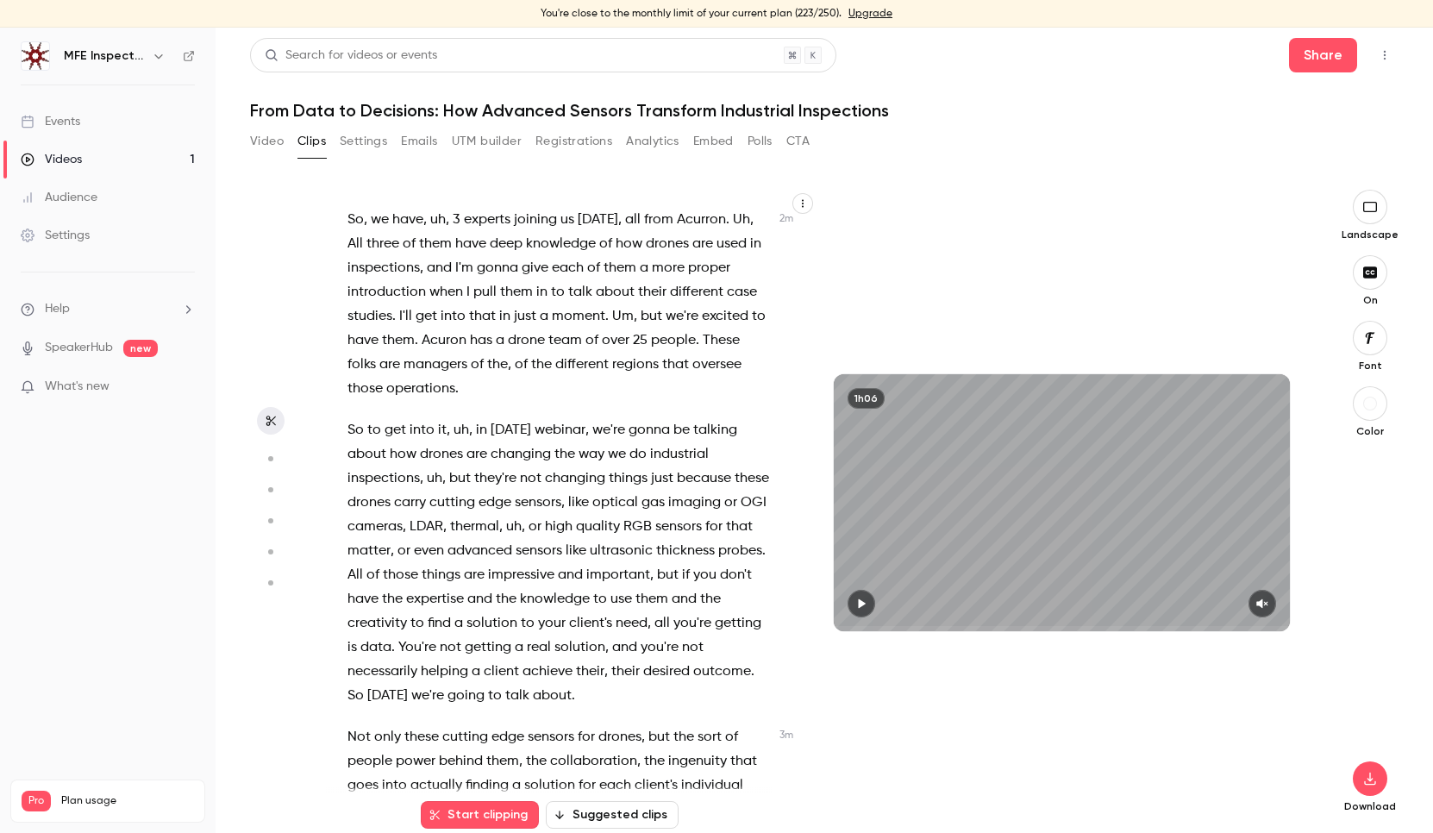
scroll to position [607, 0]
click at [802, 199] on icon "button" at bounding box center [803, 203] width 10 height 10
click at [718, 247] on div "Copy transcript" at bounding box center [733, 243] width 131 height 17
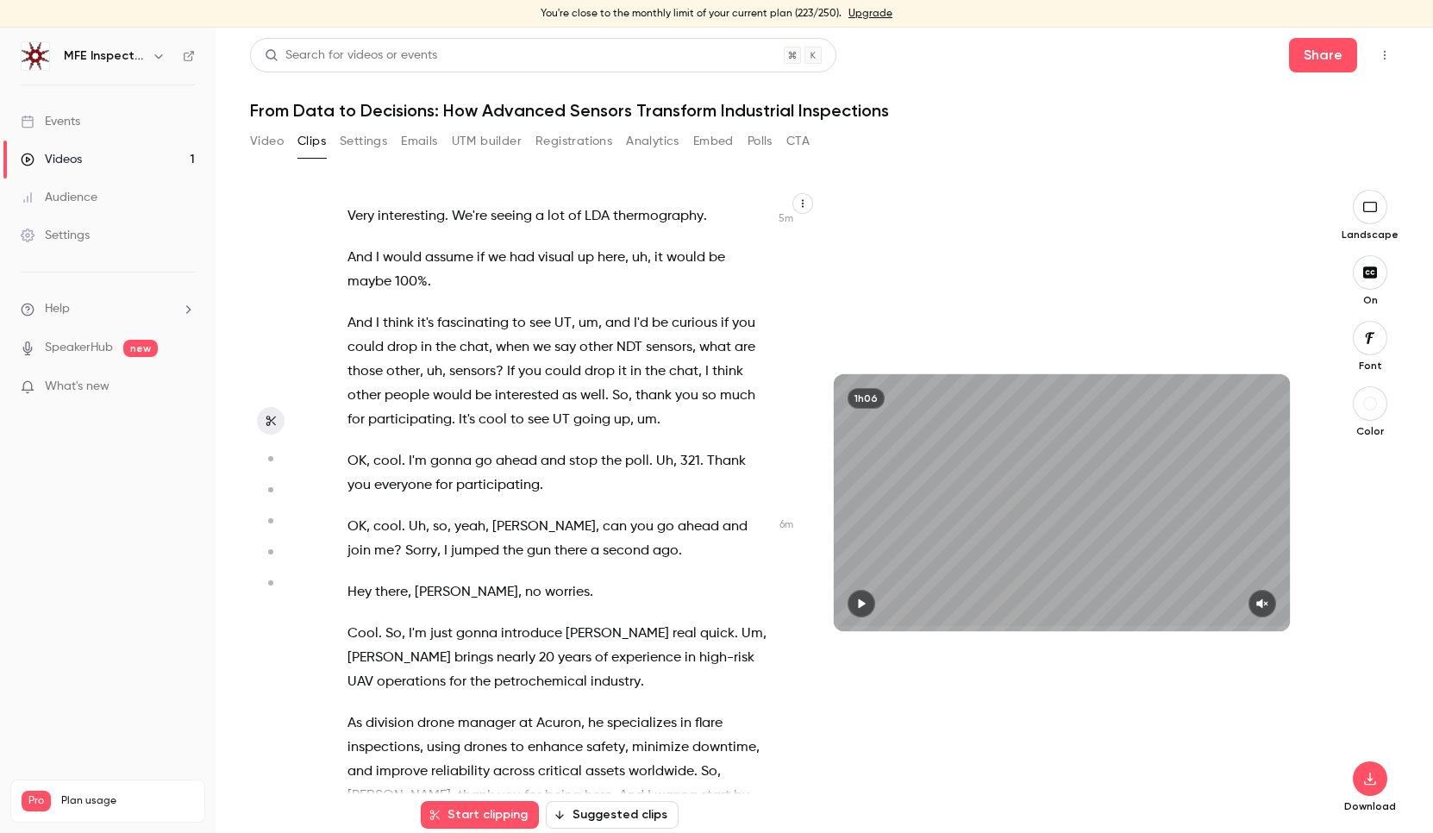
scroll to position [2151, 0]
click at [566, 711] on span "Acuron" at bounding box center [558, 723] width 45 height 24
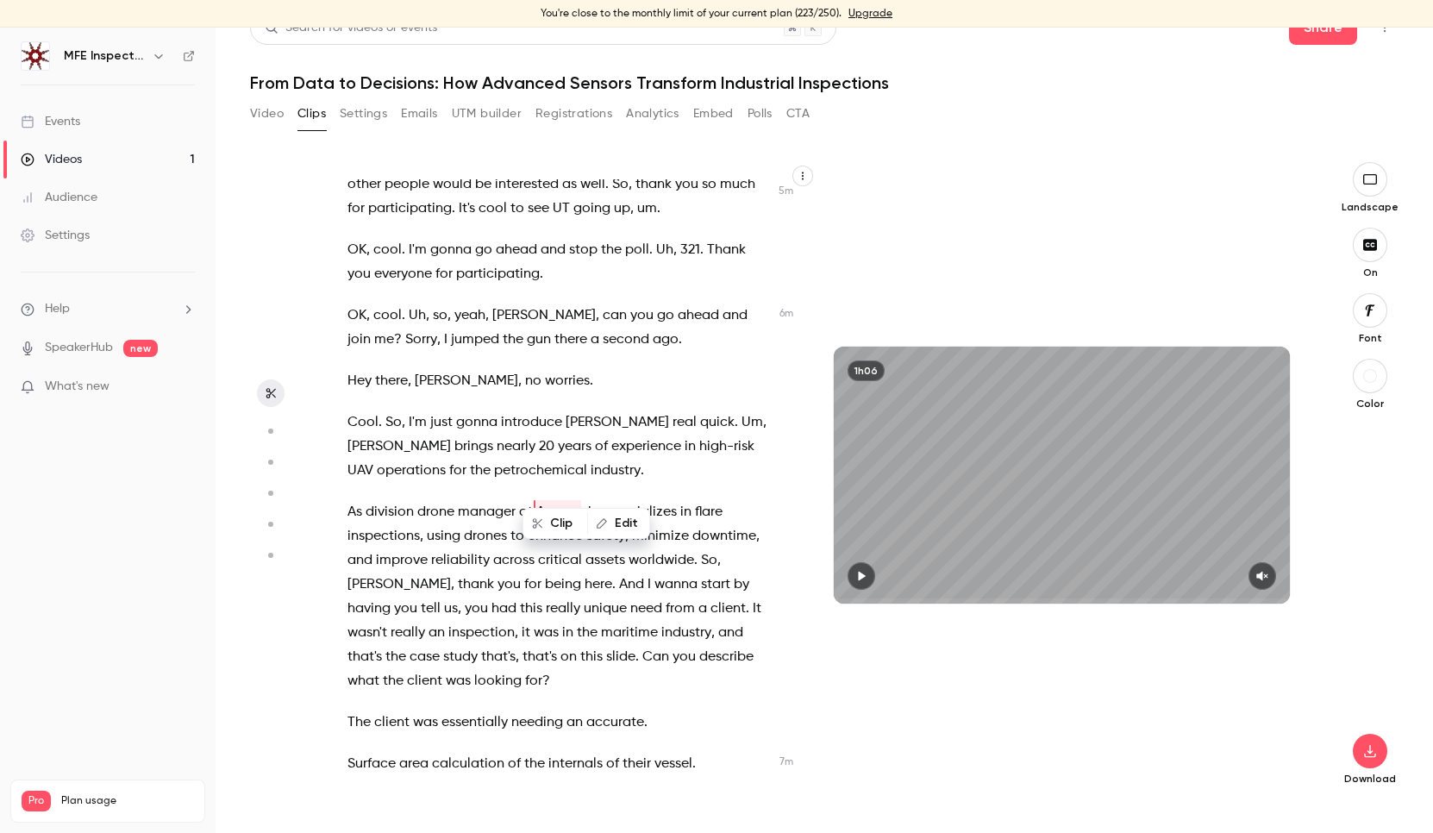
scroll to position [2338, 0]
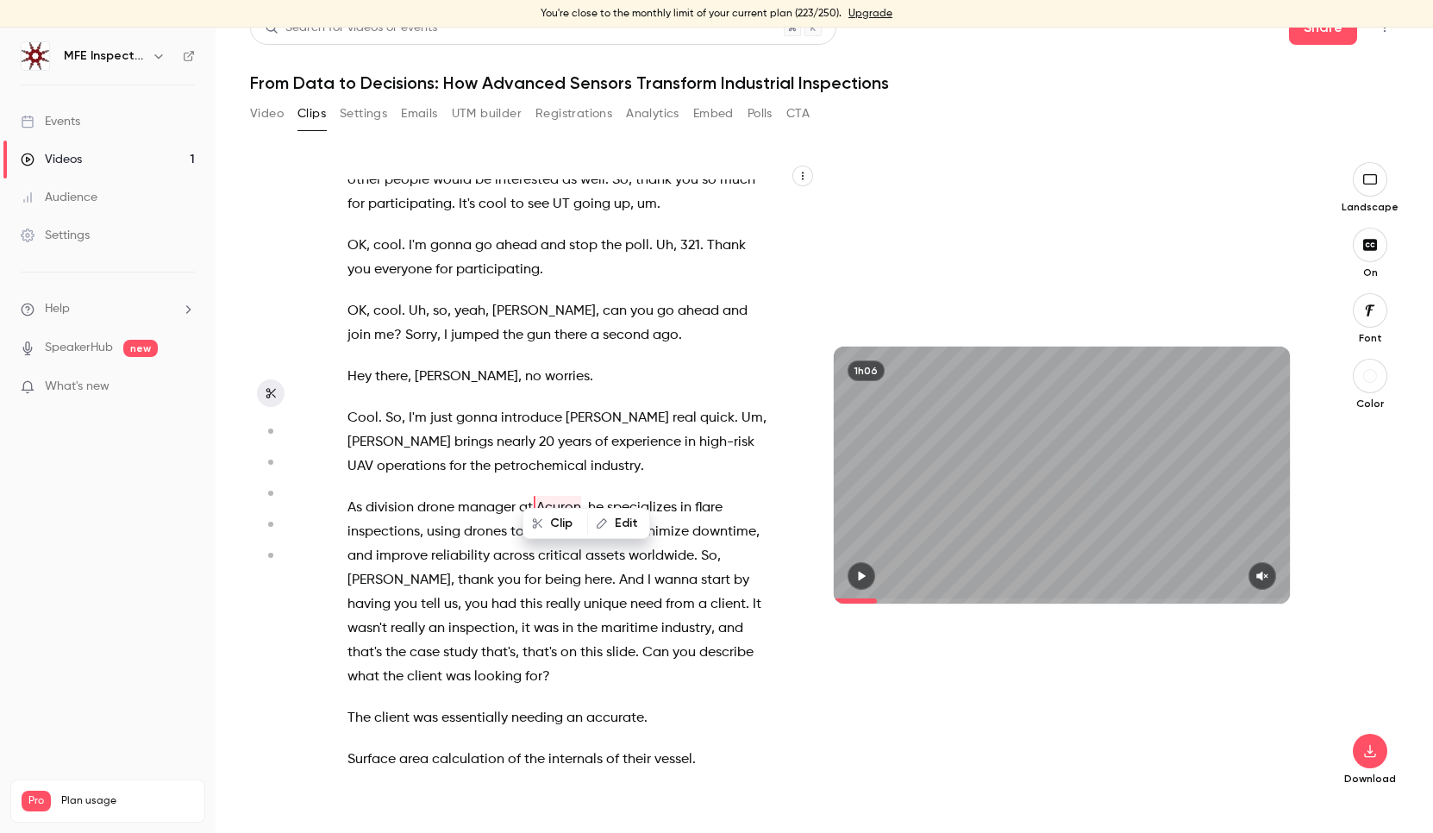
click at [499, 369] on div "Hey , everyone . Hello and welcome to [DATE] webinar . Uh , we're gonna give pe…" at bounding box center [567, 483] width 482 height 609
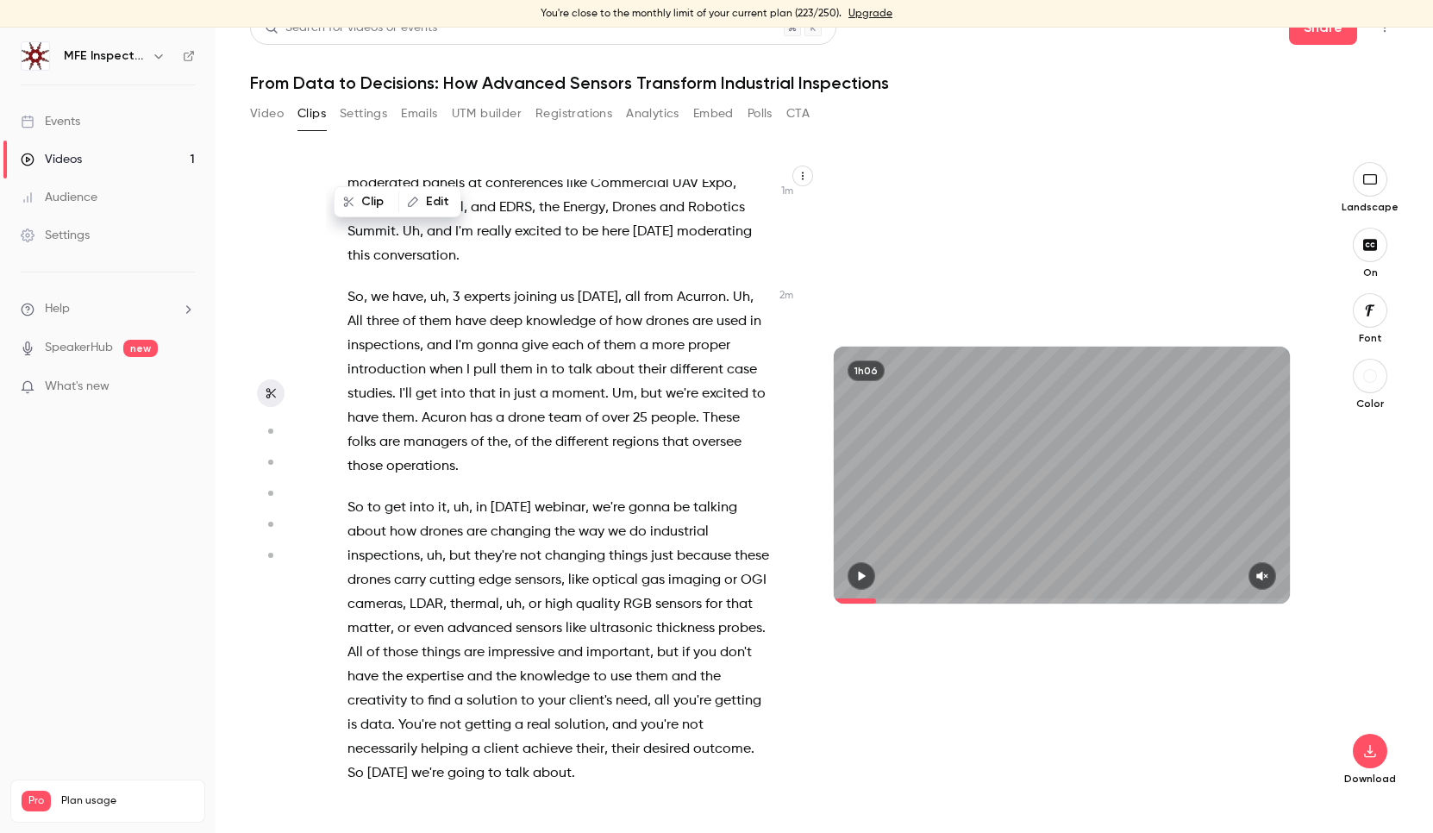
scroll to position [22491, 0]
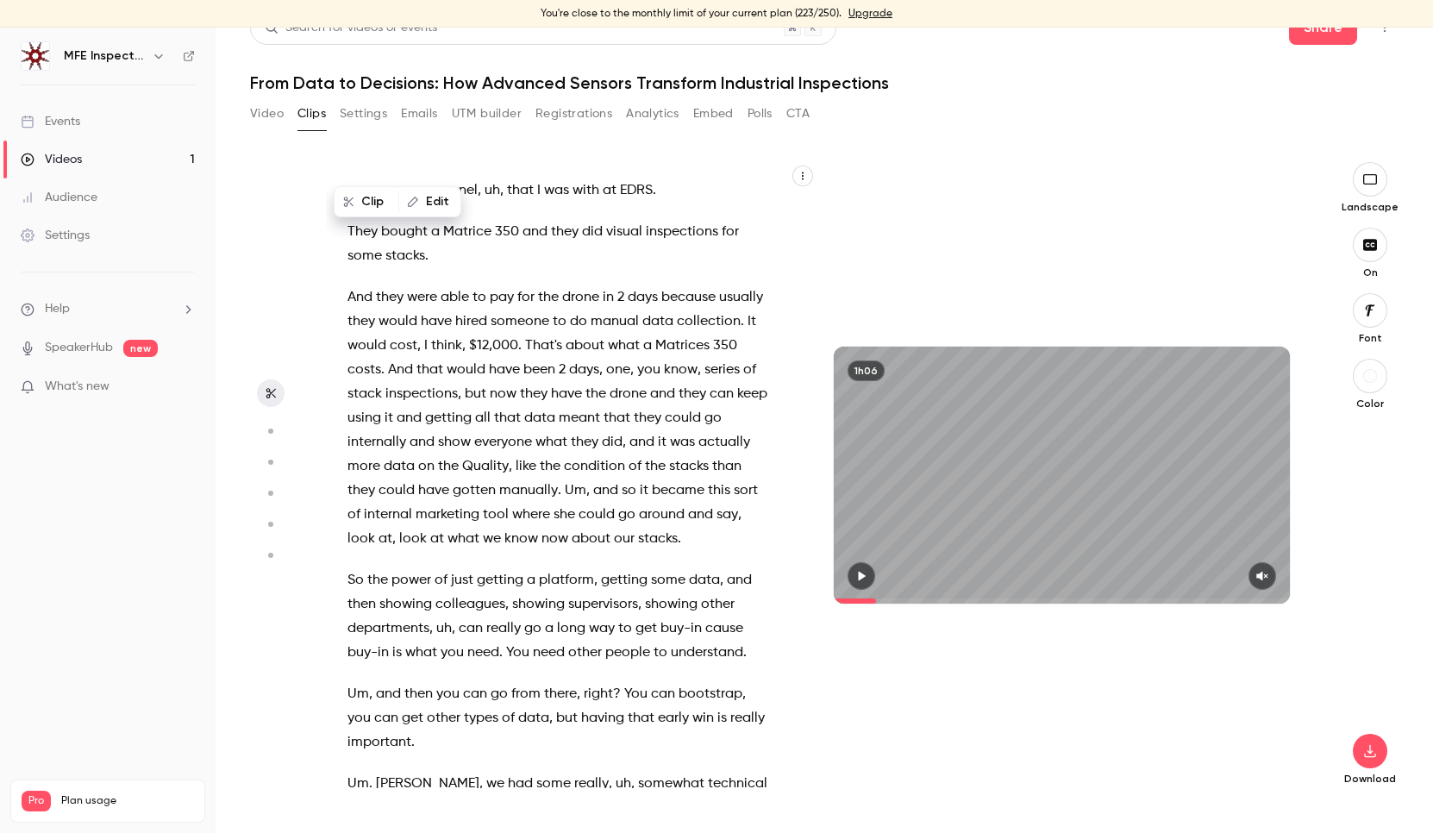
click at [348, 568] on span "So" at bounding box center [356, 580] width 16 height 24
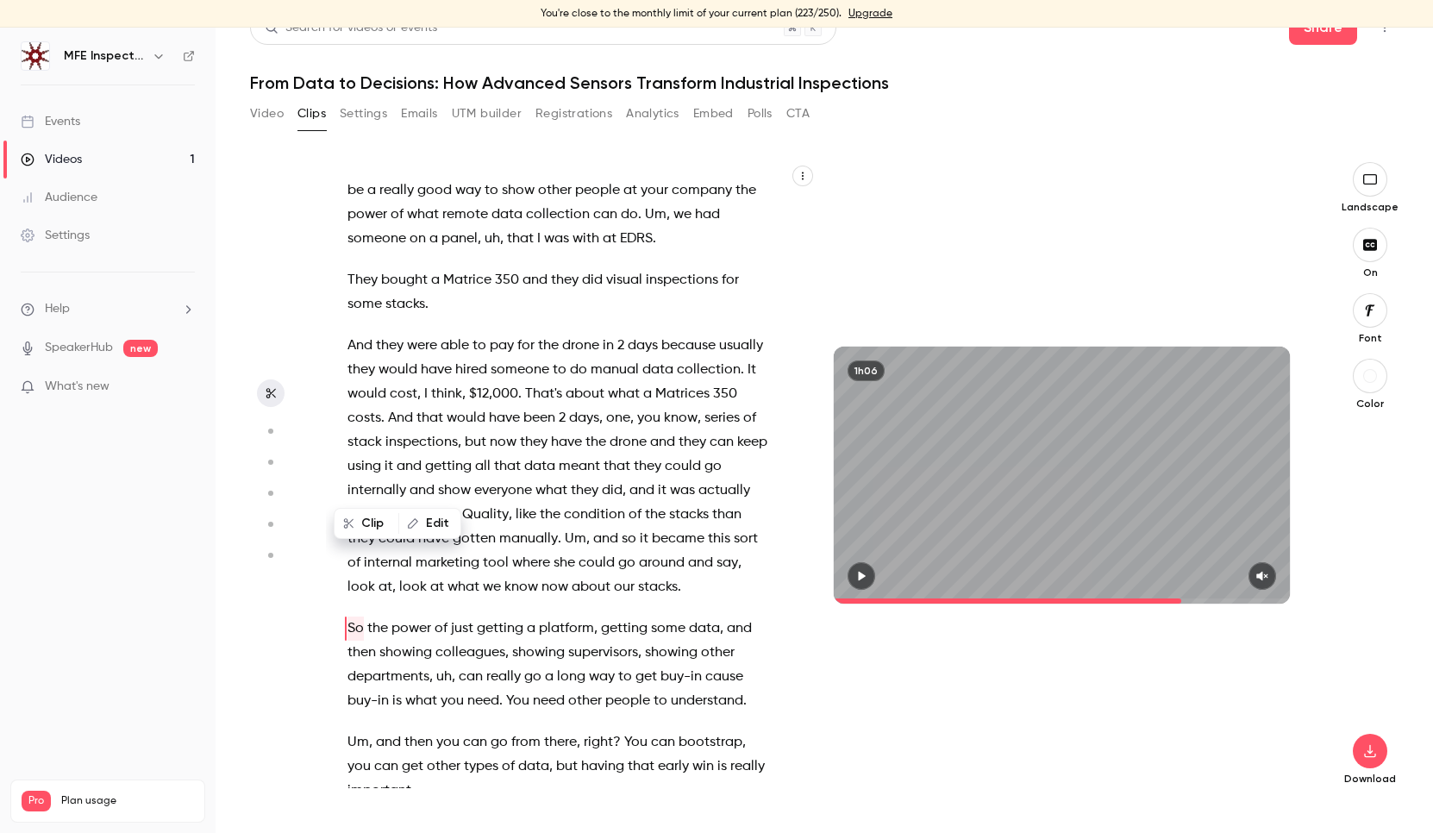
click at [373, 526] on button "Clip" at bounding box center [366, 524] width 62 height 28
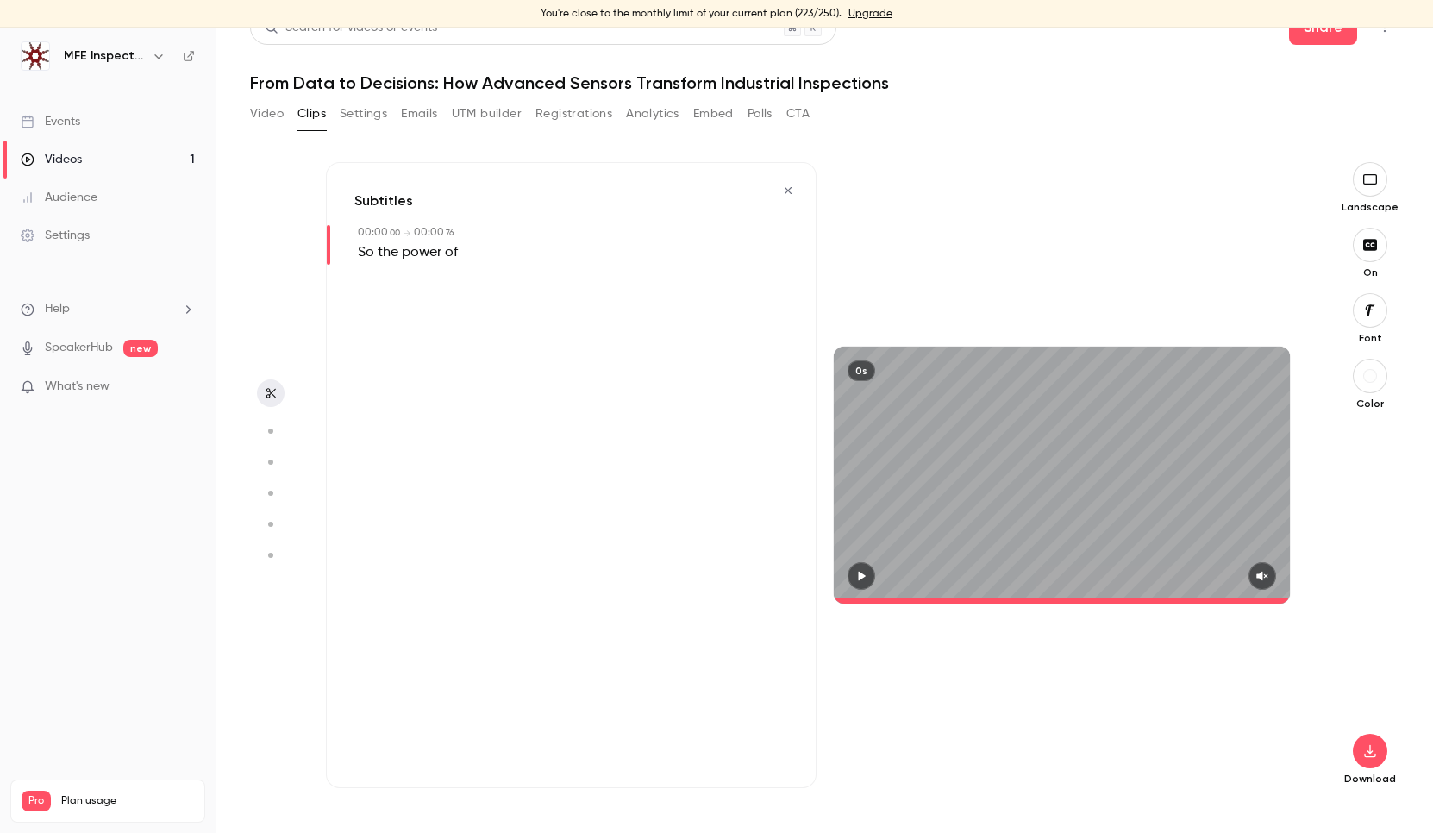
type input "*"
click at [430, 244] on span "power" at bounding box center [422, 253] width 40 height 24
click at [421, 275] on button "Edit" at bounding box center [415, 284] width 59 height 28
click at [495, 235] on div "00:00 . 00 → 00:00 . 76" at bounding box center [573, 233] width 430 height 16
click at [266, 393] on icon "button" at bounding box center [271, 393] width 14 height 12
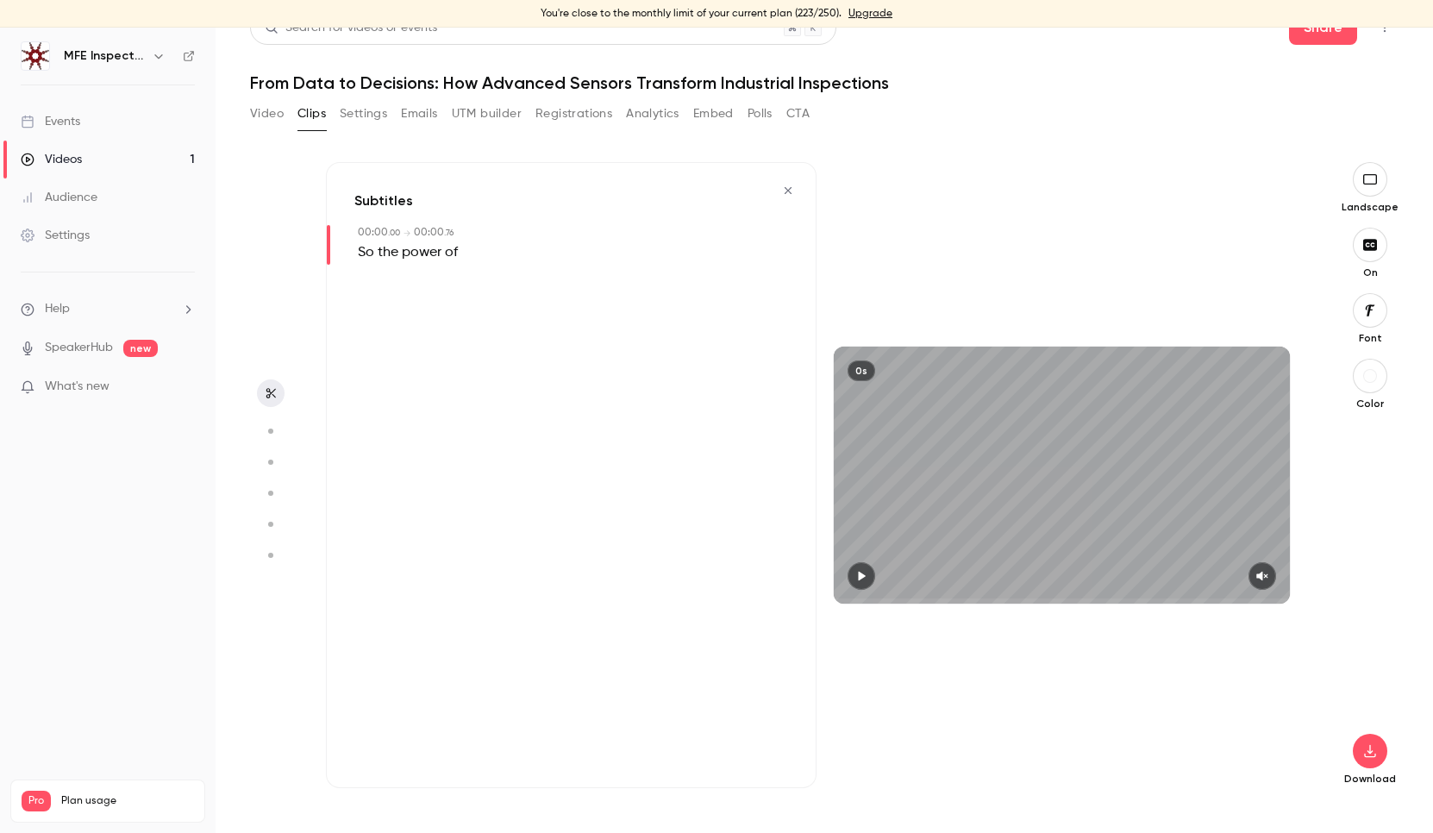
scroll to position [0, 0]
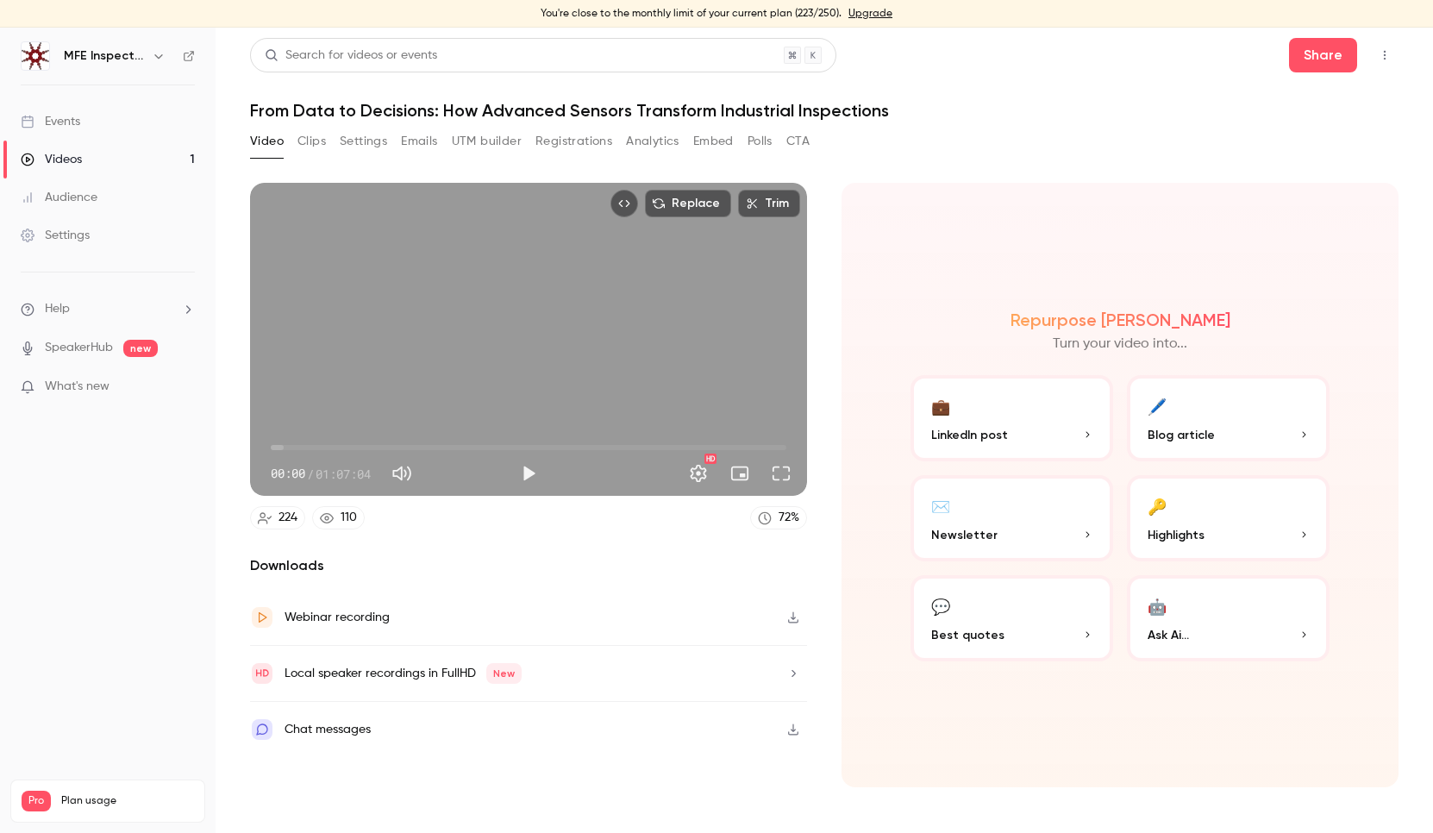
click at [310, 146] on button "Clips" at bounding box center [311, 142] width 28 height 28
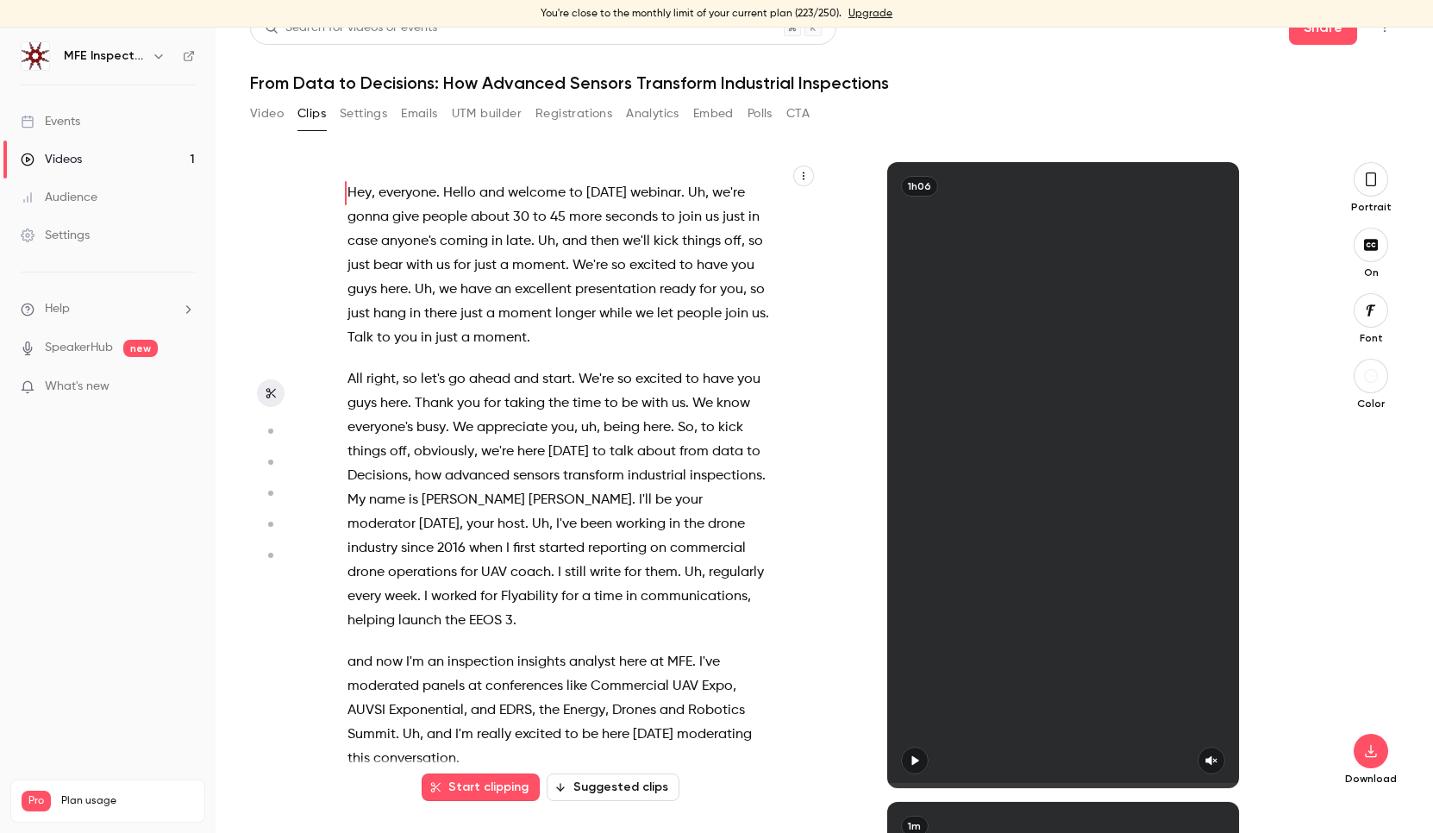
click at [566, 271] on span "." at bounding box center [567, 266] width 3 height 24
click at [804, 194] on div "Hey , everyone . Hello and welcome to [DATE] webinar . Uh , we're gonna give pe…" at bounding box center [567, 483] width 483 height 609
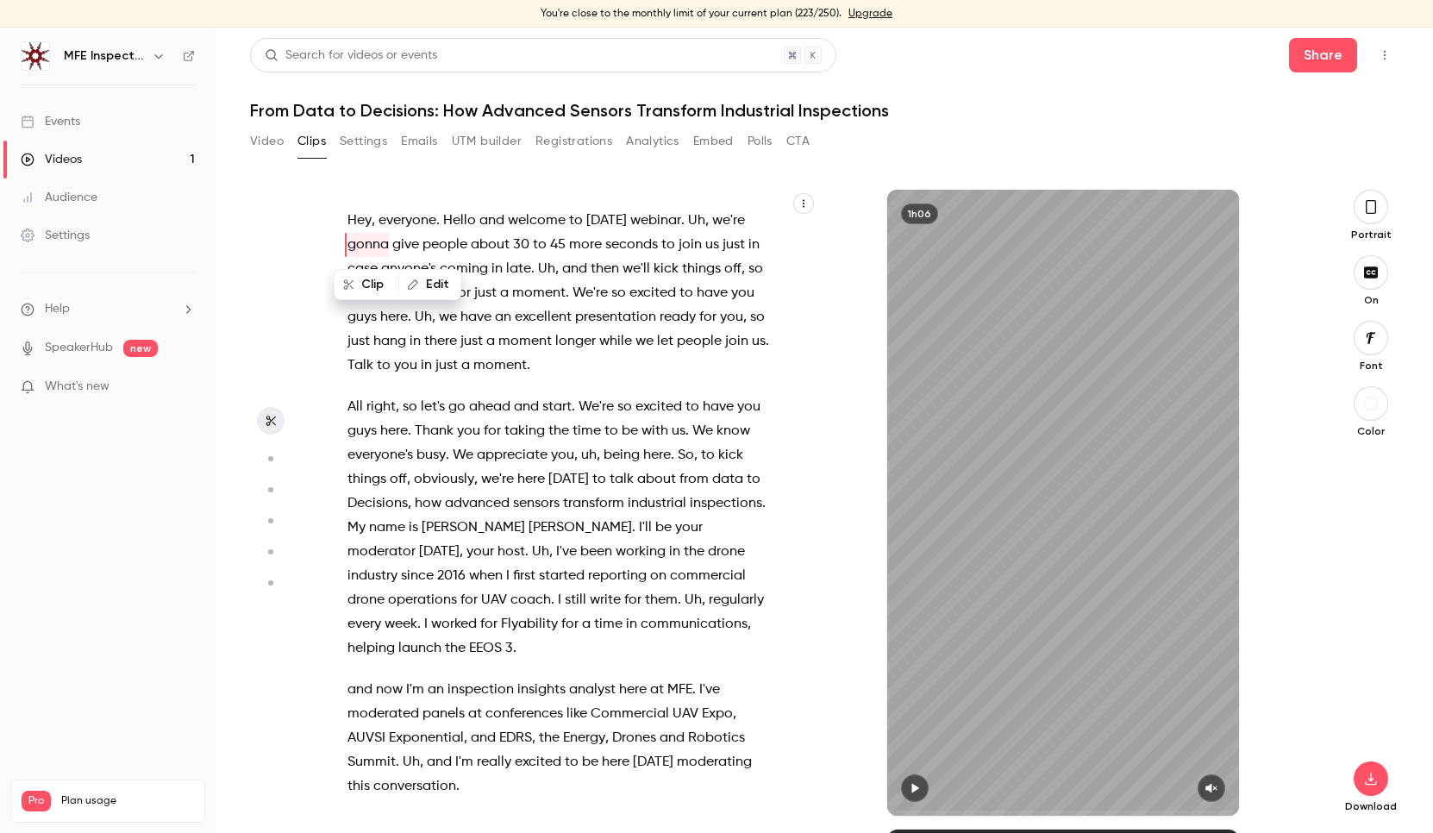
click at [801, 202] on icon "button" at bounding box center [803, 203] width 10 height 10
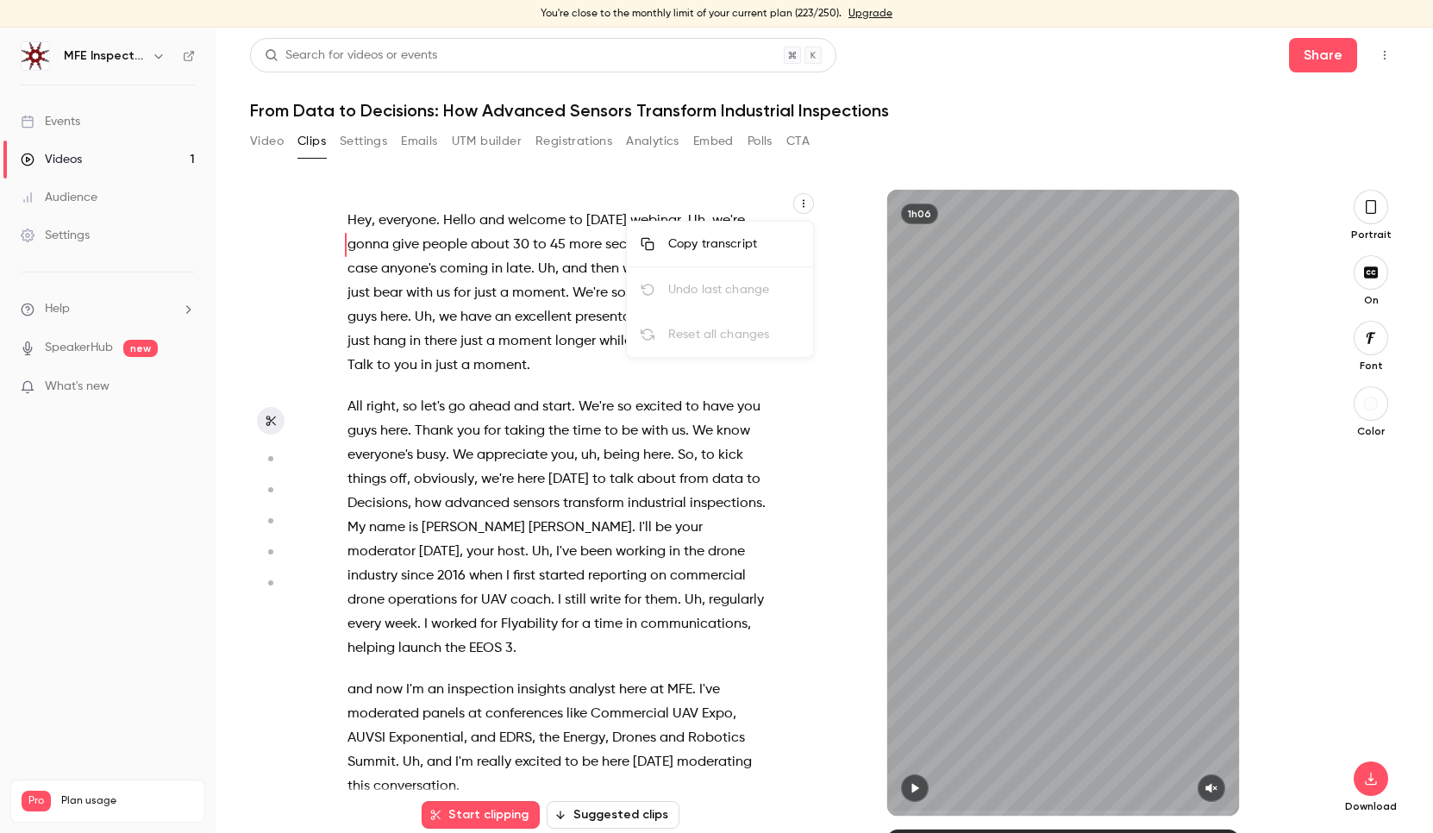
click at [554, 240] on div at bounding box center [716, 416] width 1433 height 833
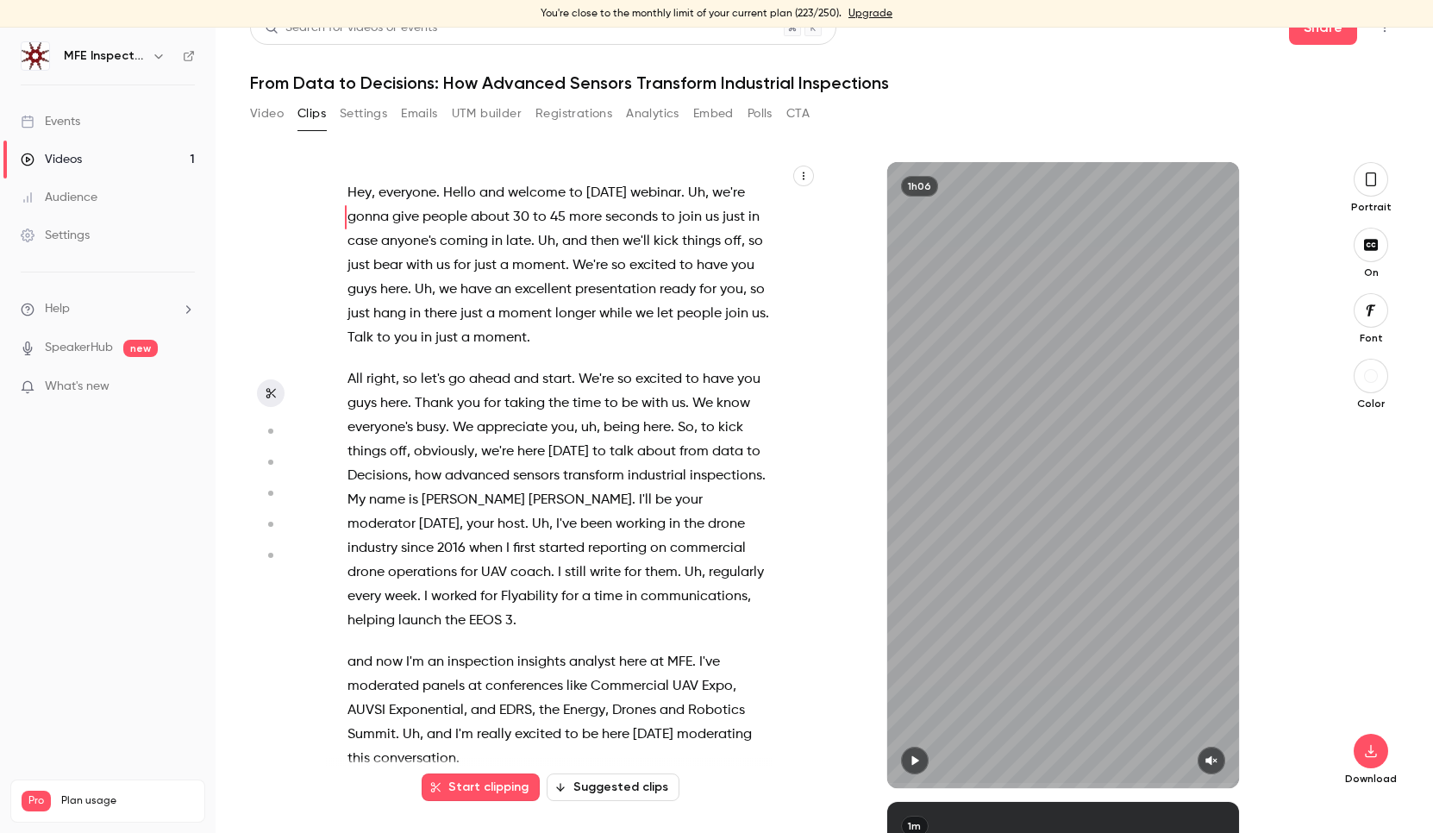
click at [567, 373] on span "start" at bounding box center [556, 379] width 29 height 24
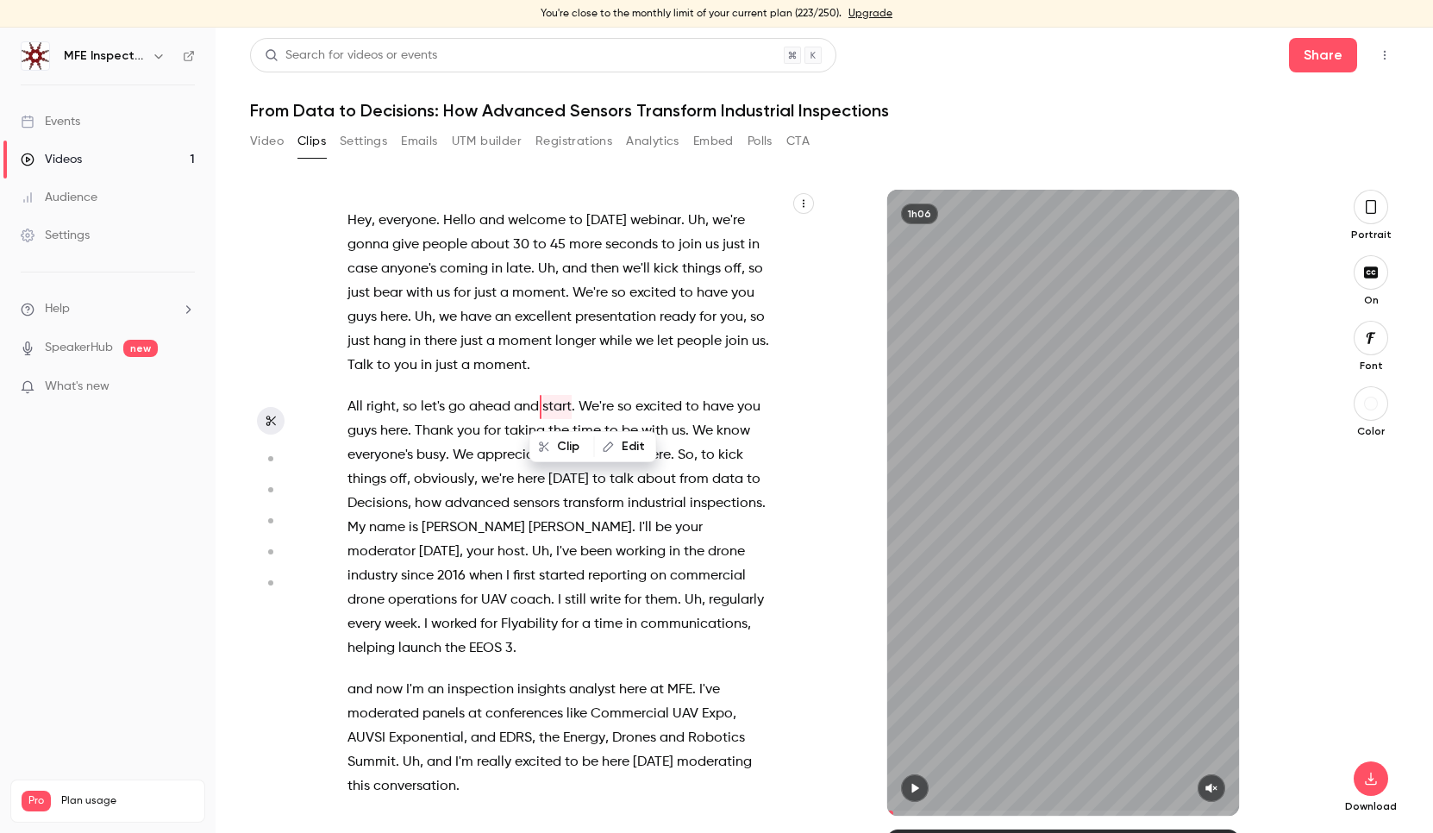
scroll to position [3, 0]
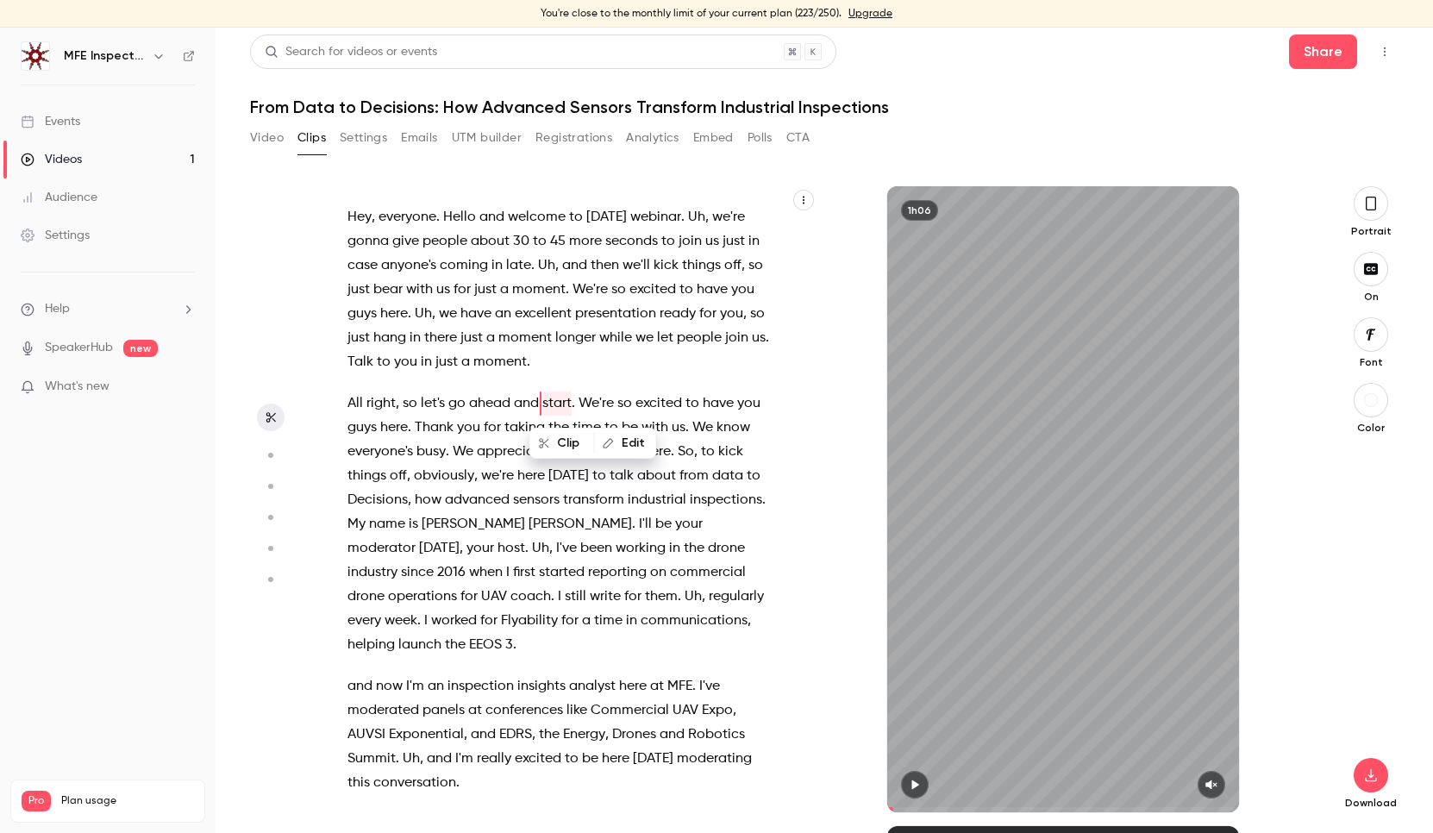
click at [429, 309] on span "Uh" at bounding box center [423, 314] width 17 height 24
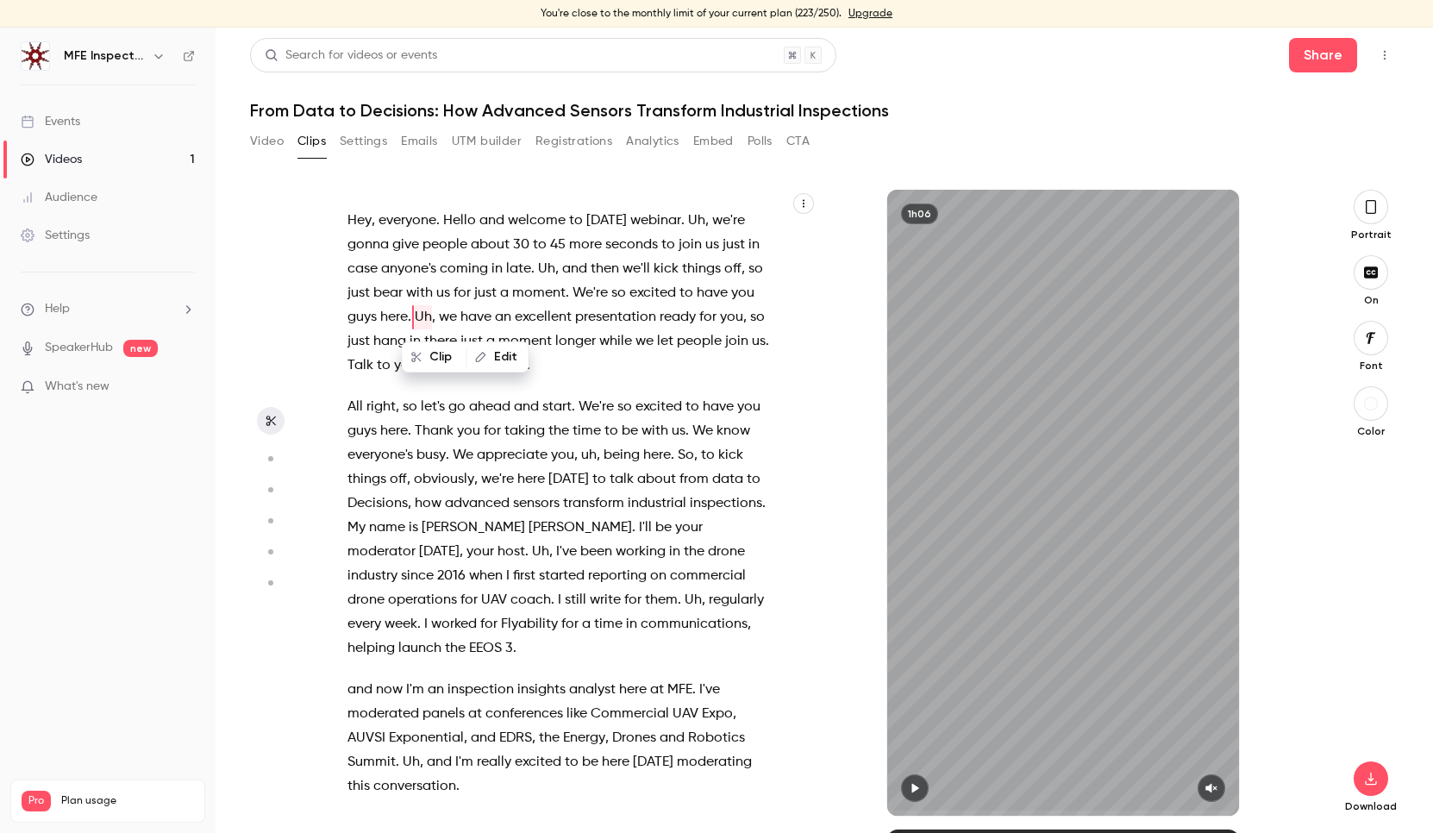
click at [579, 200] on div "Hey , everyone . Hello and welcome to [DATE] webinar . Uh , we're gonna give pe…" at bounding box center [572, 503] width 492 height 626
type input "*"
click at [642, 133] on button "Analytics" at bounding box center [652, 142] width 53 height 28
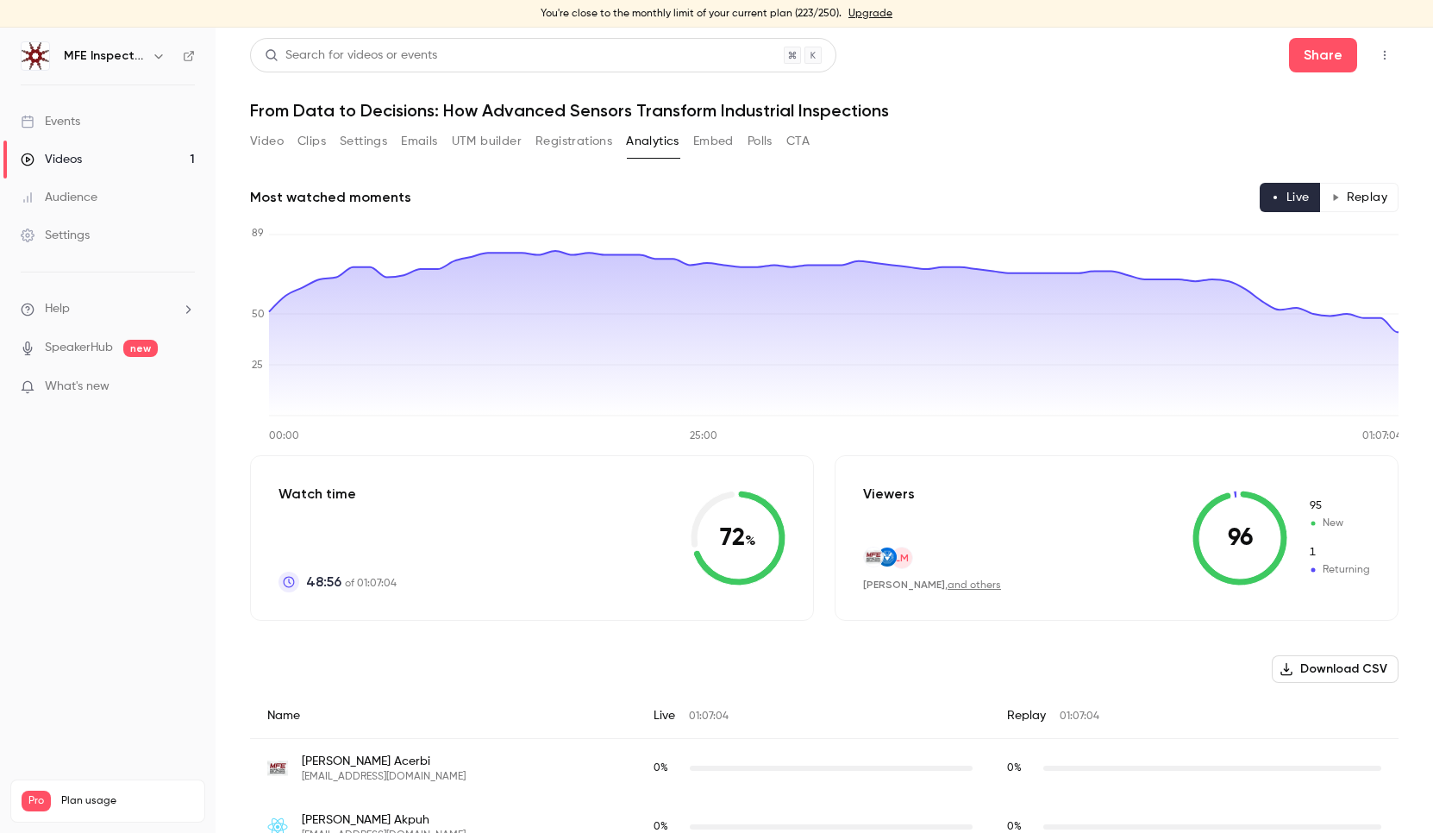
click at [320, 143] on button "Clips" at bounding box center [311, 142] width 28 height 28
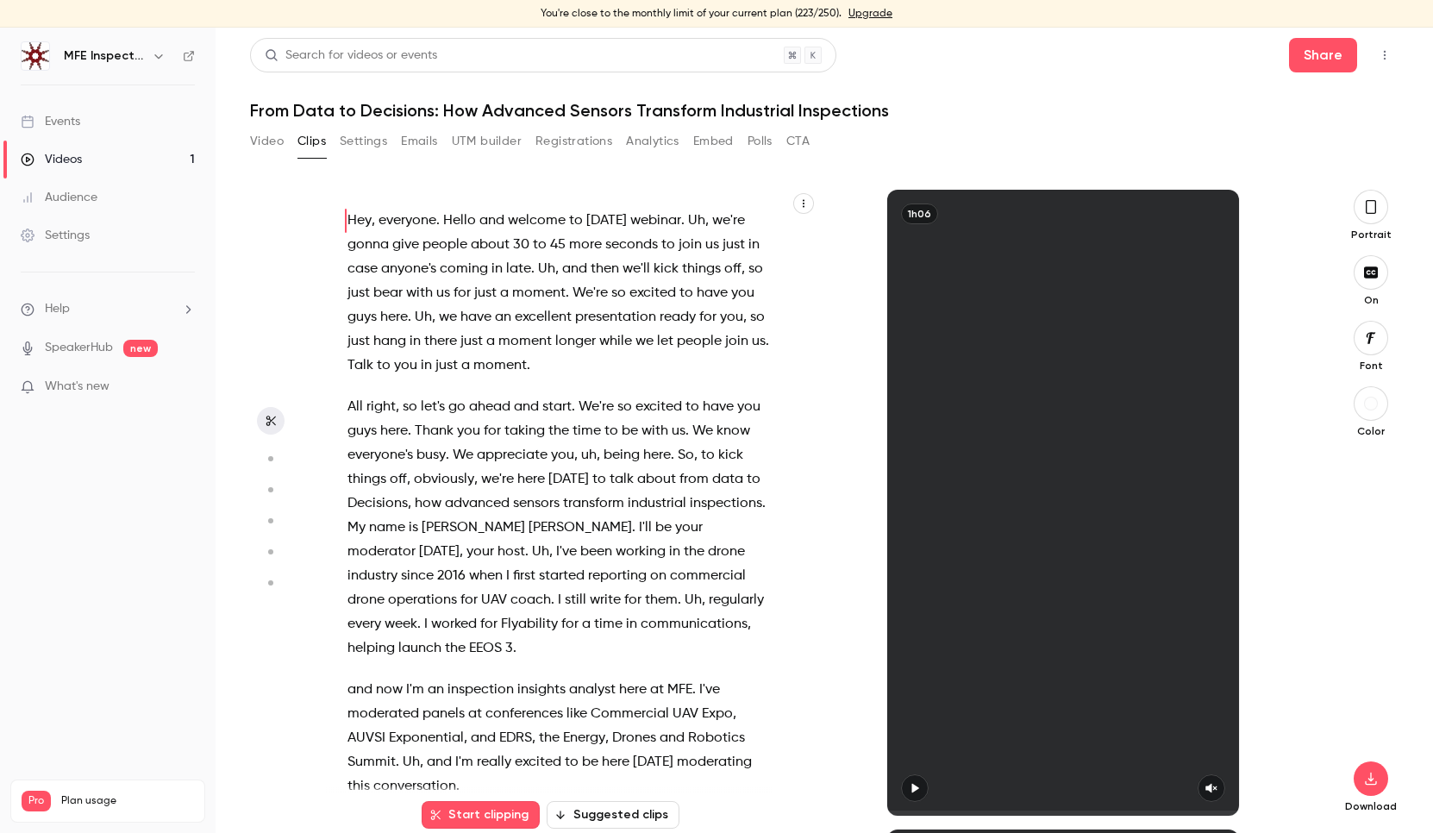
scroll to position [28, 0]
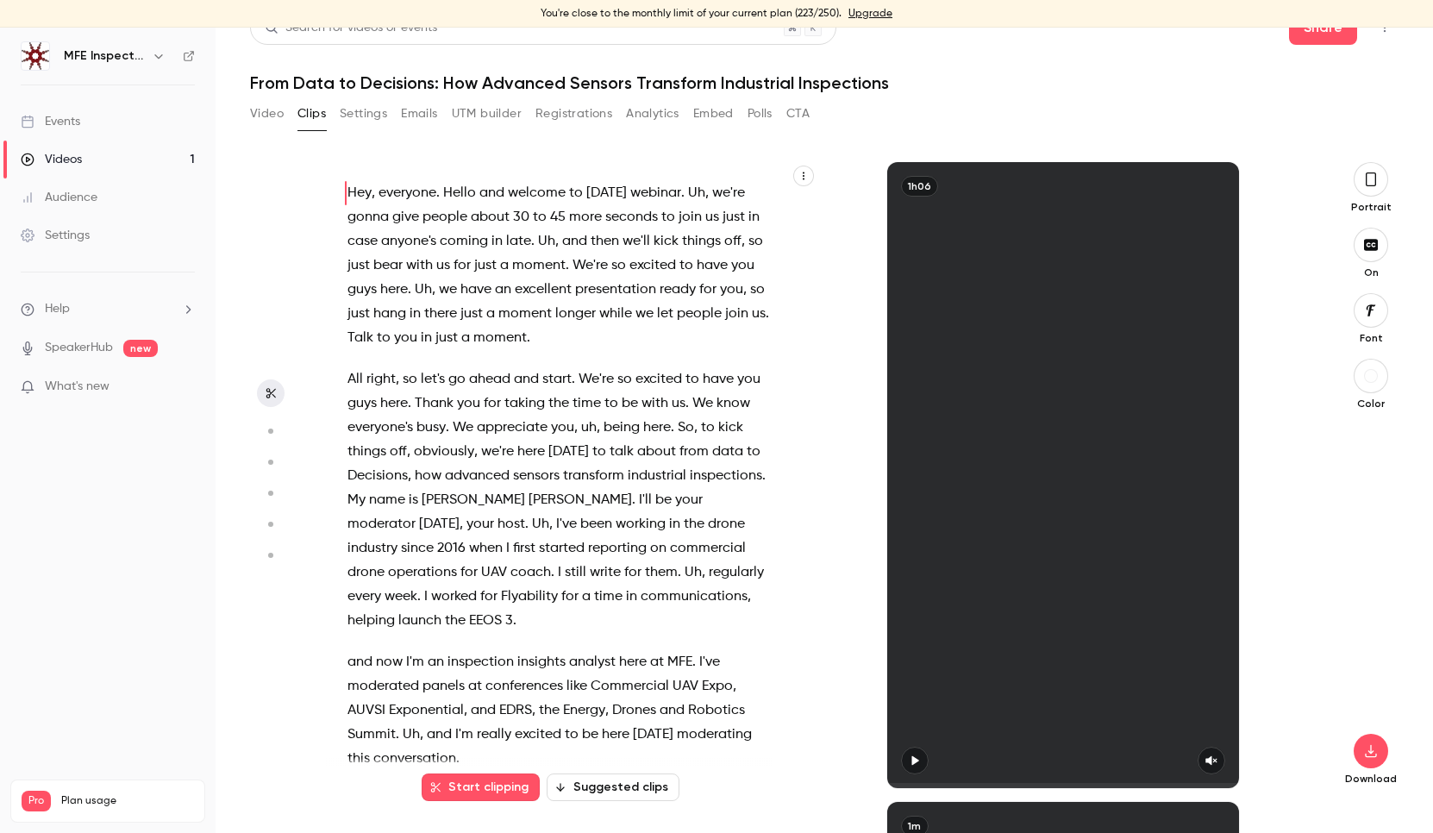
click at [1369, 179] on icon "button" at bounding box center [1371, 179] width 14 height 19
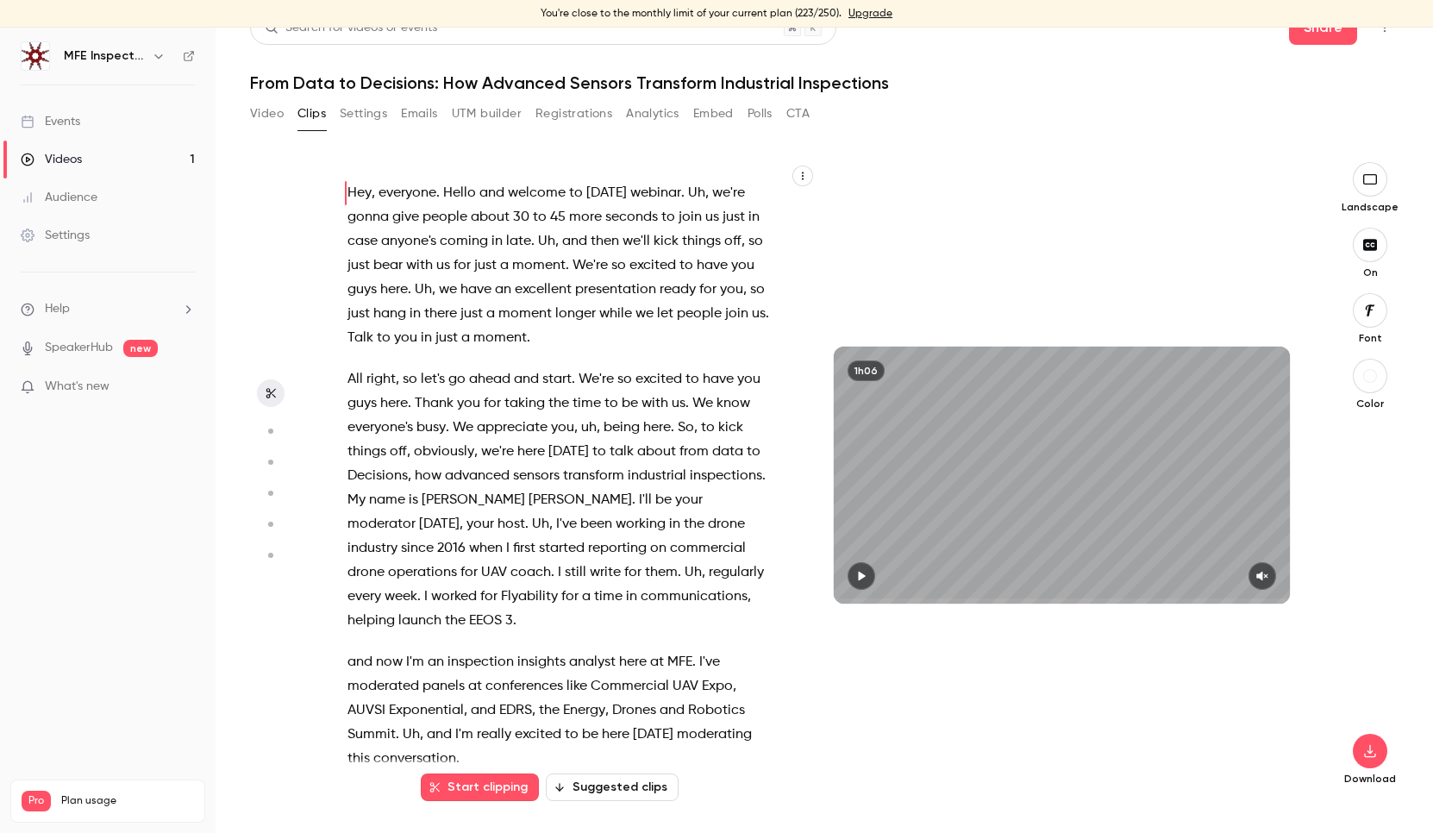
click at [1368, 316] on icon "button" at bounding box center [1370, 311] width 19 height 14
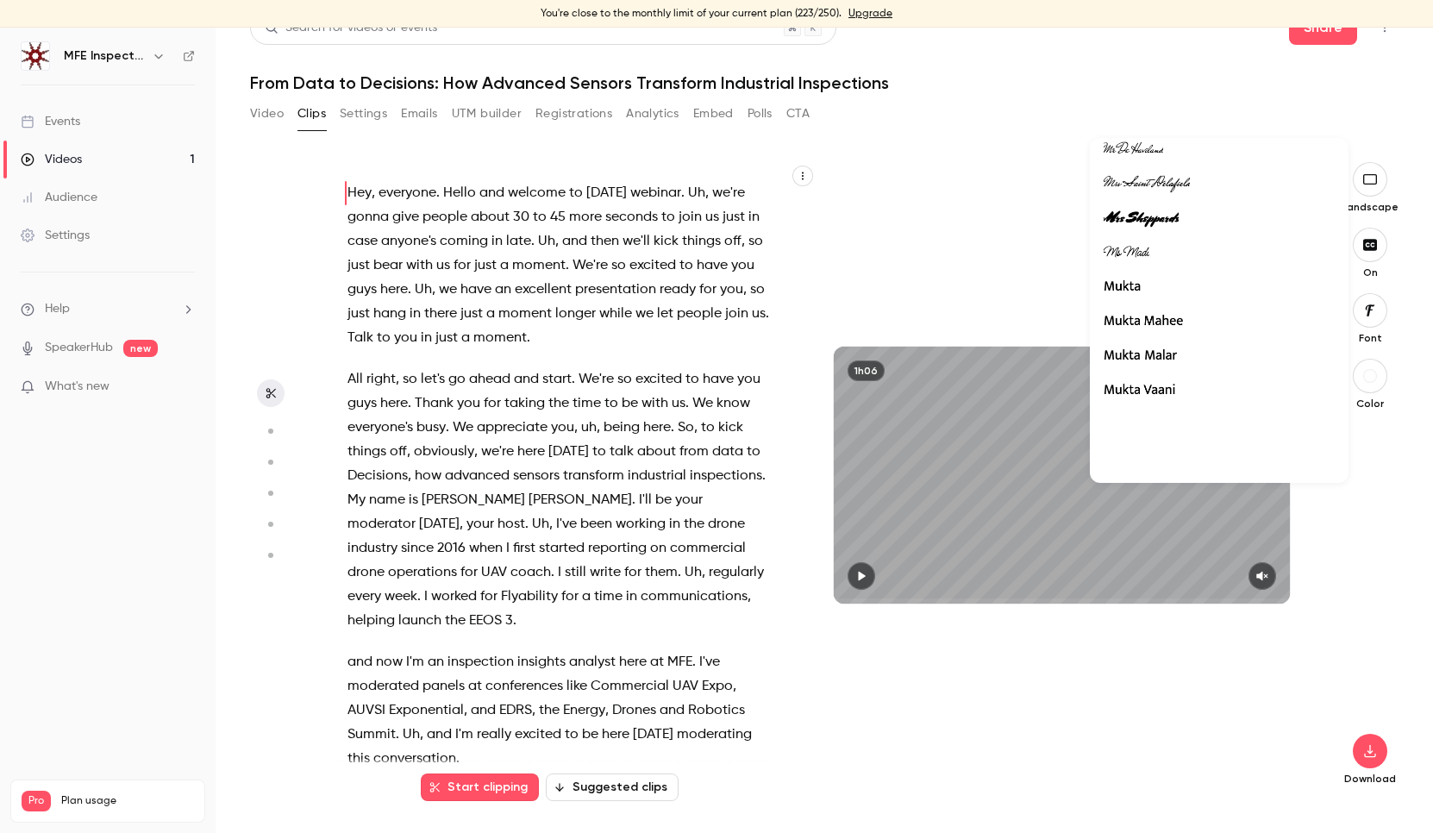
scroll to position [27008, 0]
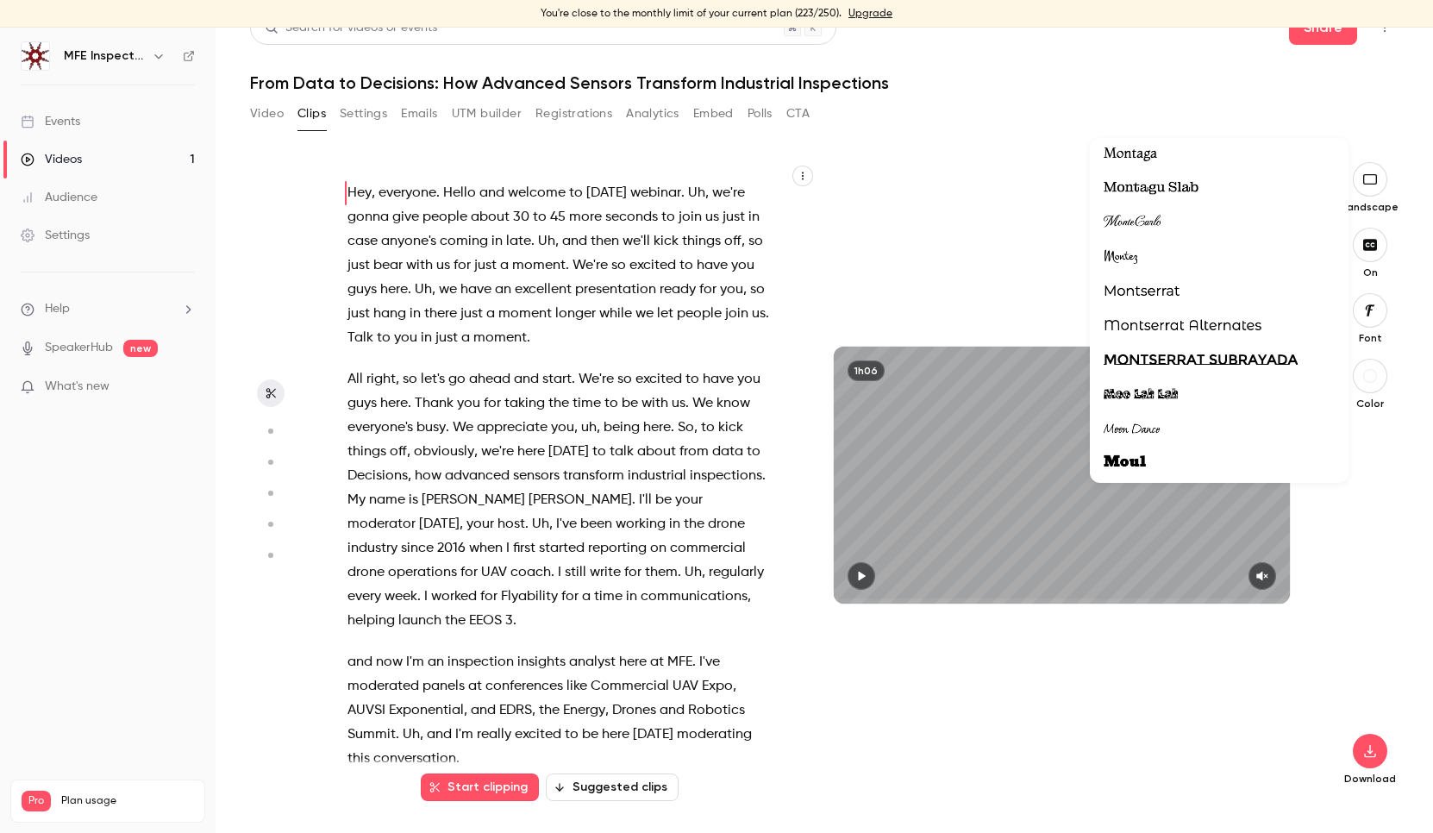
click at [1128, 288] on span "Montserrat" at bounding box center [1142, 291] width 76 height 22
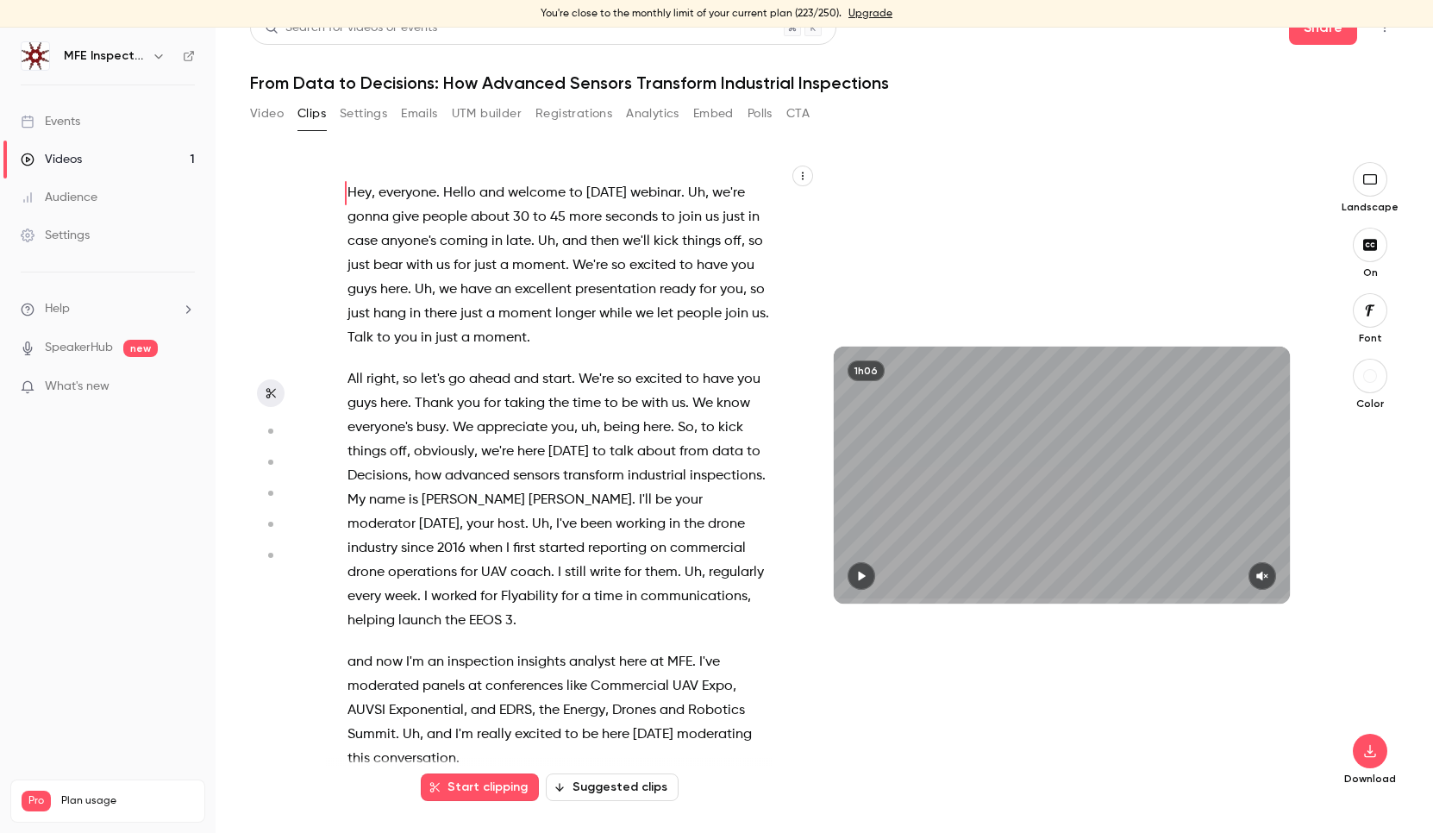
click at [274, 280] on aside at bounding box center [270, 497] width 41 height 671
click at [308, 277] on section "Hey , everyone . Hello and welcome to [DATE] webinar . Uh , we're gonna give pe…" at bounding box center [824, 497] width 1149 height 671
click at [275, 395] on icon "button" at bounding box center [271, 393] width 14 height 12
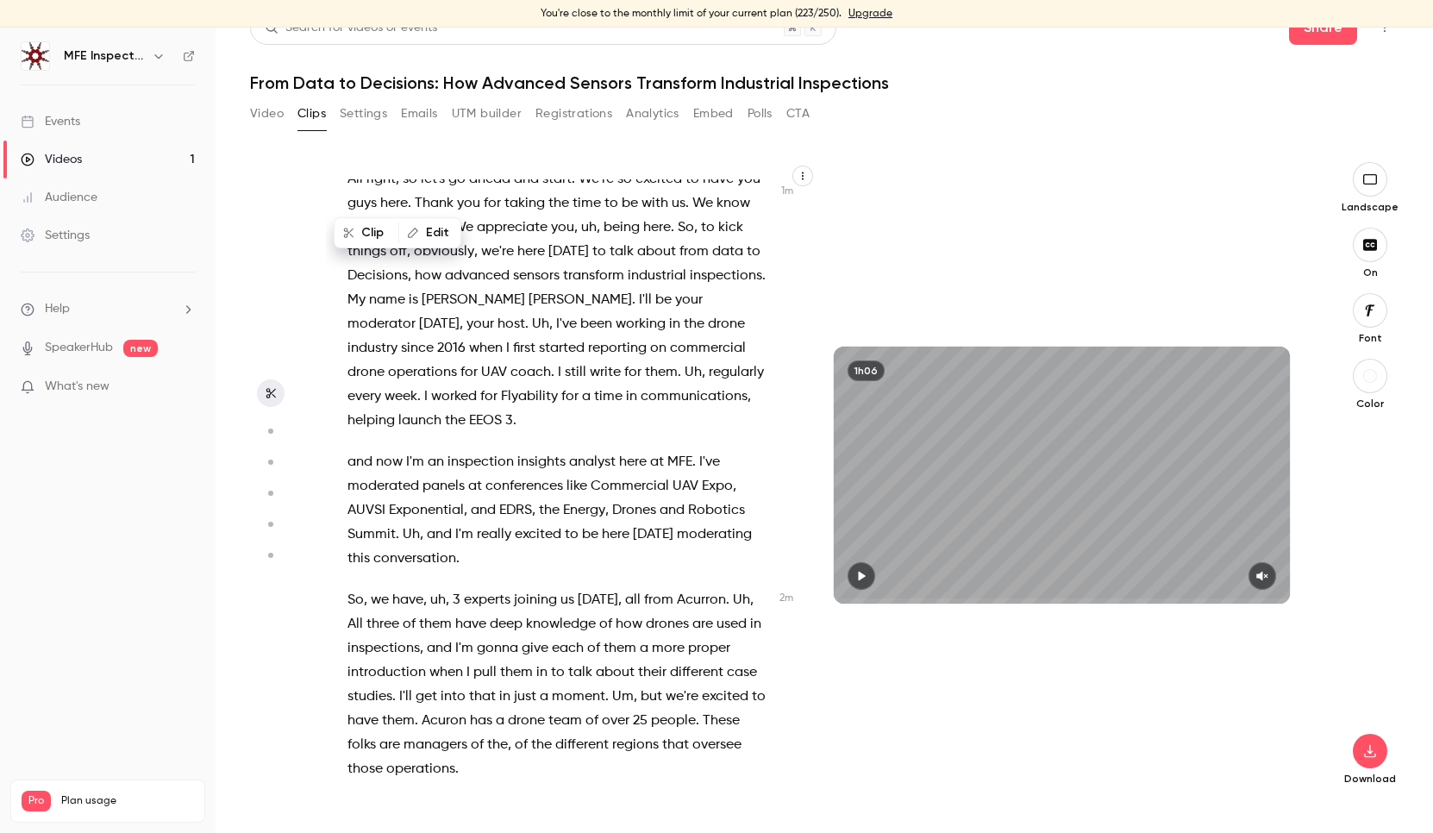
scroll to position [0, 0]
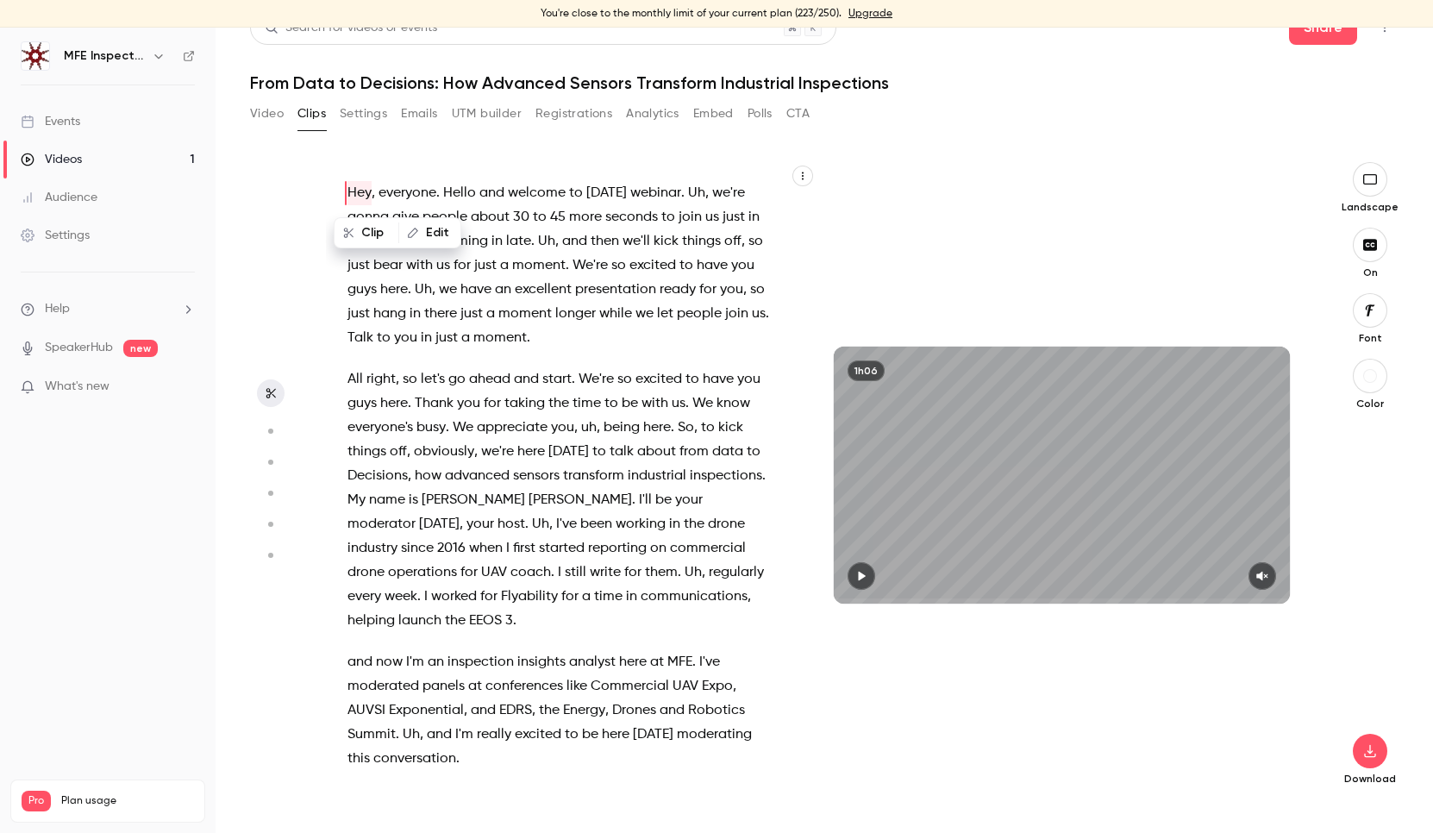
click at [1009, 111] on div "Video Clips Settings Emails UTM builder Registrations Analytics Embed Polls CTA" at bounding box center [824, 117] width 1149 height 34
click at [479, 785] on button "Start clipping" at bounding box center [480, 787] width 118 height 28
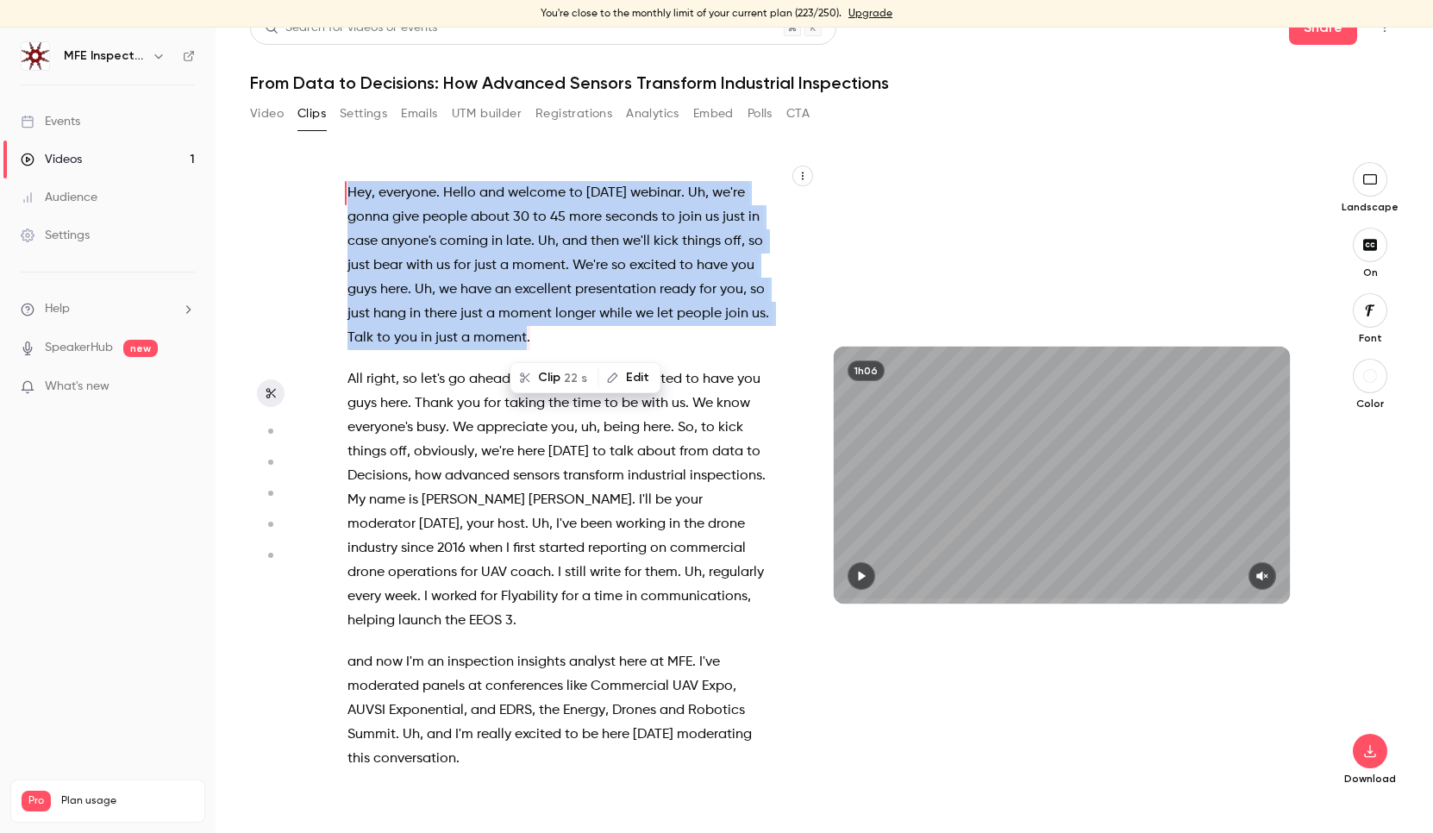
click at [800, 180] on icon "button" at bounding box center [803, 176] width 10 height 10
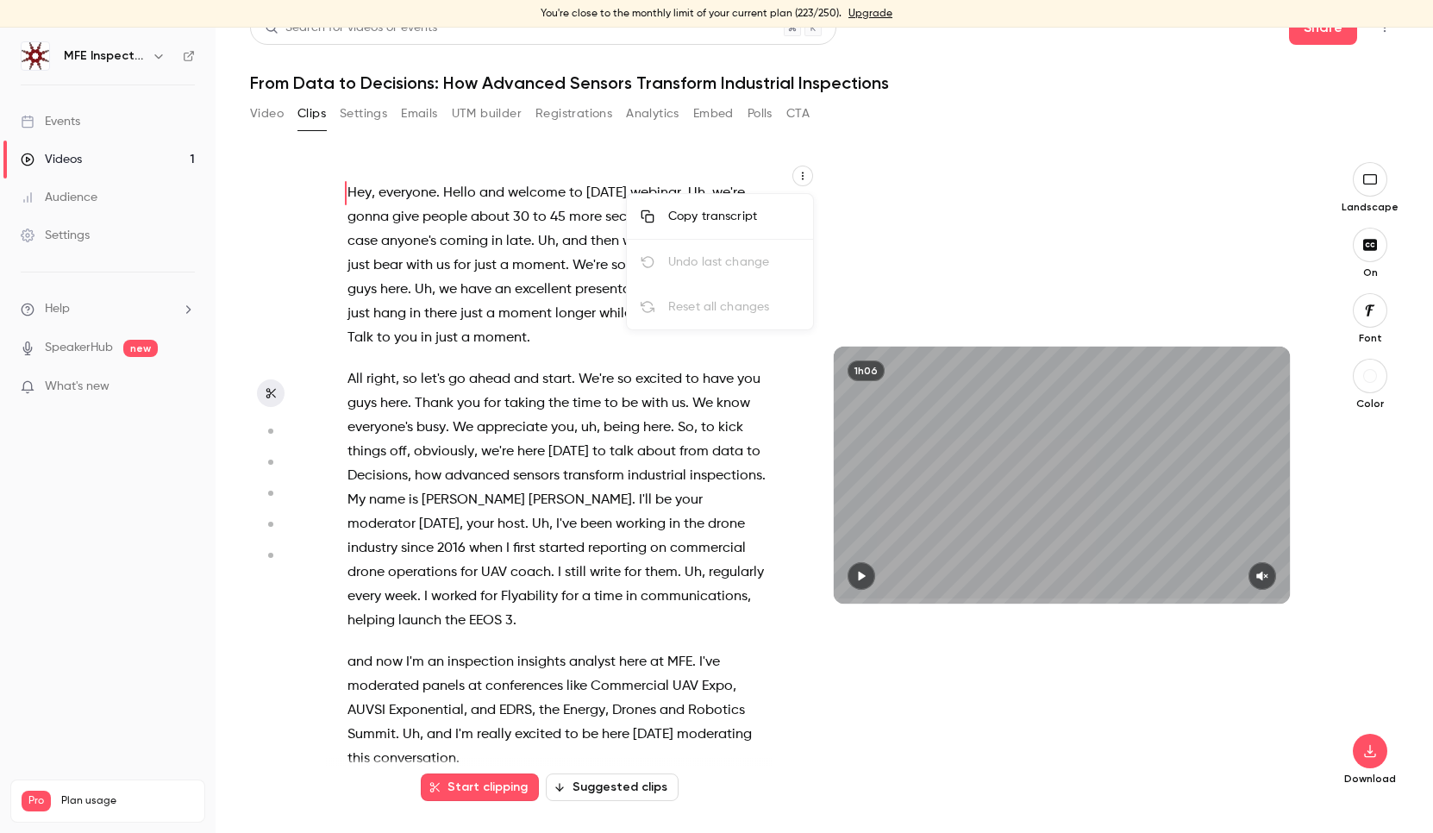
click at [872, 183] on div at bounding box center [716, 416] width 1433 height 833
click at [460, 298] on p "Hey , everyone . Hello and welcome to [DATE] webinar . Uh , we're gonna give pe…" at bounding box center [559, 265] width 422 height 169
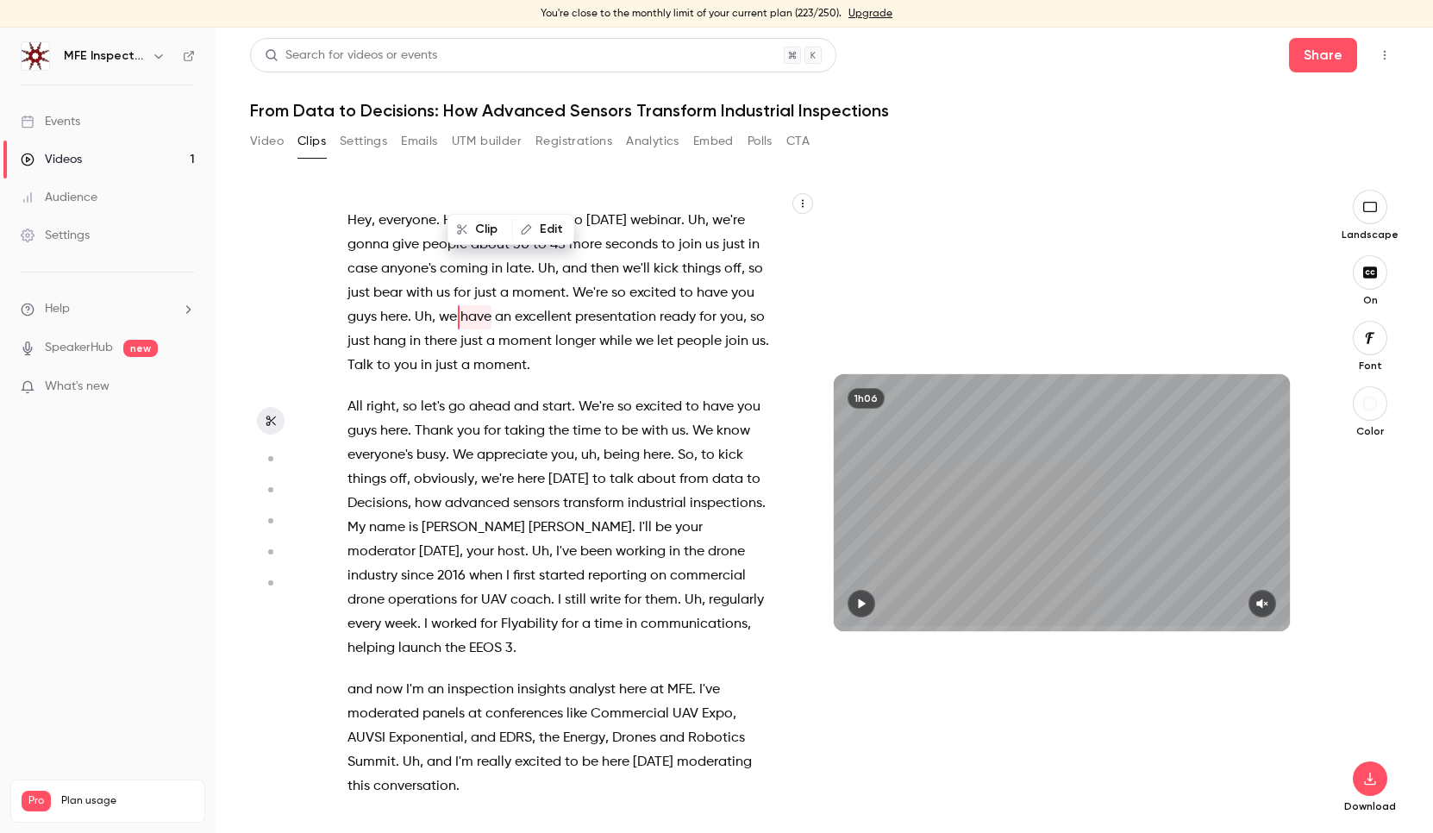
scroll to position [22484, 0]
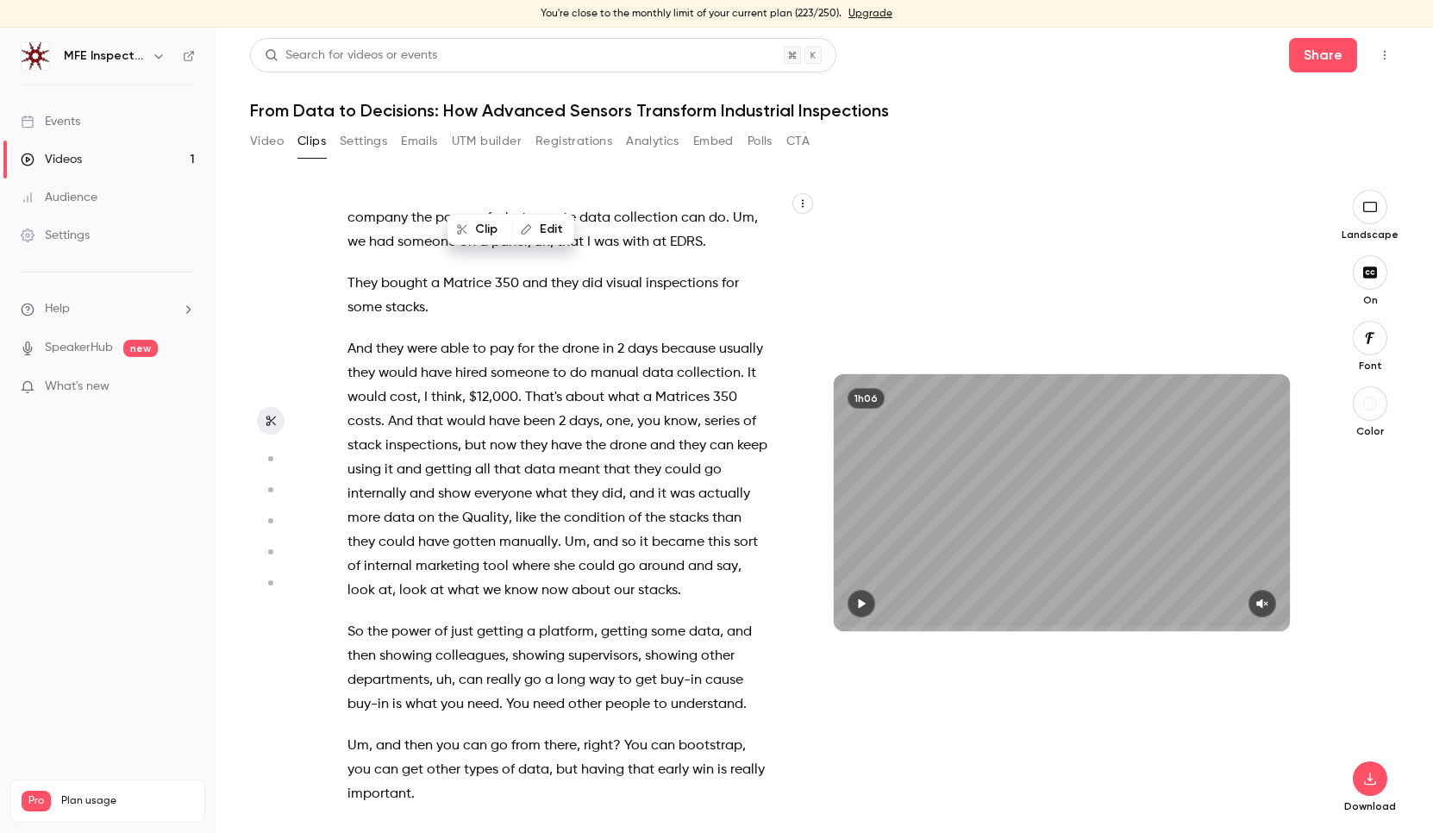
click at [552, 692] on span "need" at bounding box center [549, 704] width 32 height 24
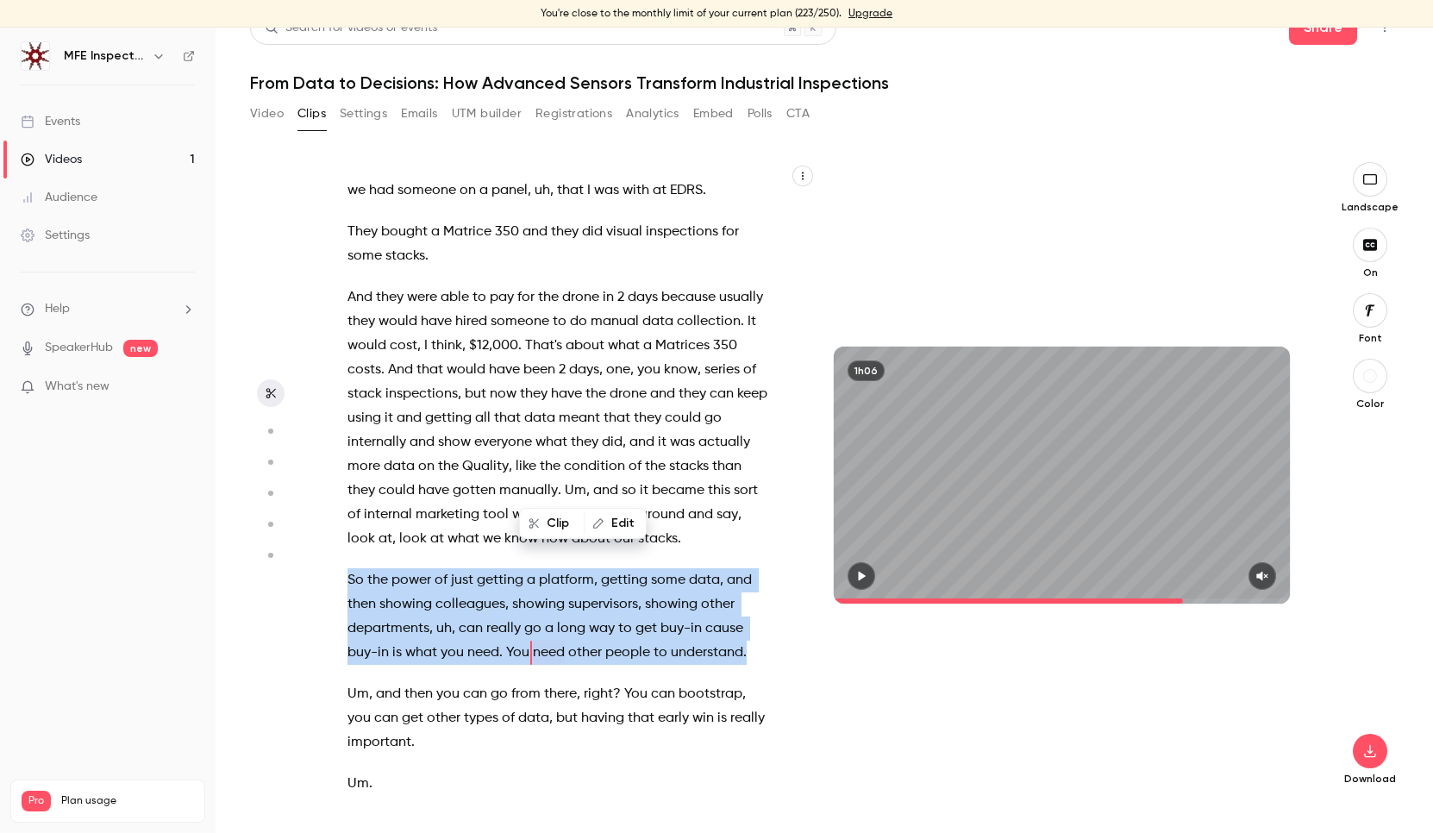
drag, startPoint x: 348, startPoint y: 410, endPoint x: 815, endPoint y: 495, distance: 474.2
click at [815, 495] on div "Hey , everyone . Hello and welcome to [DATE] webinar . Uh , we're gonna give pe…" at bounding box center [571, 475] width 491 height 626
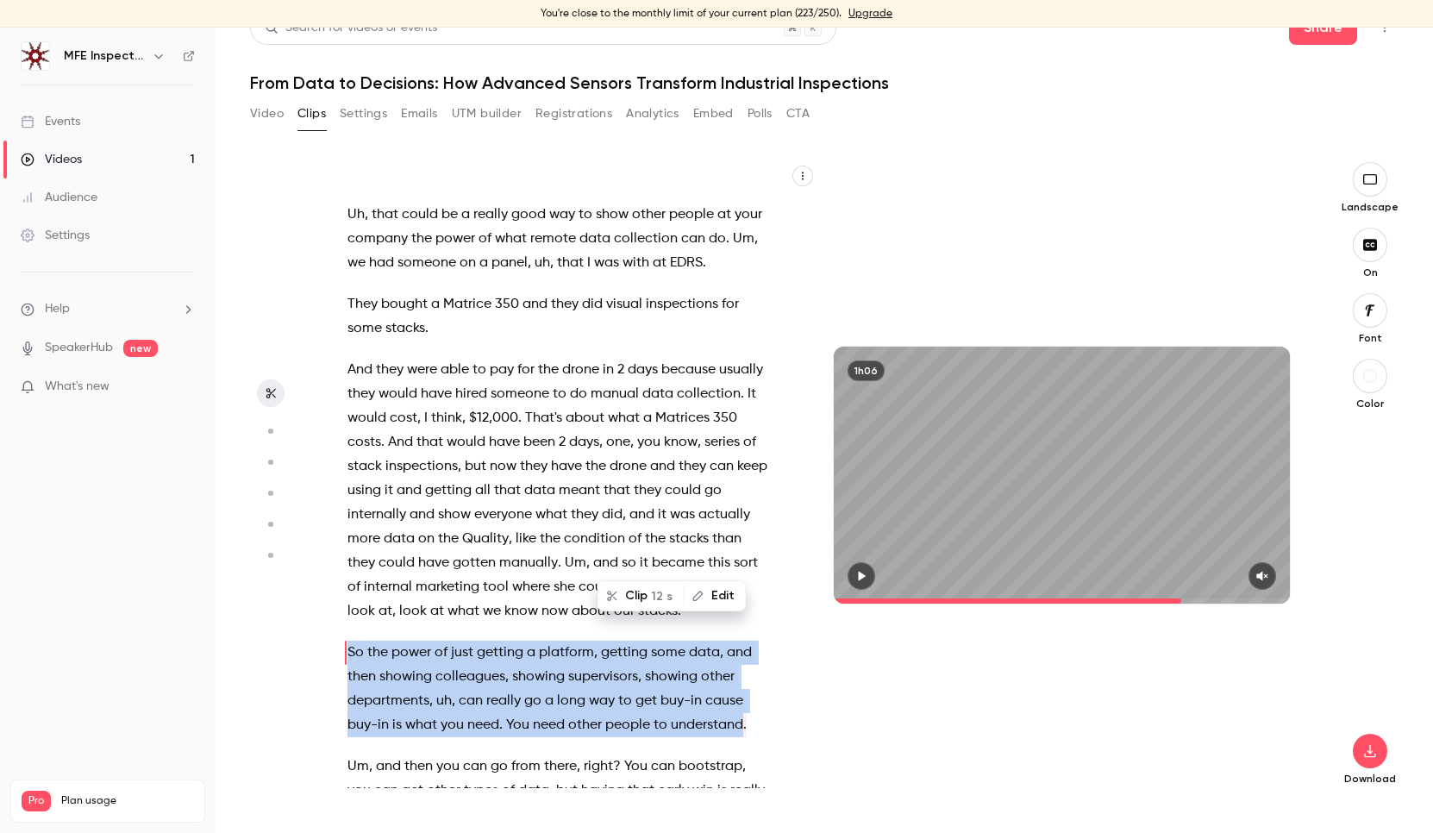
scroll to position [22650, 0]
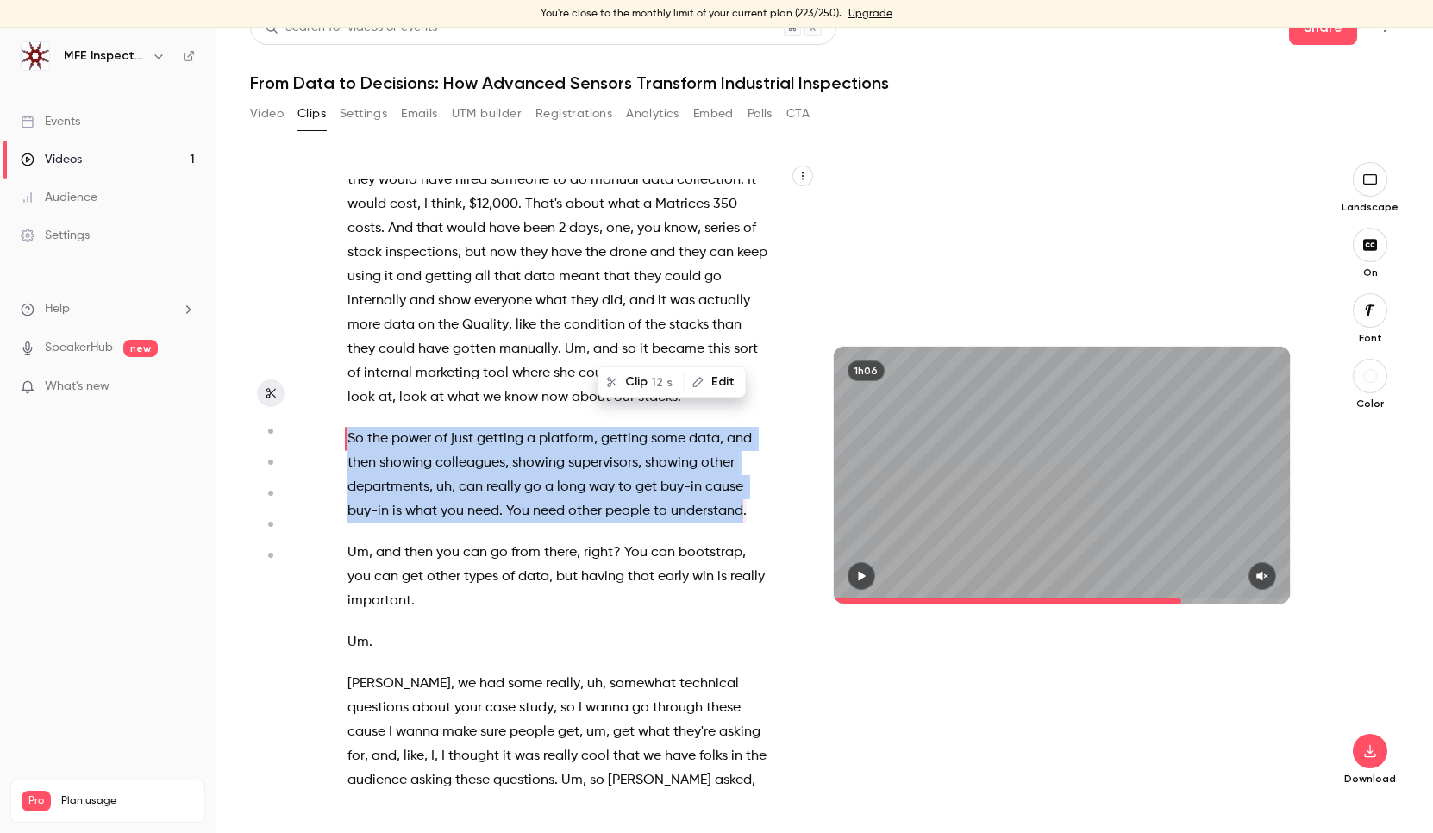
click at [641, 630] on p "Um ." at bounding box center [559, 642] width 422 height 24
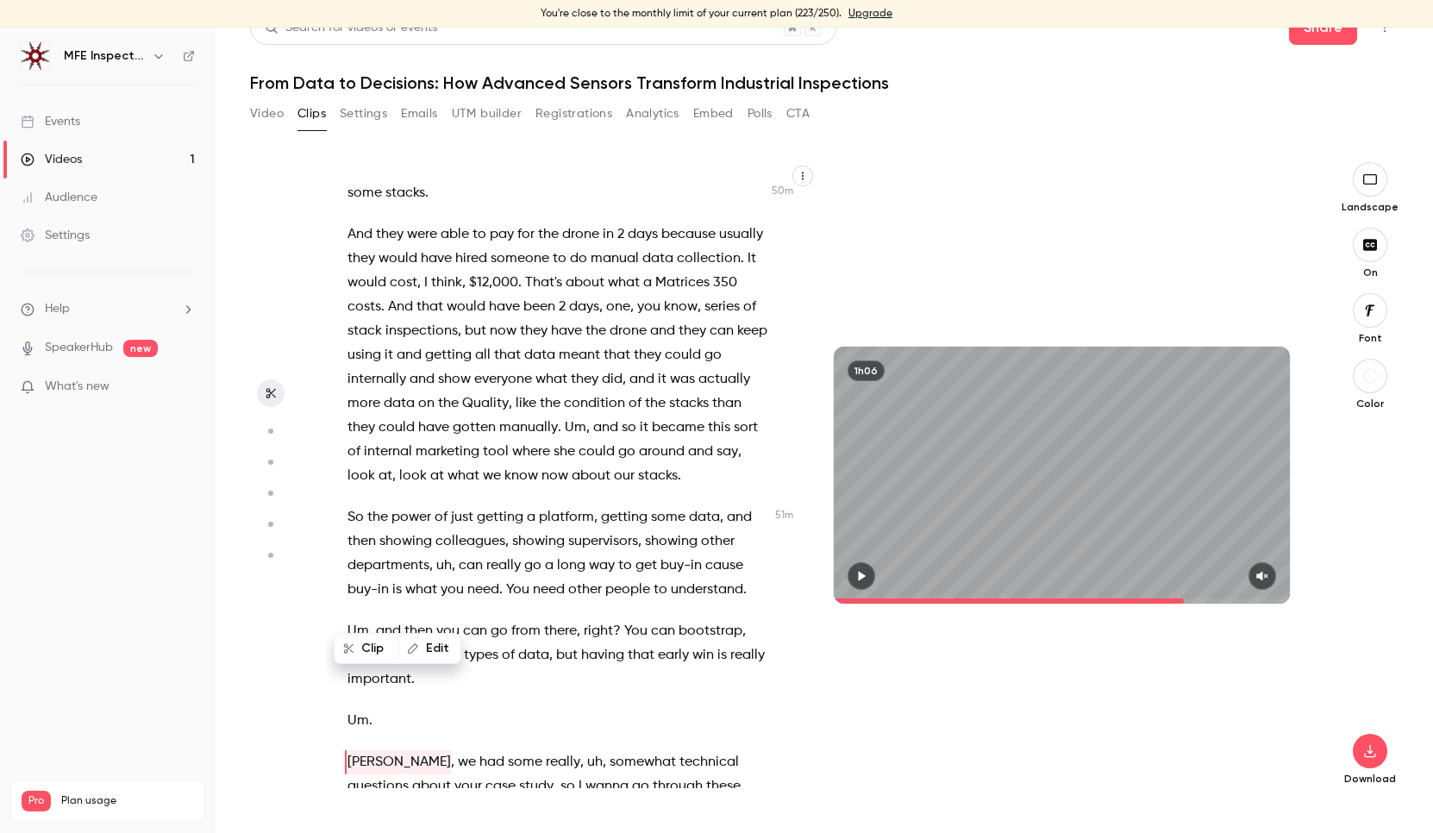
scroll to position [22553, 0]
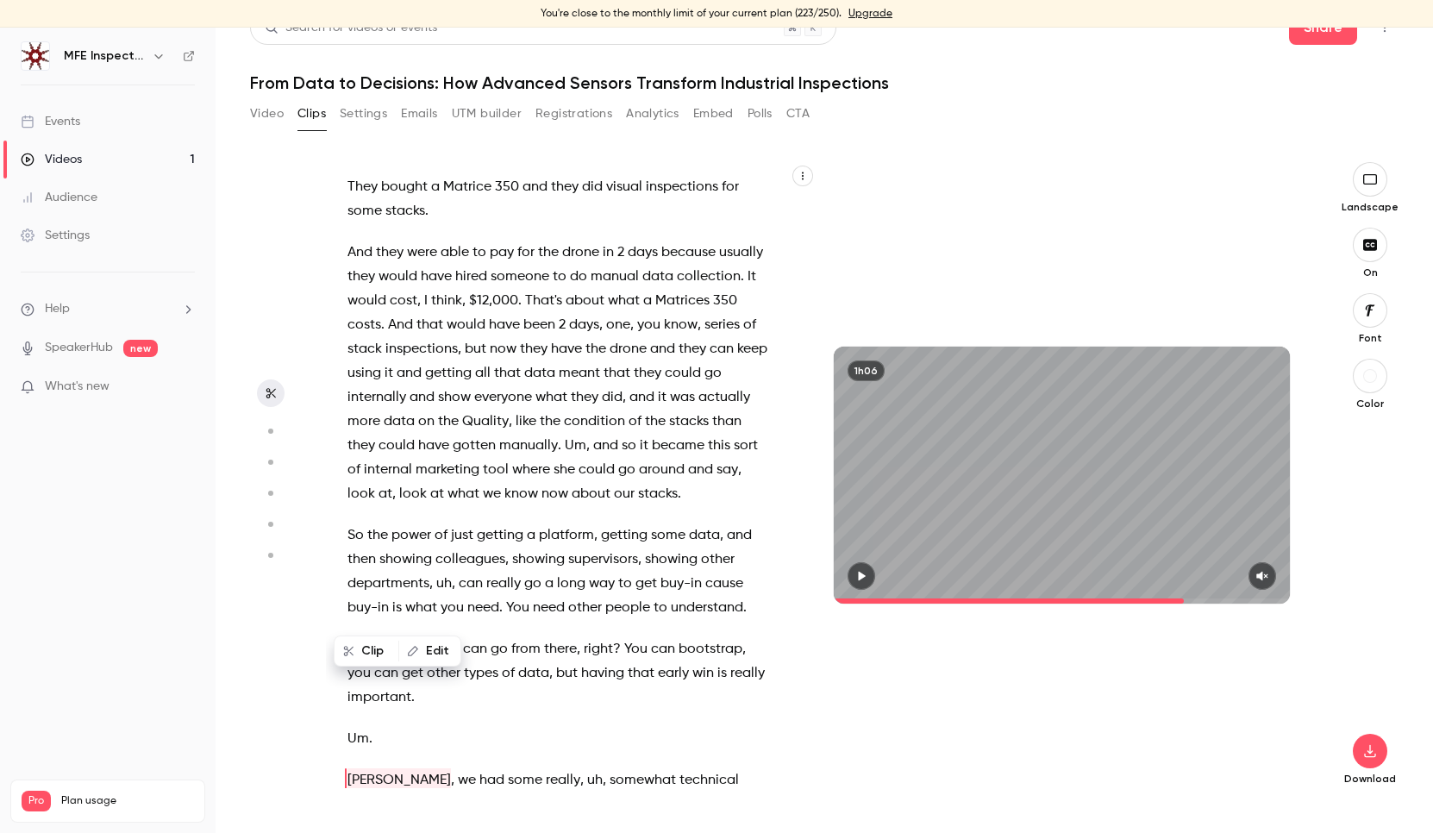
click at [510, 572] on span "really" at bounding box center [503, 584] width 34 height 24
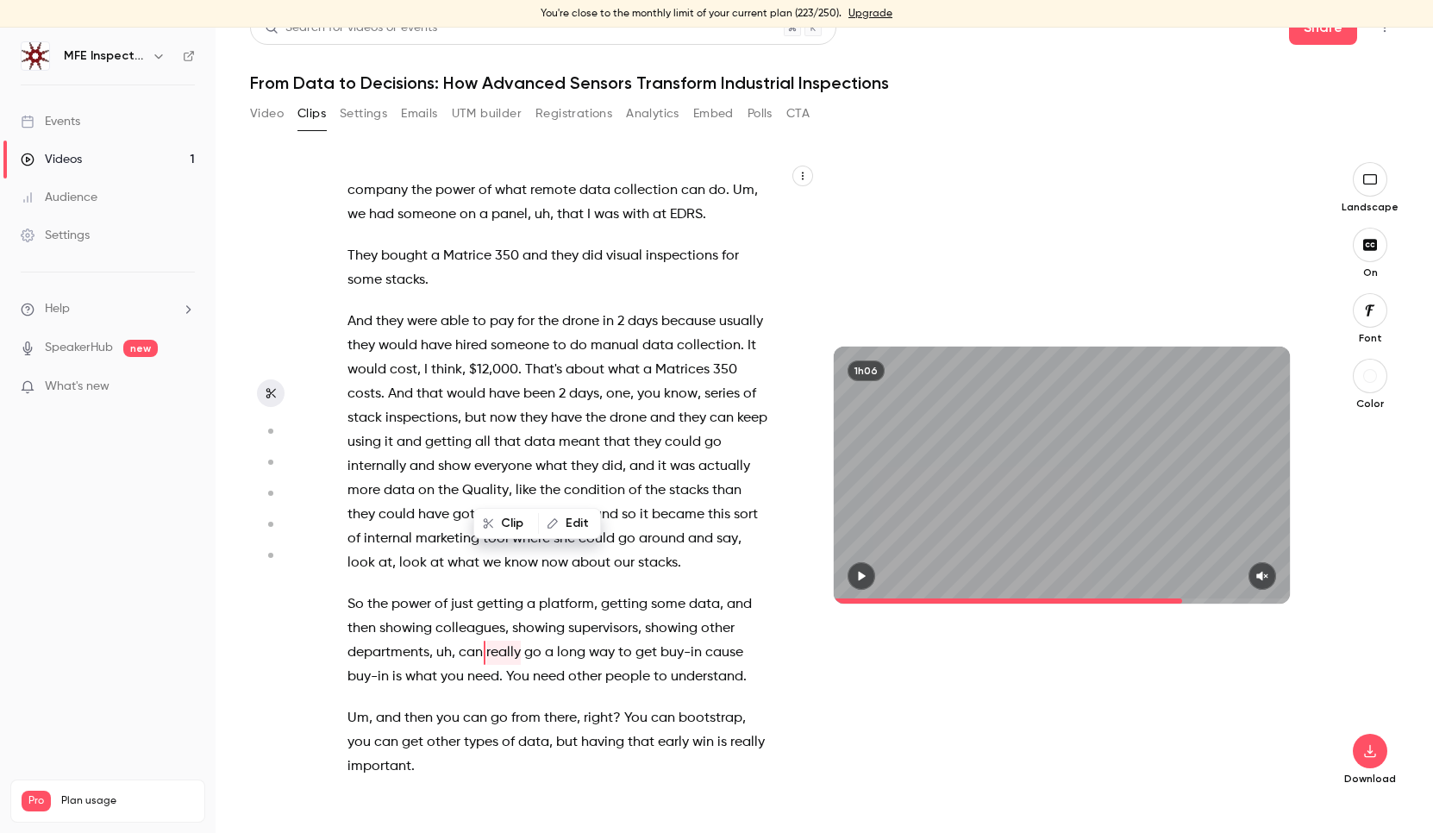
click at [858, 574] on icon "button" at bounding box center [862, 576] width 14 height 12
click at [1261, 573] on icon "button" at bounding box center [1262, 576] width 14 height 12
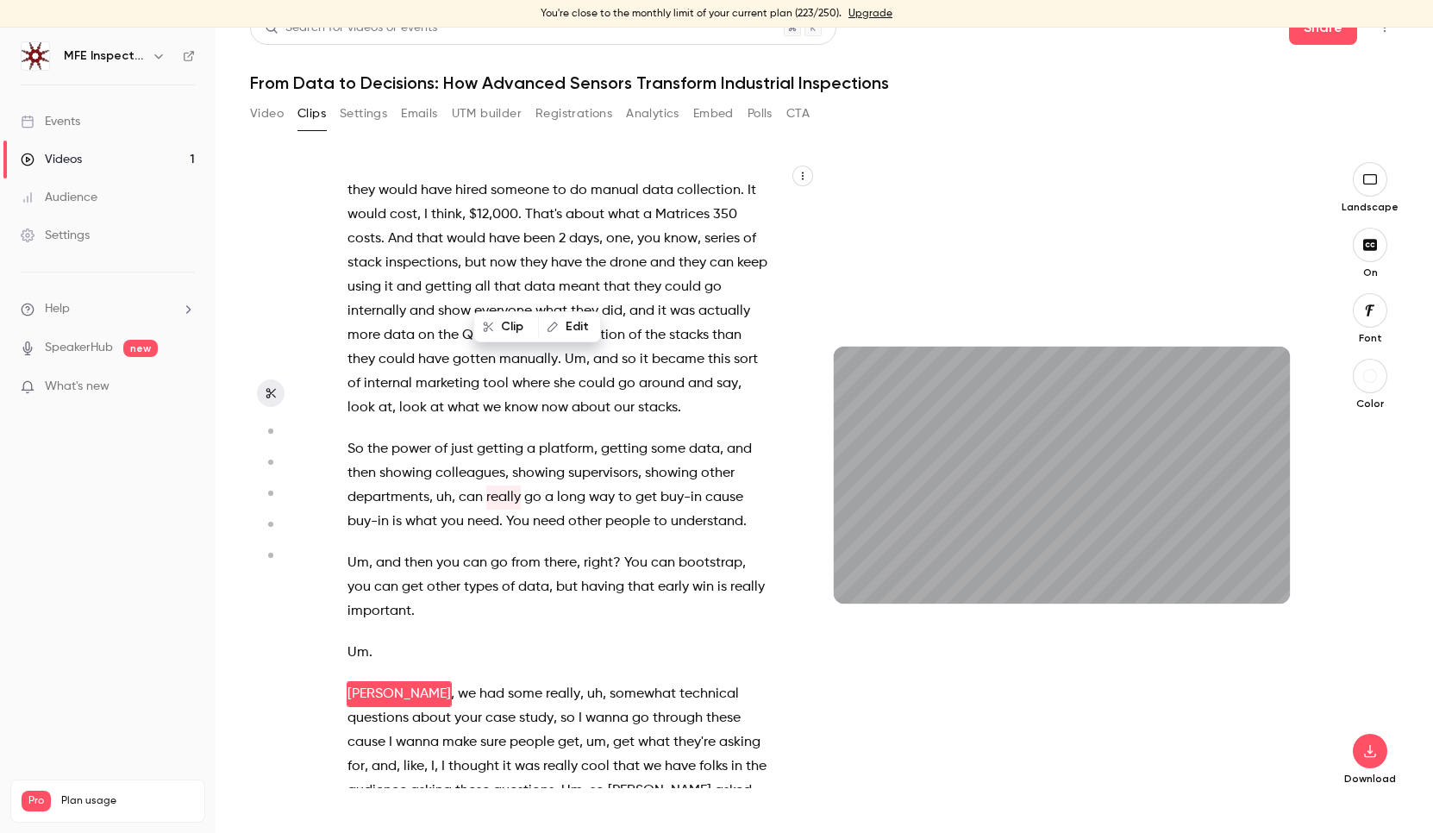
scroll to position [22681, 0]
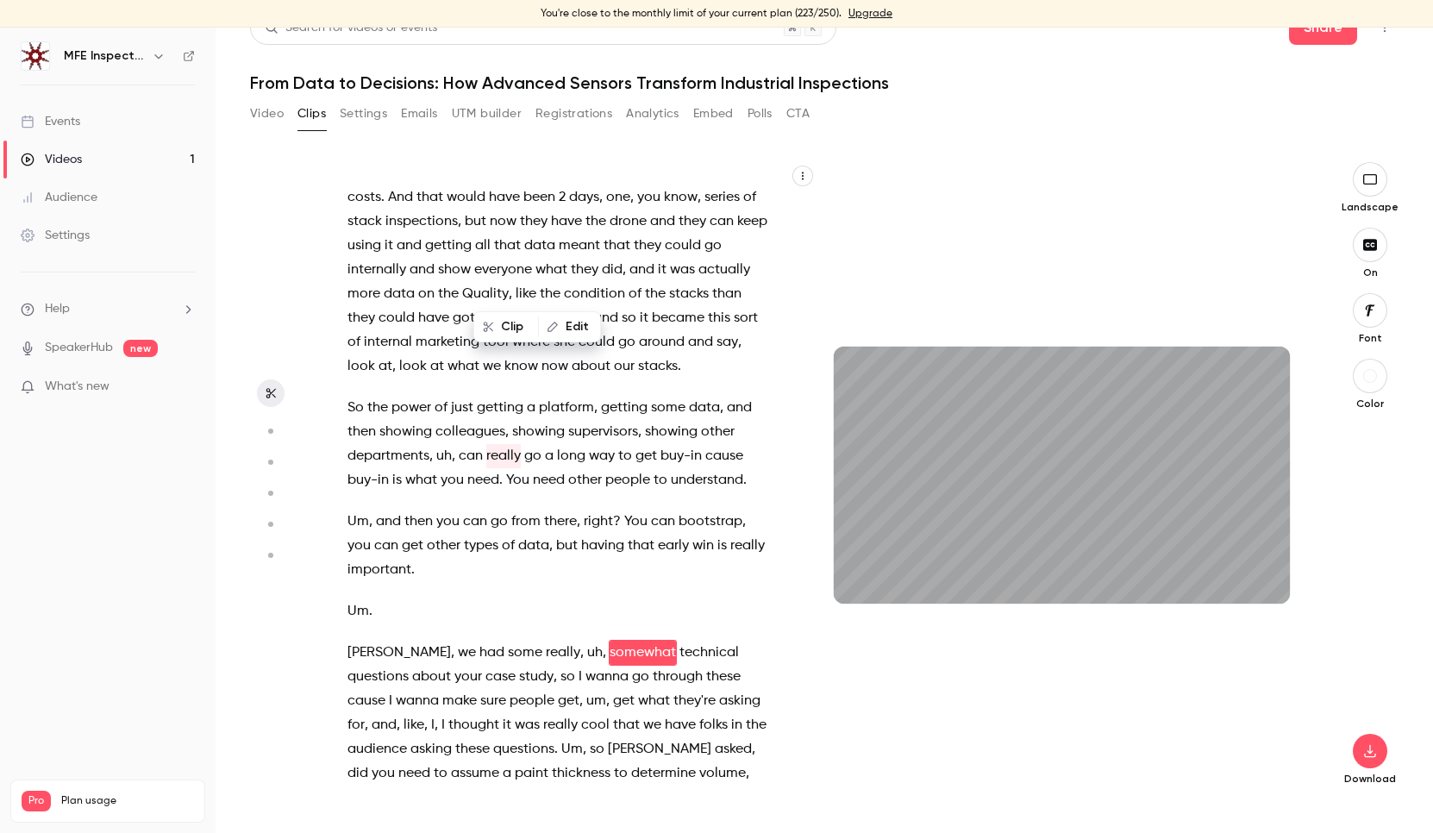
click at [610, 641] on span "somewhat" at bounding box center [643, 653] width 66 height 24
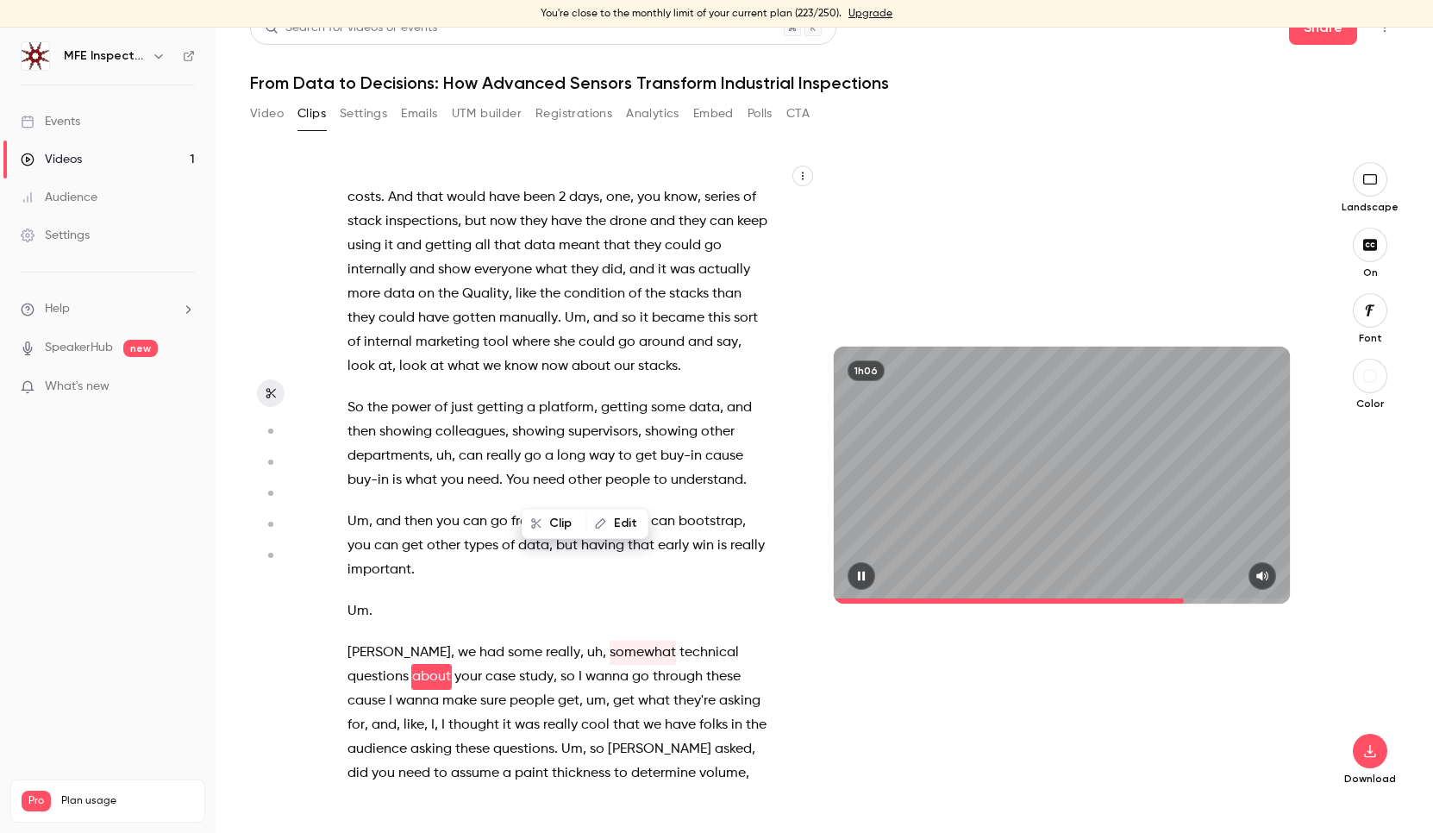
click at [872, 573] on button "button" at bounding box center [862, 576] width 28 height 28
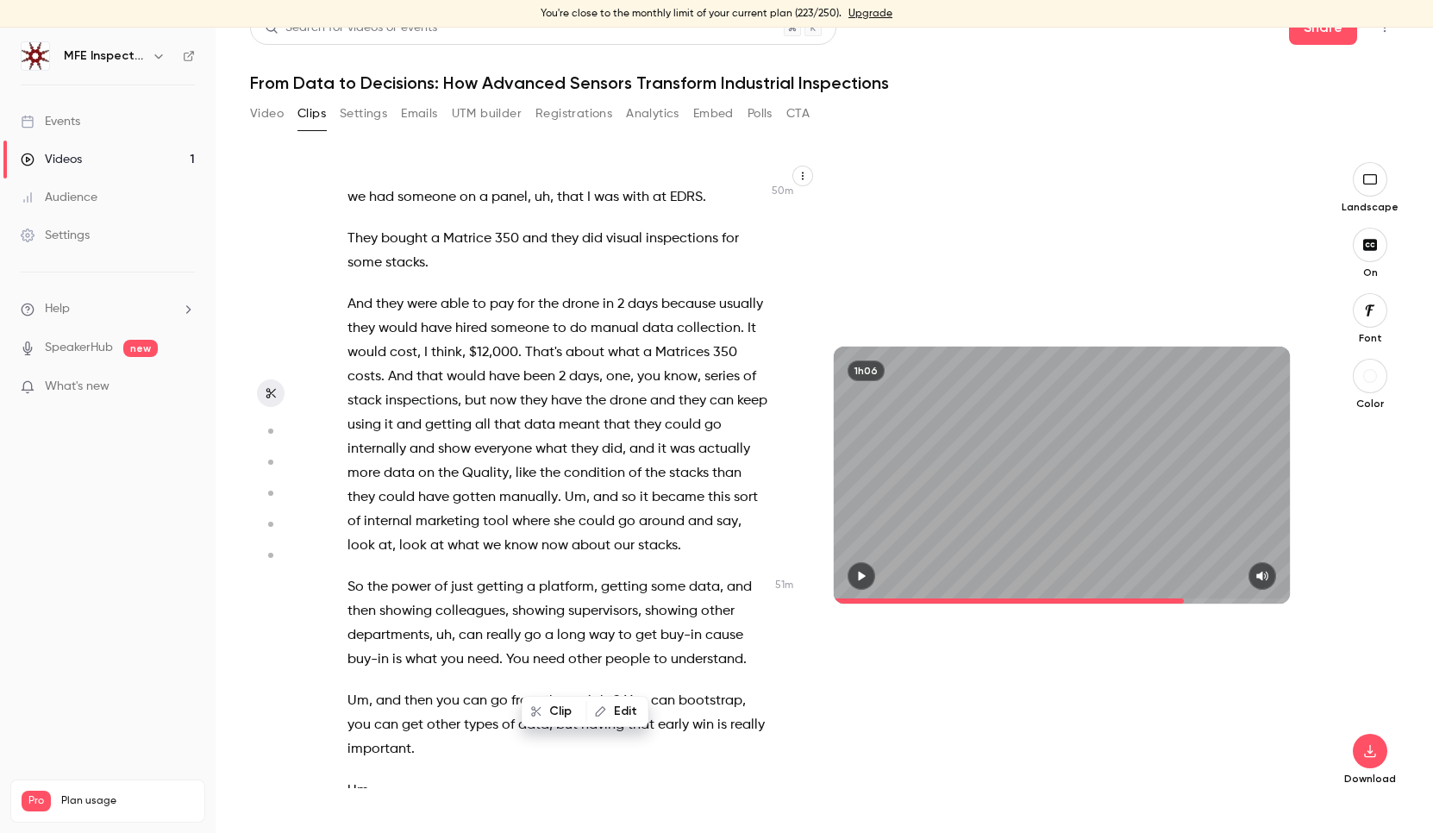
scroll to position [22504, 0]
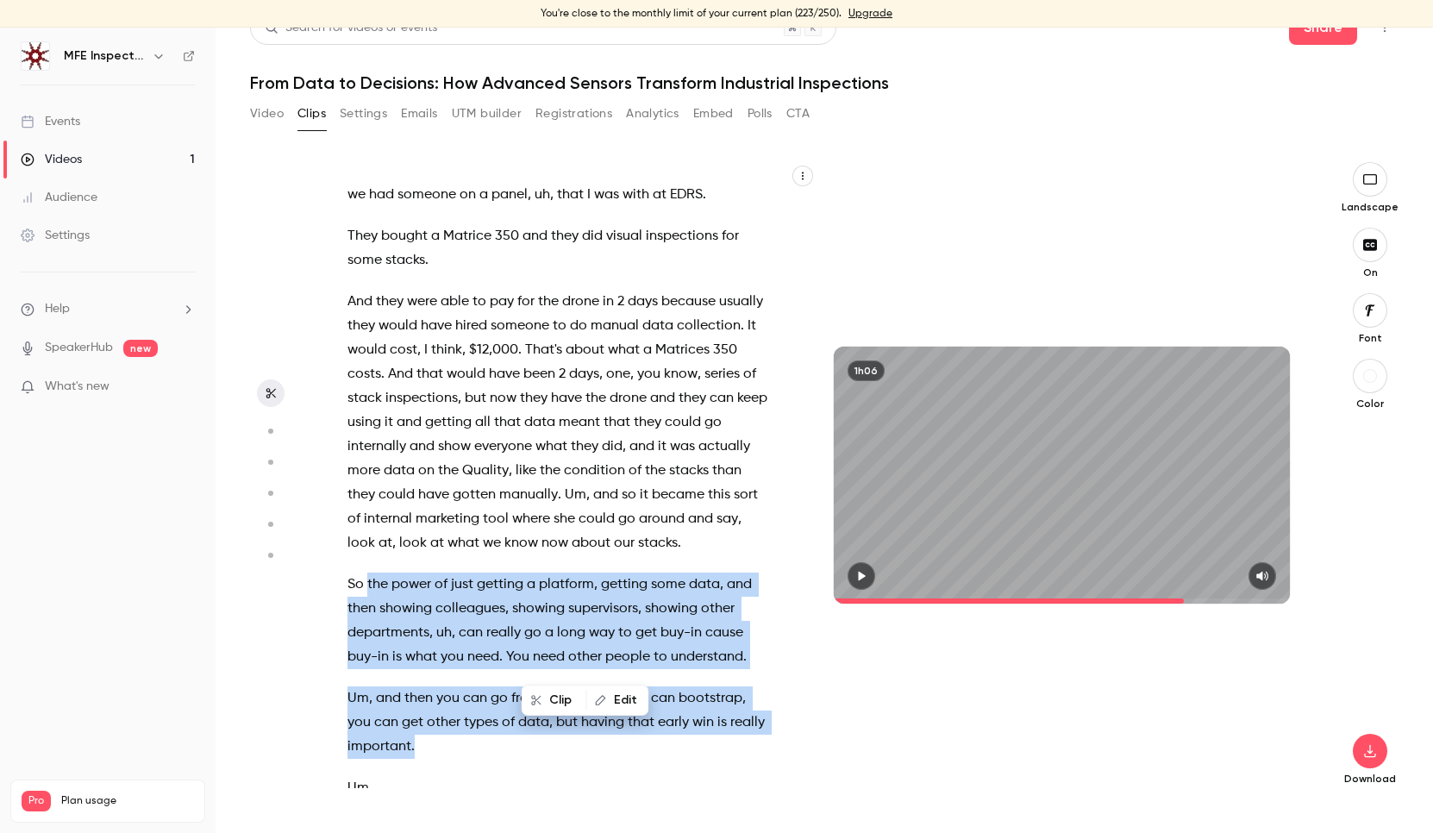
drag, startPoint x: 368, startPoint y: 414, endPoint x: 711, endPoint y: 585, distance: 383.3
click at [711, 585] on div "Hey , everyone . Hello and welcome to [DATE] webinar . Uh , we're gonna give pe…" at bounding box center [567, 483] width 482 height 609
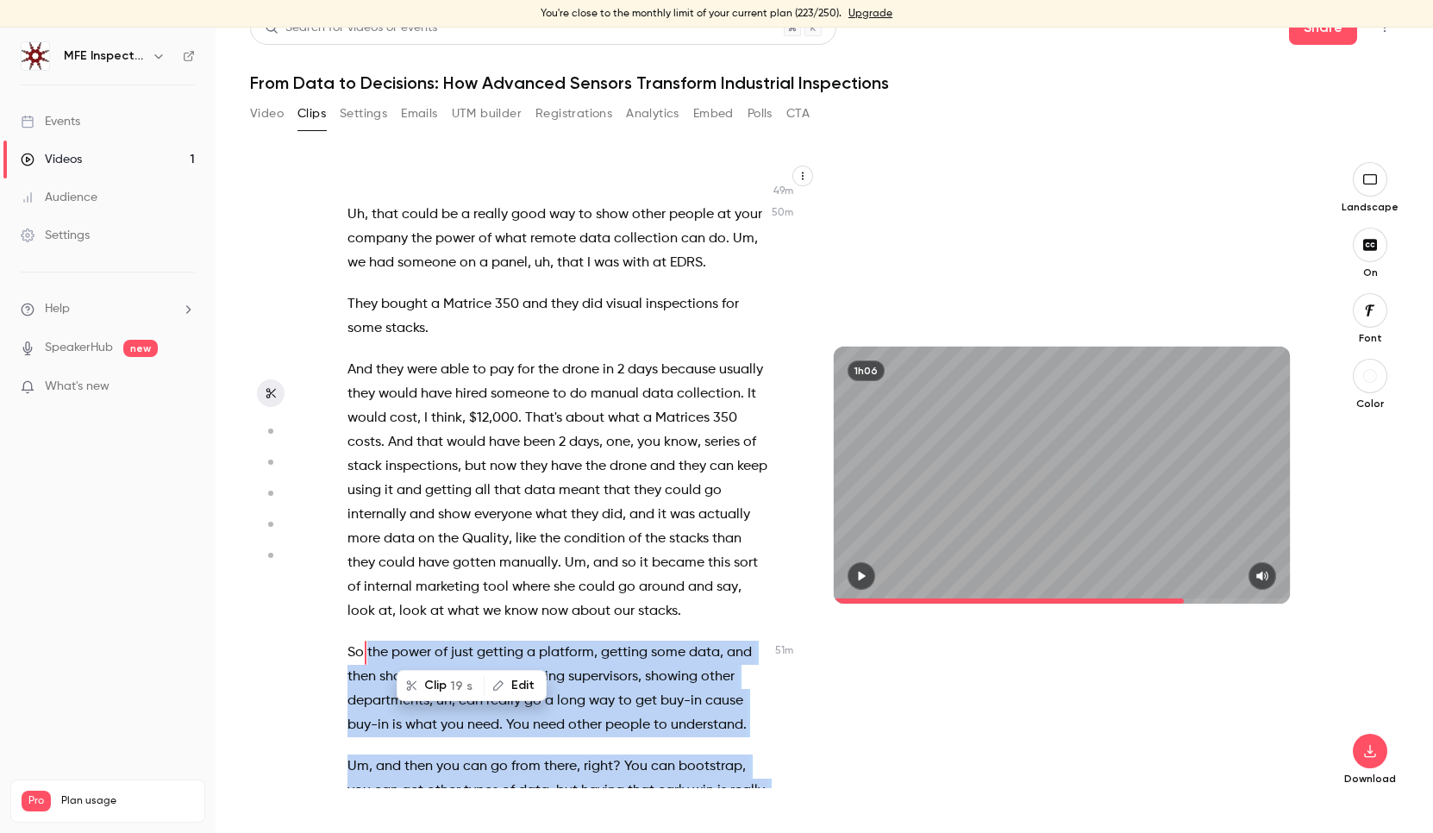
type input "******"
click at [523, 691] on button "Edit" at bounding box center [514, 686] width 59 height 28
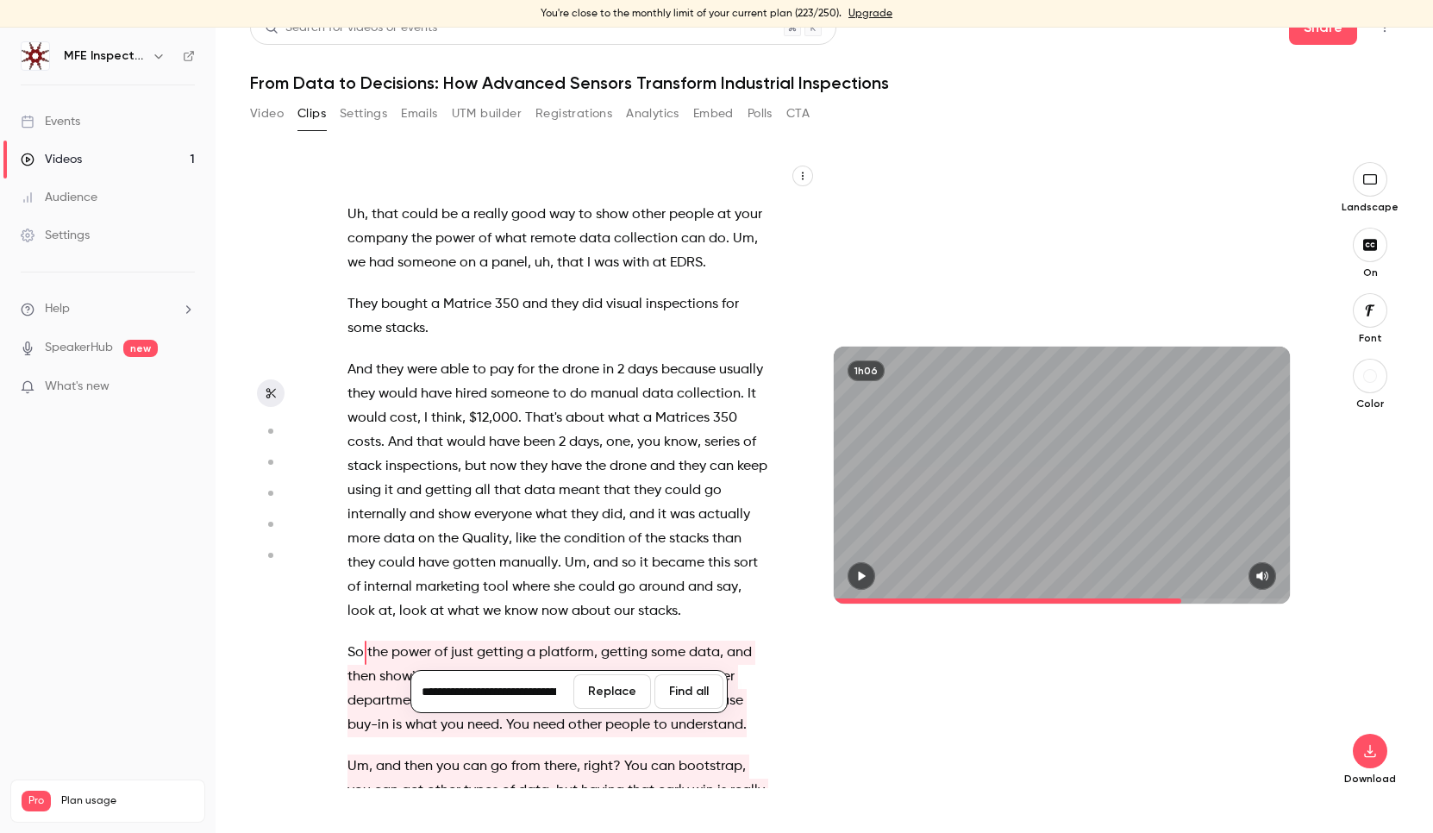
click at [426, 696] on input "**********" at bounding box center [492, 691] width 155 height 34
drag, startPoint x: 485, startPoint y: 698, endPoint x: 550, endPoint y: 692, distance: 65.0
click at [550, 692] on input "**********" at bounding box center [492, 691] width 155 height 34
click at [476, 692] on input "**********" at bounding box center [492, 691] width 155 height 34
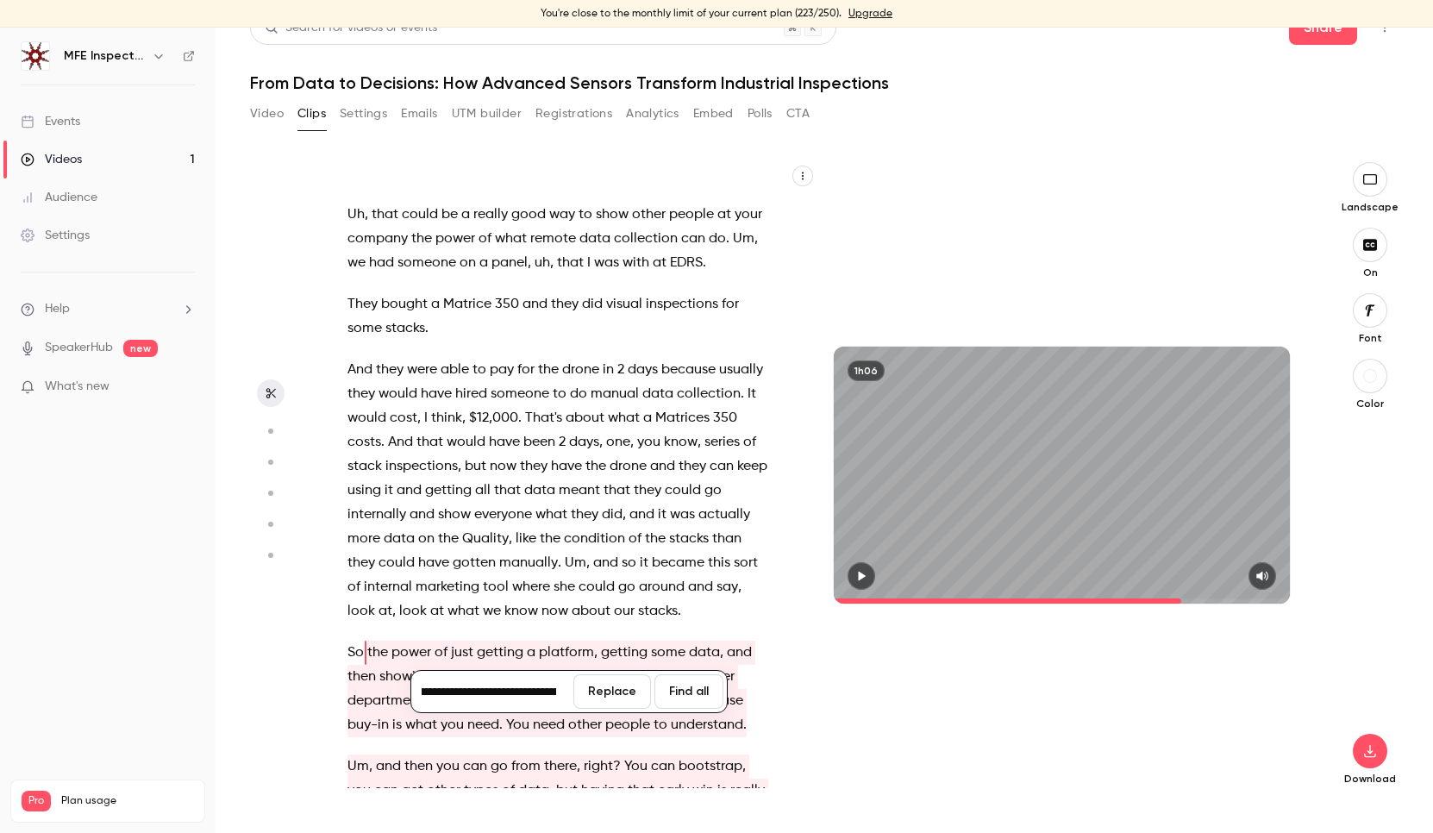
click at [523, 692] on input "**********" at bounding box center [492, 691] width 155 height 34
click at [529, 696] on input "**********" at bounding box center [492, 691] width 155 height 34
type input "**********"
click at [607, 579] on div "Hey , everyone . Hello and welcome to [DATE] webinar . Uh , we're gonna give pe…" at bounding box center [567, 483] width 482 height 609
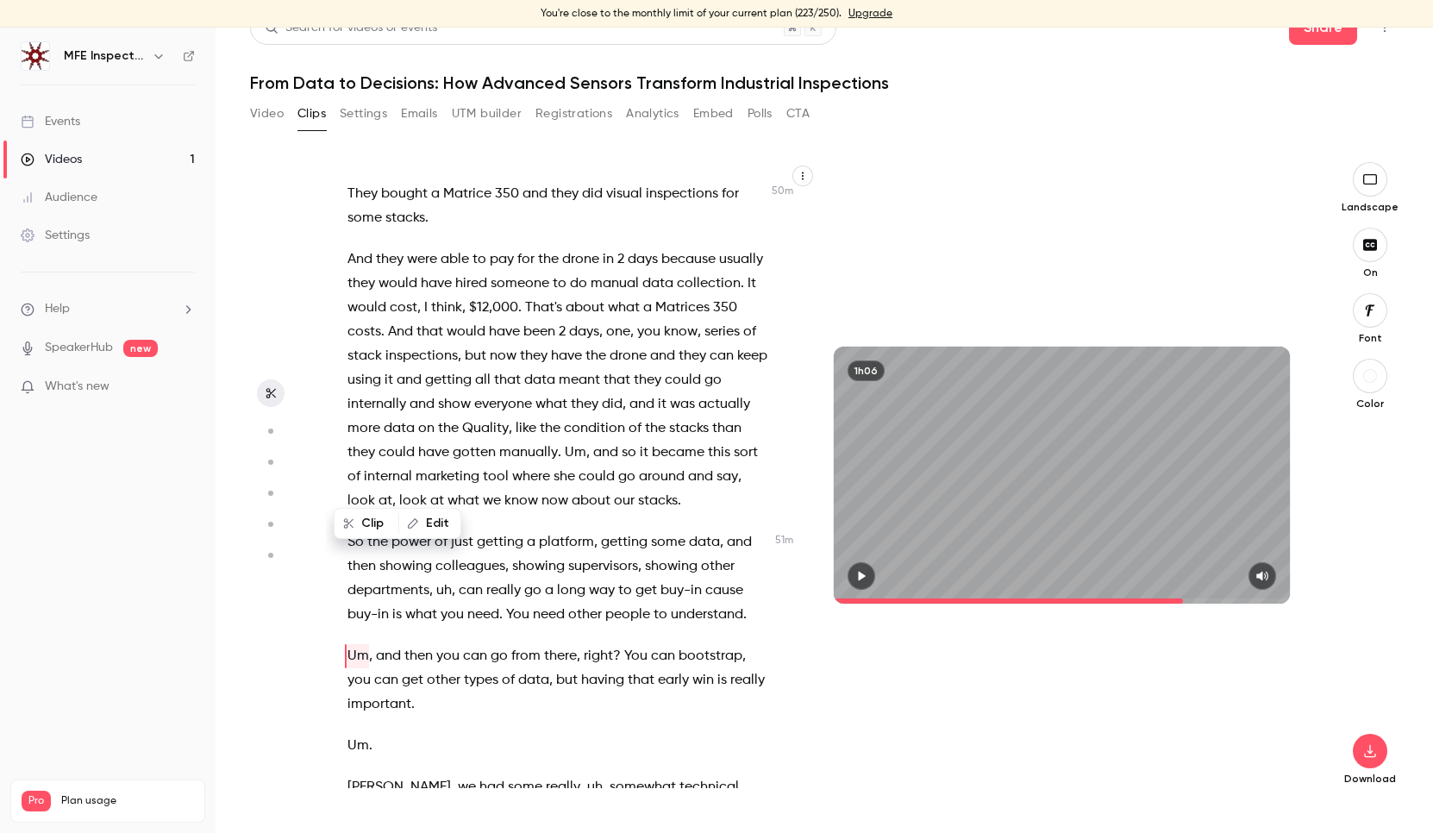
scroll to position [22550, 0]
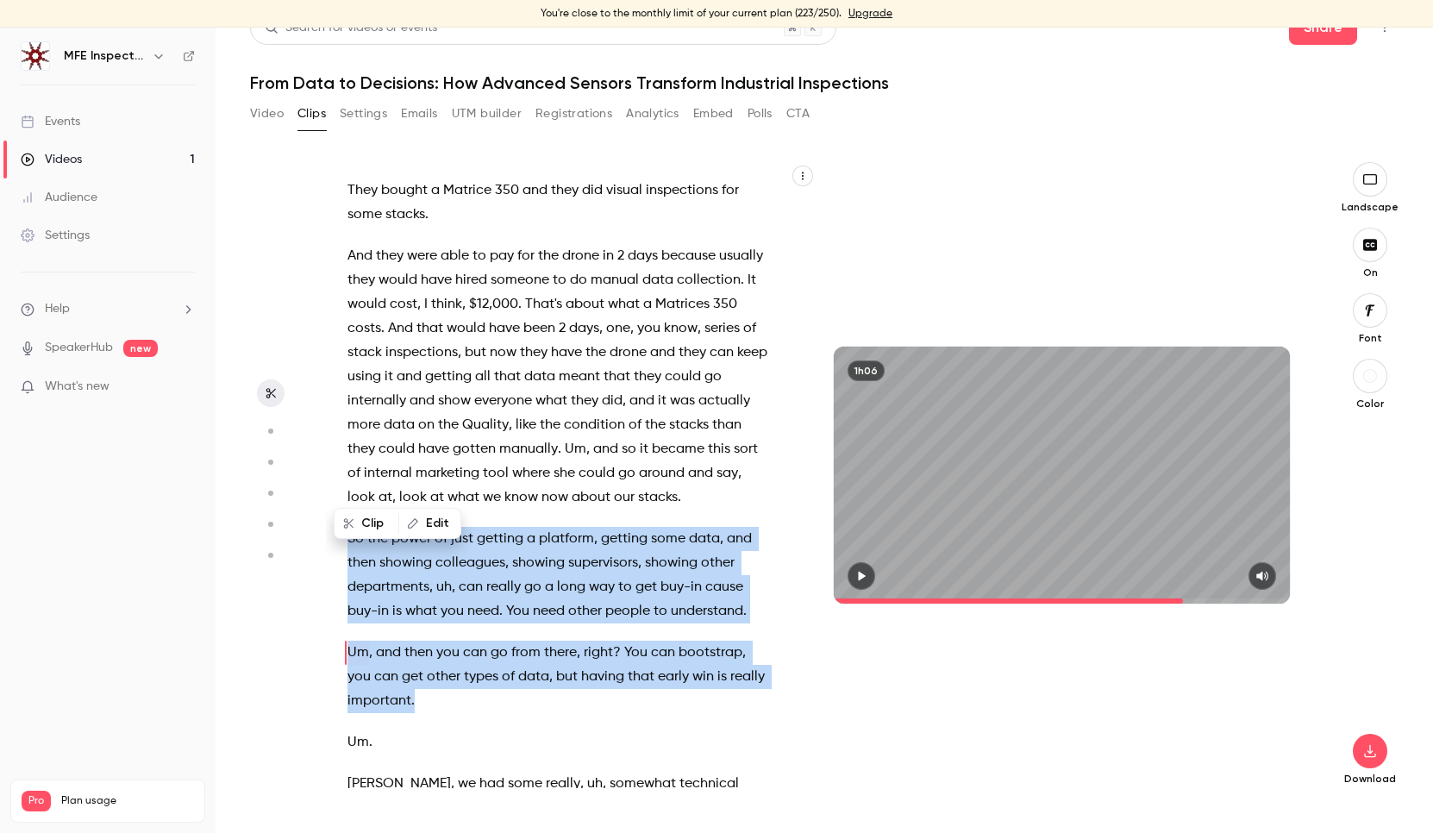
drag, startPoint x: 348, startPoint y: 368, endPoint x: 643, endPoint y: 545, distance: 344.6
click at [648, 545] on div "Hey , everyone . Hello and welcome to [DATE] webinar . Uh , we're gonna give pe…" at bounding box center [567, 483] width 482 height 609
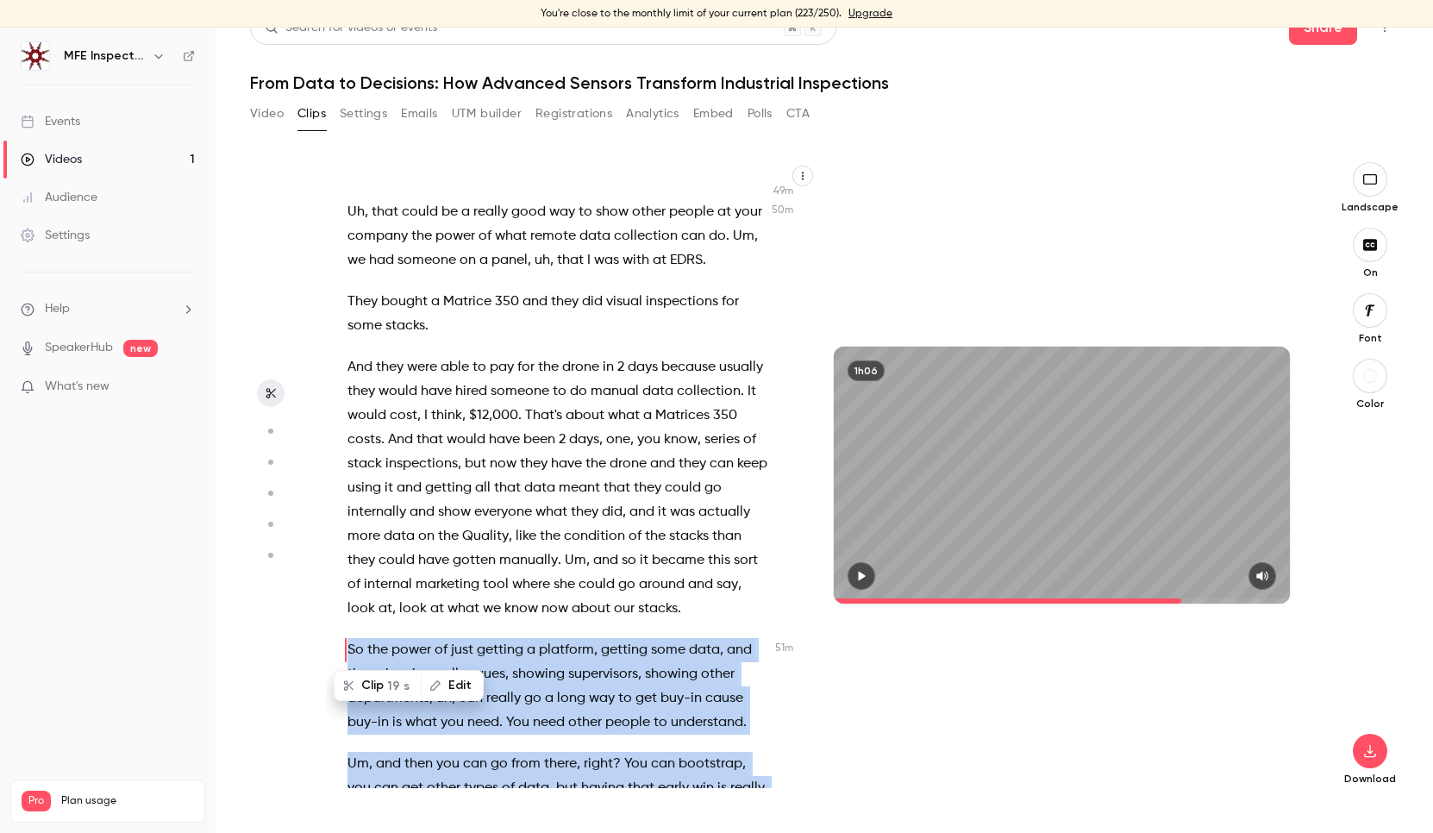
scroll to position [22436, 0]
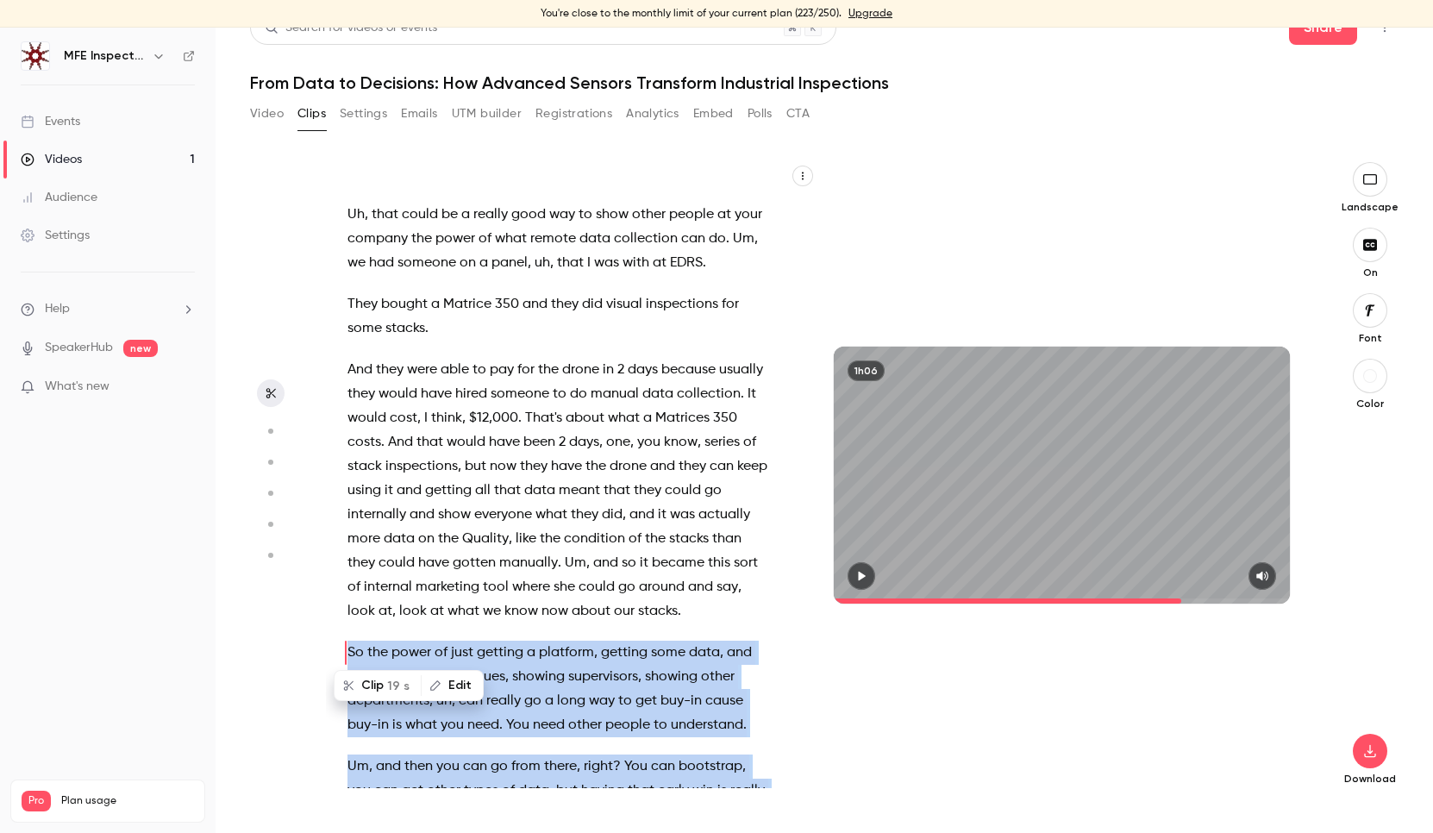
click at [373, 684] on button "Clip 19 s" at bounding box center [377, 686] width 85 height 28
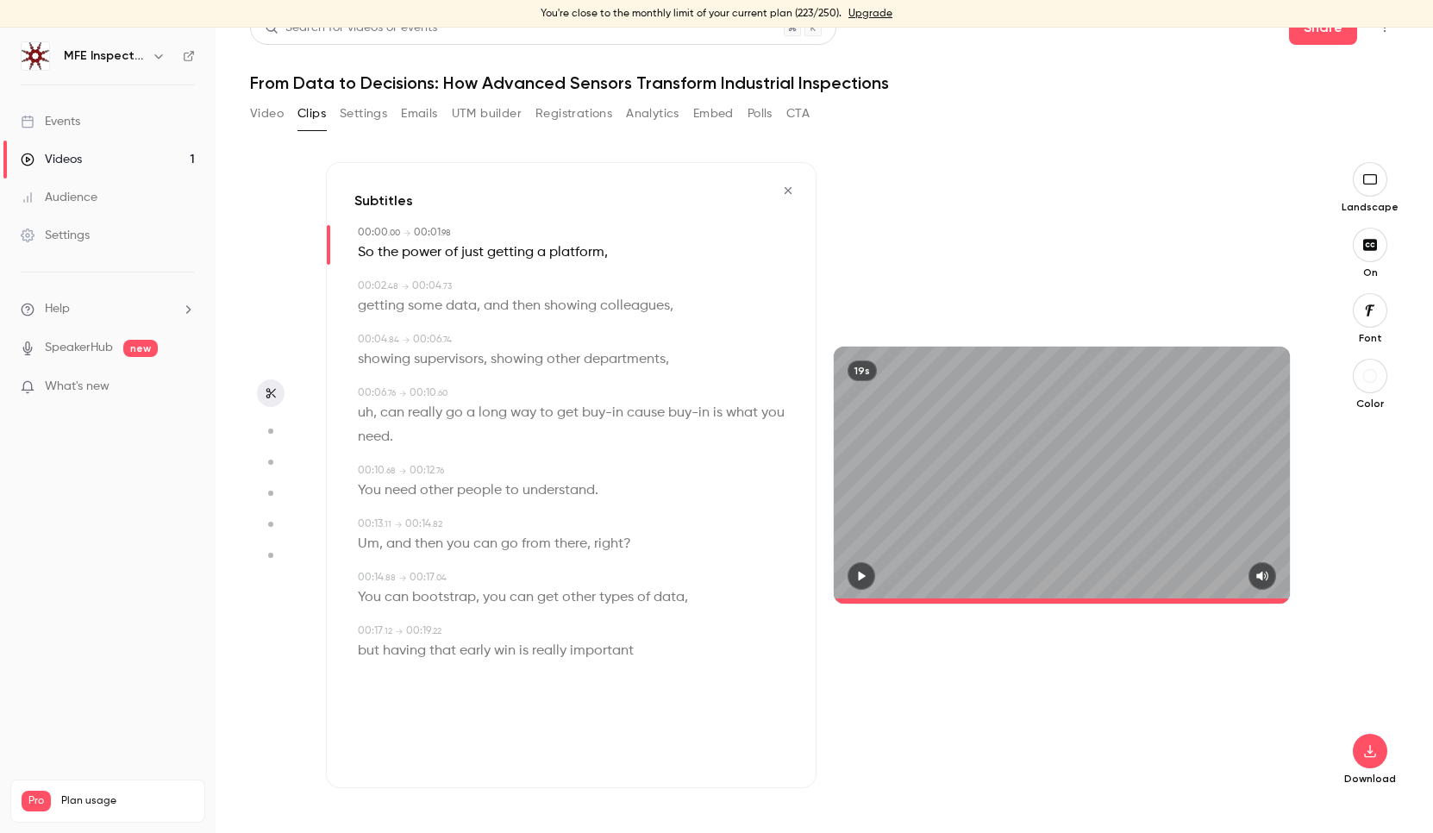
type input "*"
click at [1374, 756] on icon "button" at bounding box center [1369, 751] width 11 height 13
click at [1243, 720] on span "Full HD" at bounding box center [1241, 718] width 197 height 18
